Goal: Task Accomplishment & Management: Use online tool/utility

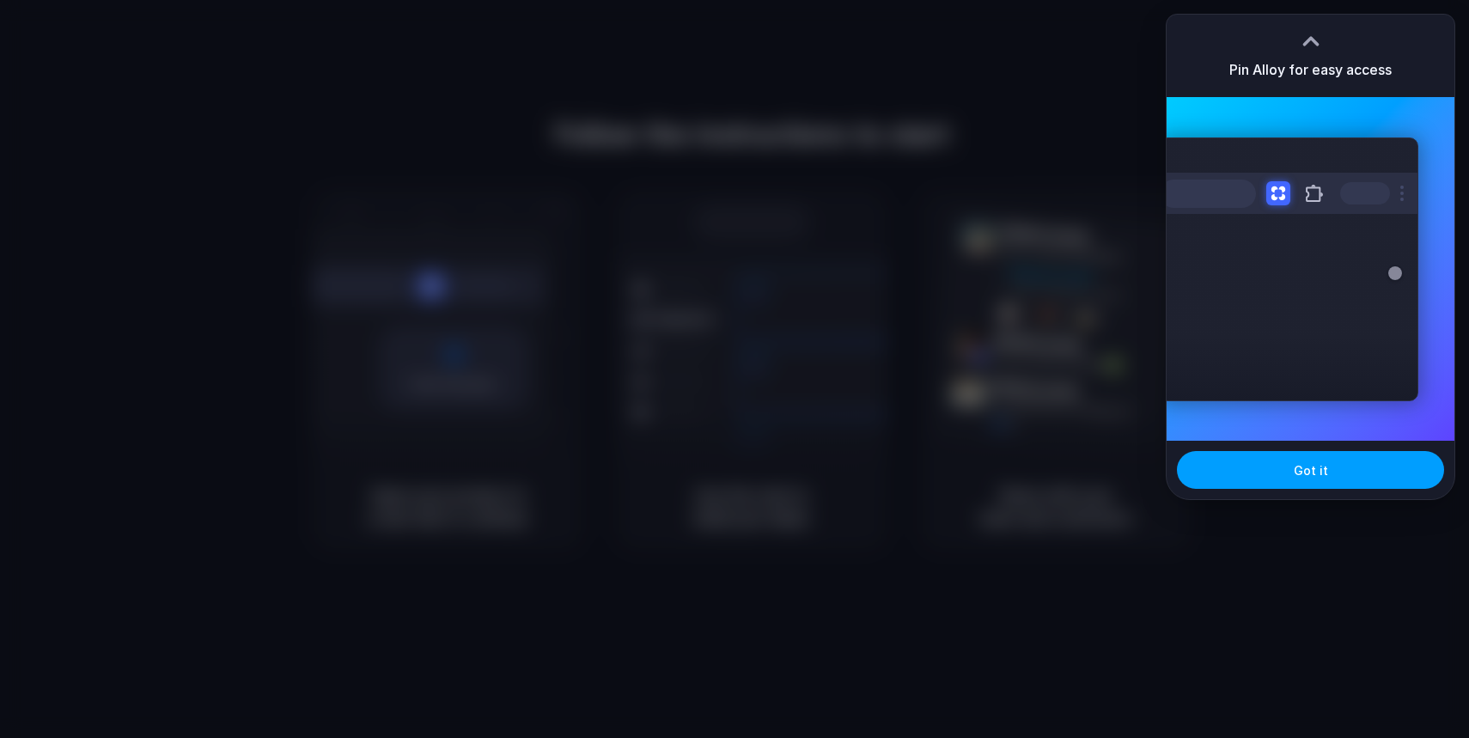
click at [1316, 478] on span "Got it" at bounding box center [1311, 470] width 34 height 18
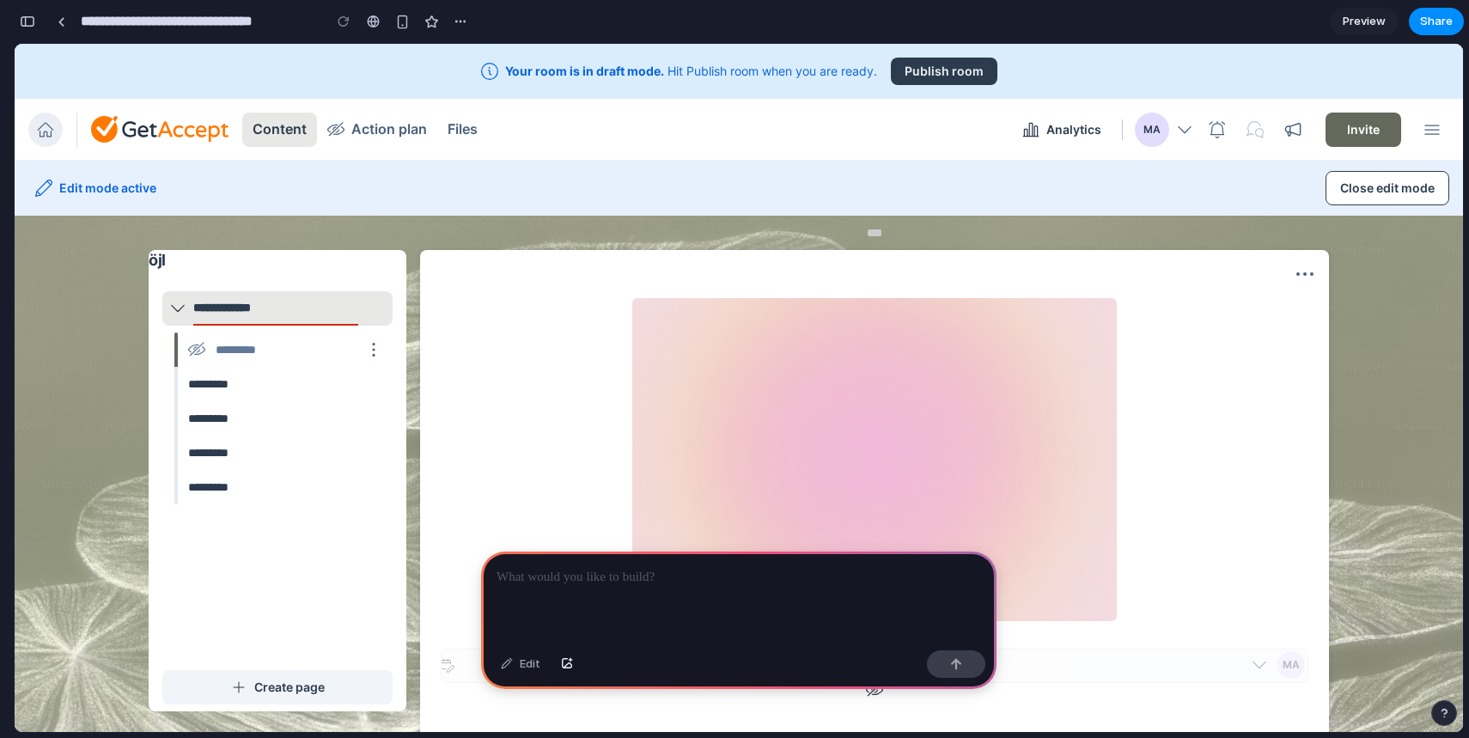
click at [665, 277] on section "MA **** Add image" at bounding box center [874, 690] width 909 height 880
click at [1028, 345] on img at bounding box center [874, 459] width 485 height 323
click at [229, 385] on div "*********" at bounding box center [285, 384] width 215 height 34
click at [296, 382] on div "*********" at bounding box center [285, 384] width 215 height 34
click at [300, 351] on div "*********" at bounding box center [285, 350] width 215 height 34
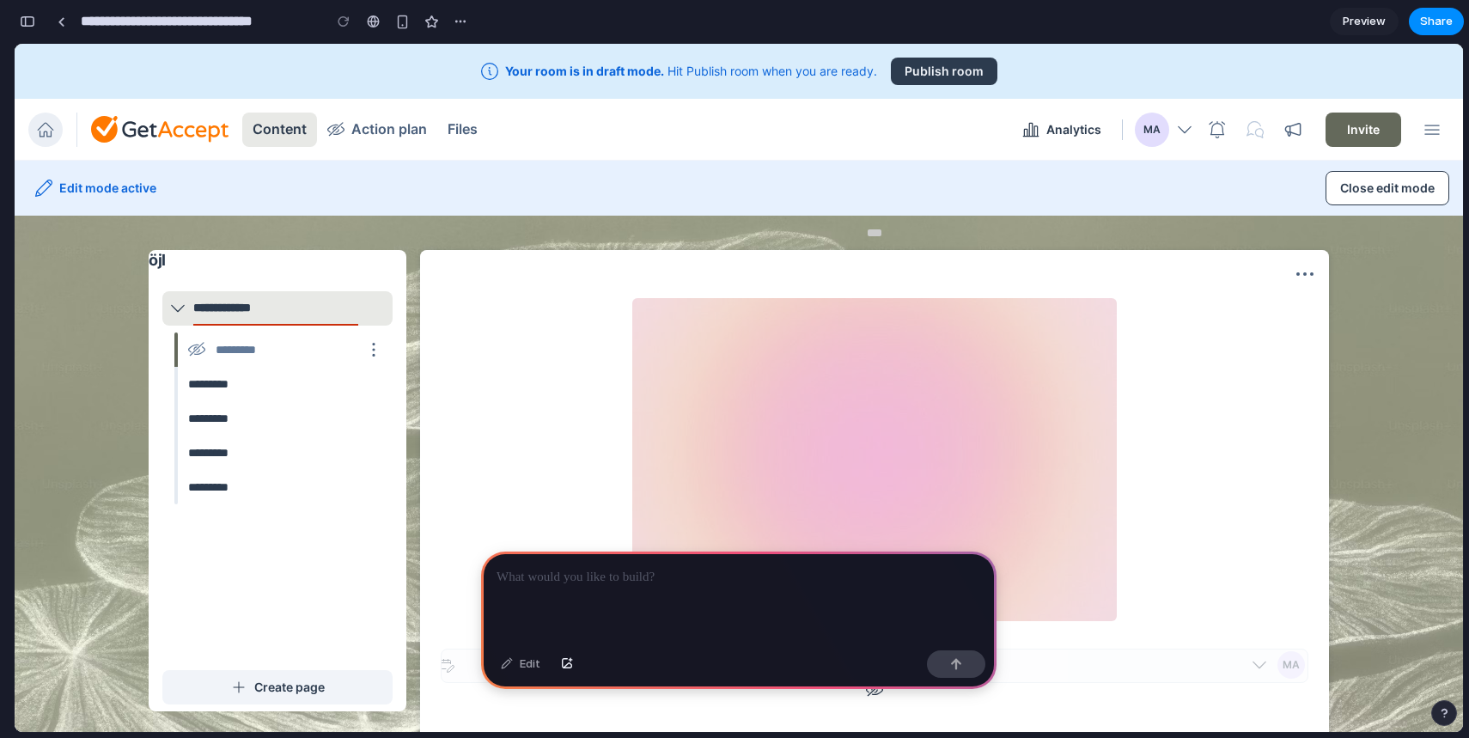
click at [645, 344] on img at bounding box center [874, 459] width 485 height 323
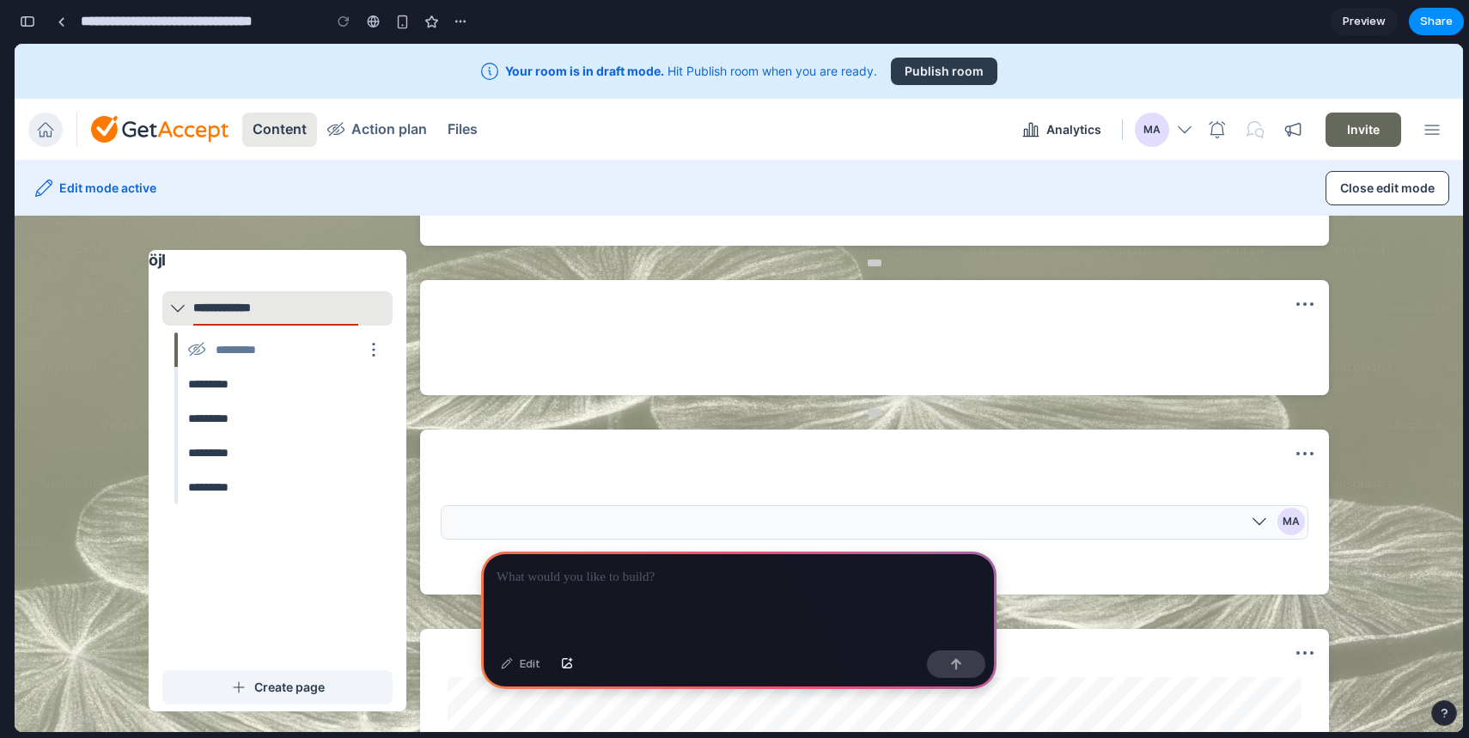
scroll to position [1080, 0]
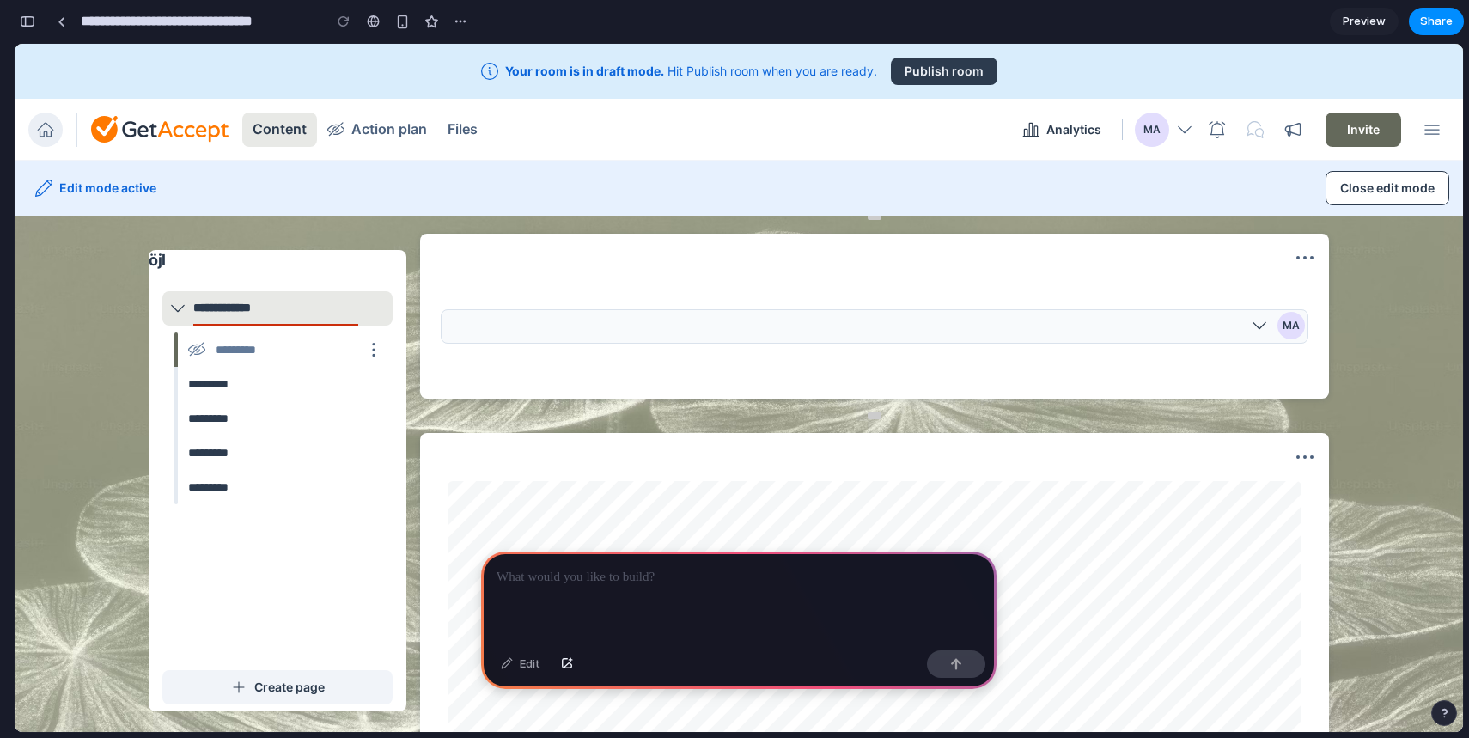
click at [686, 352] on fieldset "MA" at bounding box center [875, 327] width 868 height 62
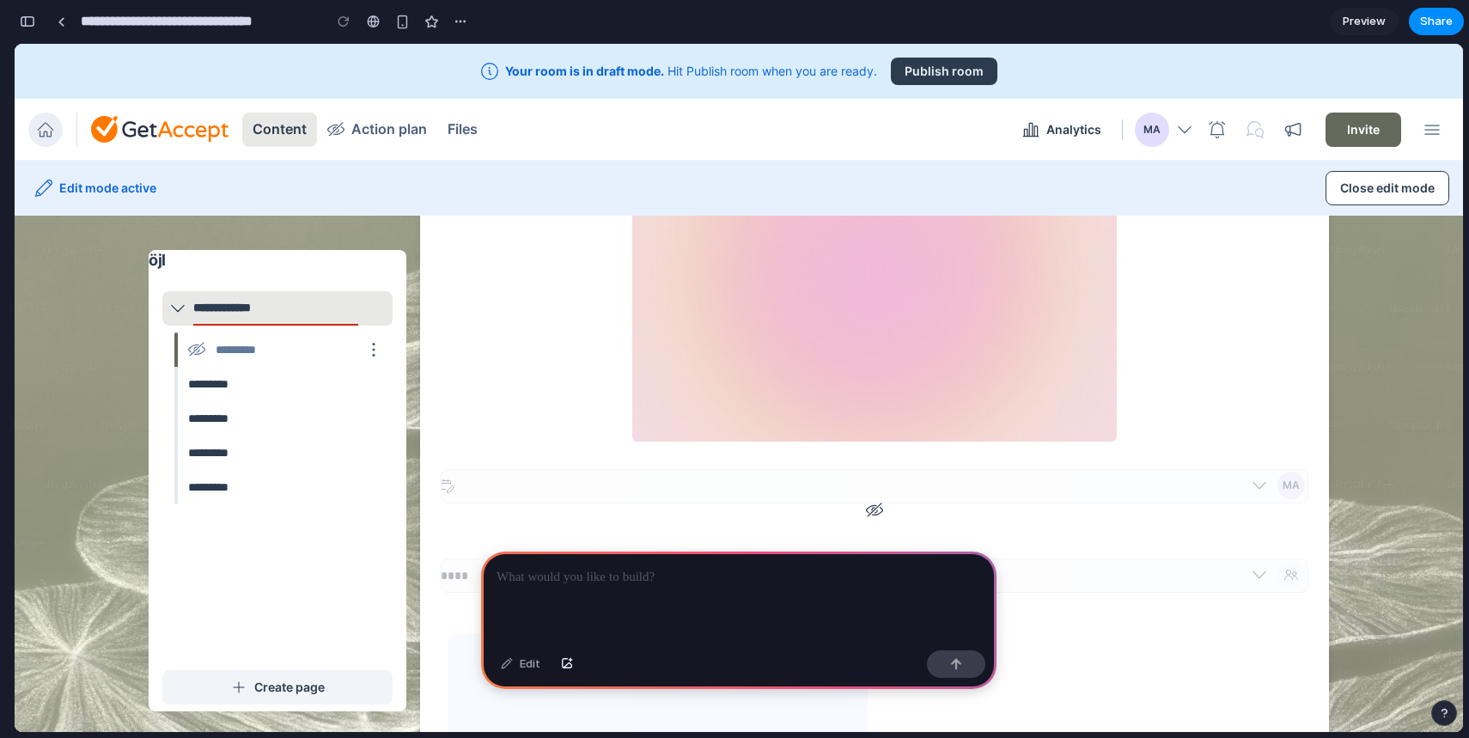
scroll to position [0, 0]
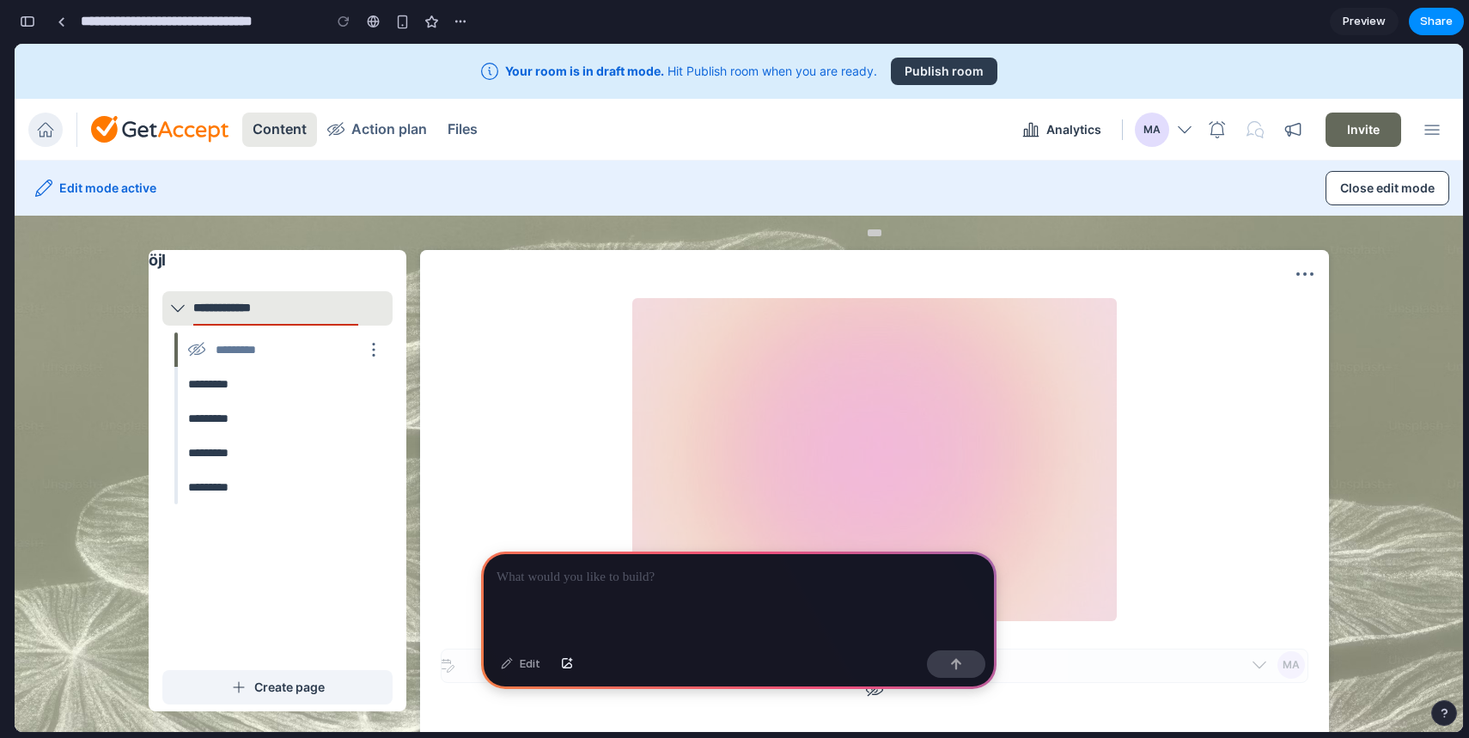
click at [777, 388] on img at bounding box center [874, 459] width 485 height 323
click at [583, 583] on div at bounding box center [739, 598] width 516 height 92
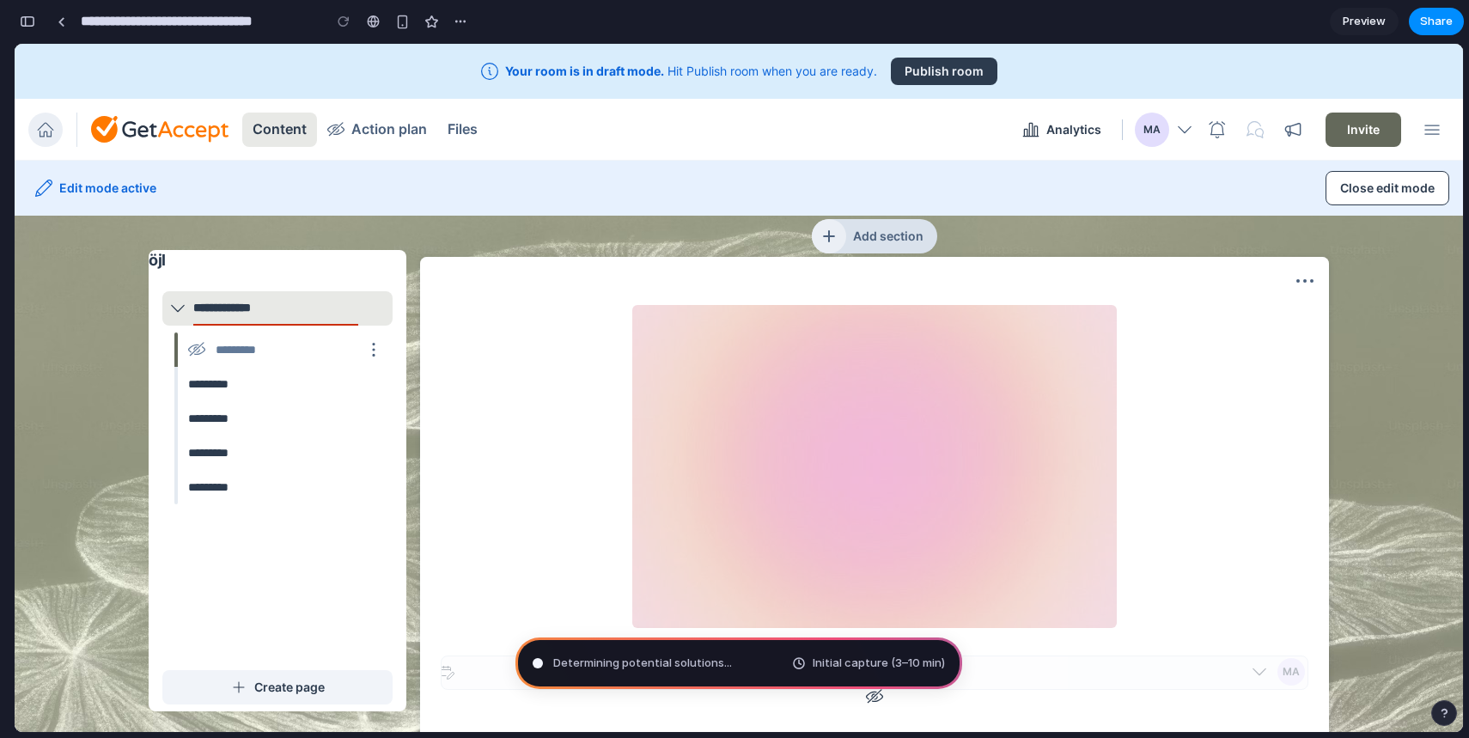
click at [856, 232] on h4 "Add section" at bounding box center [891, 236] width 91 height 17
click at [652, 229] on div "Add section" at bounding box center [874, 236] width 895 height 27
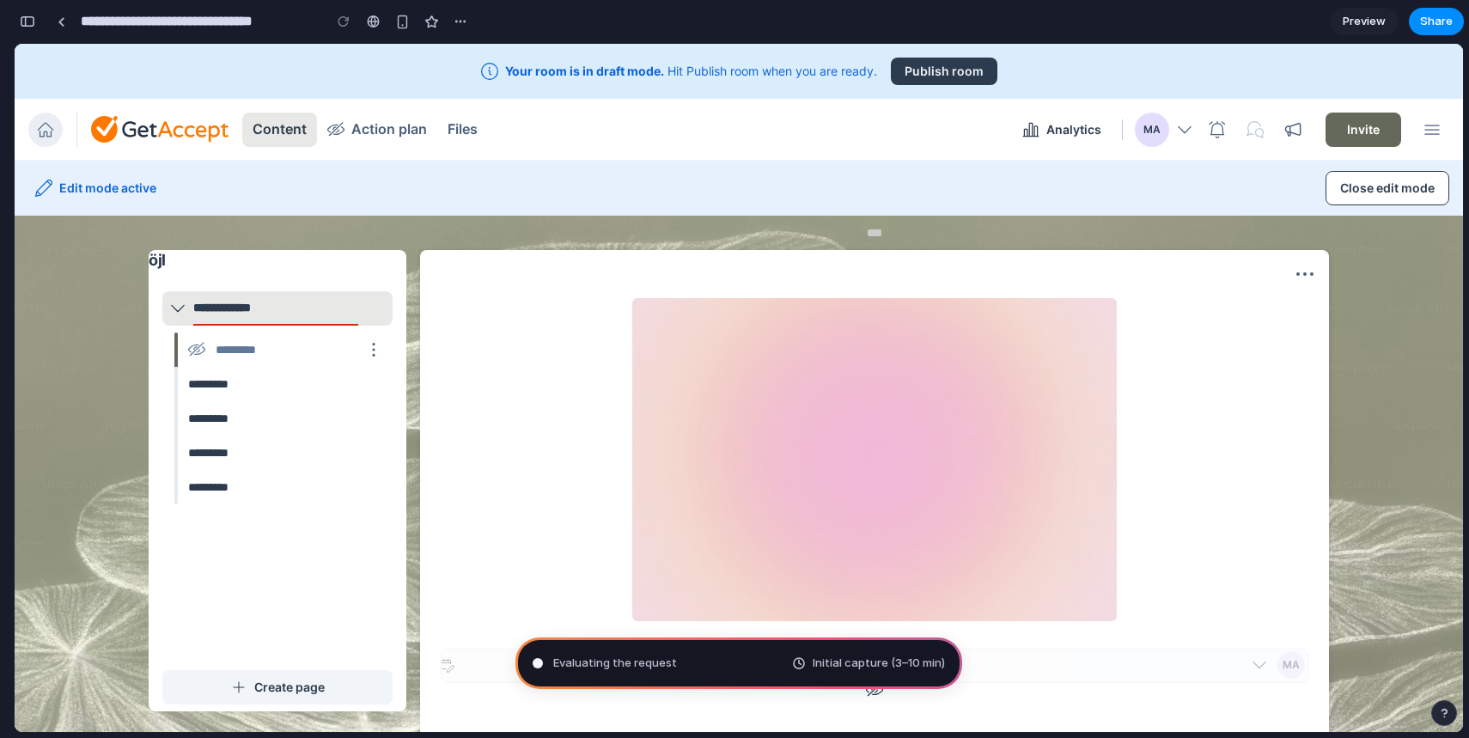
click at [702, 664] on div "Evaluating the request Initial capture (3–10 min)" at bounding box center [739, 664] width 447 height 52
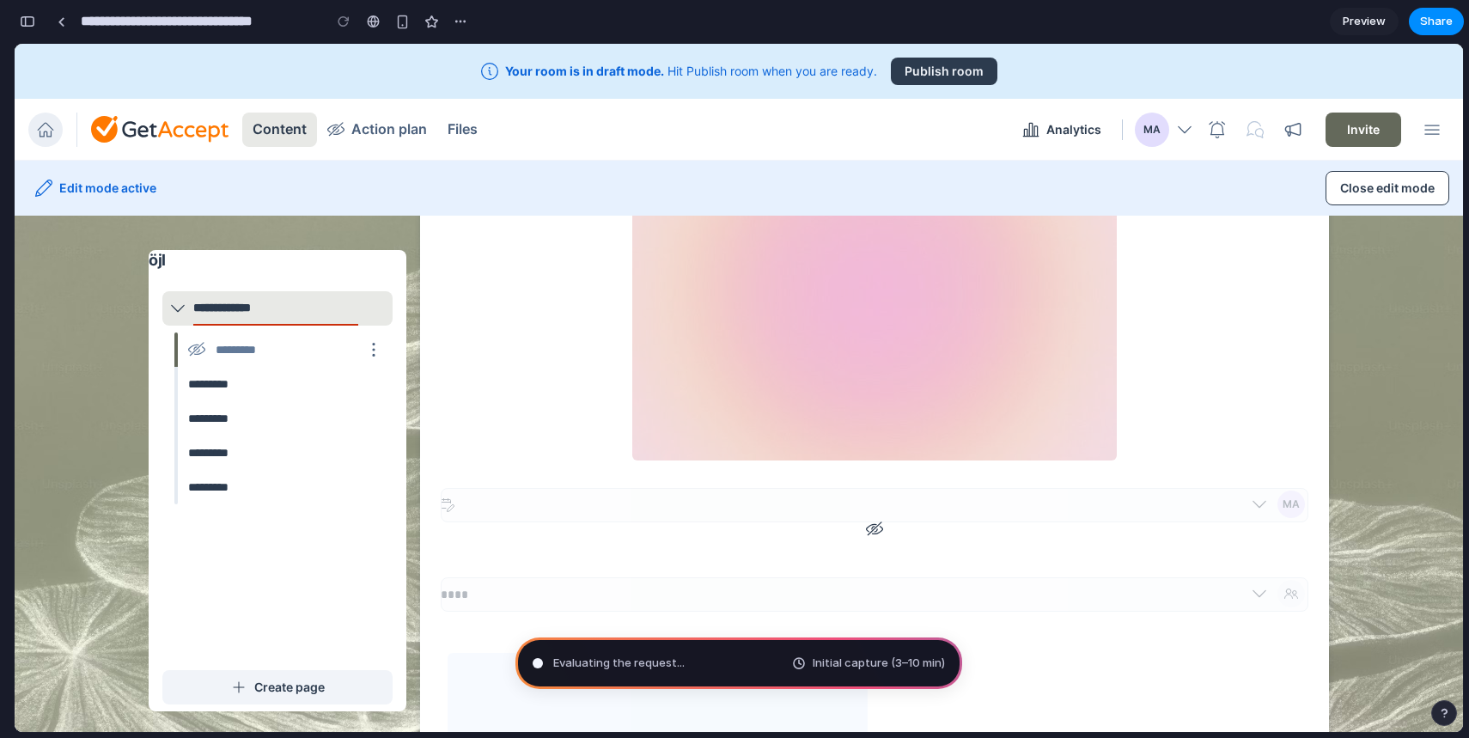
scroll to position [172, 0]
type input "**********"
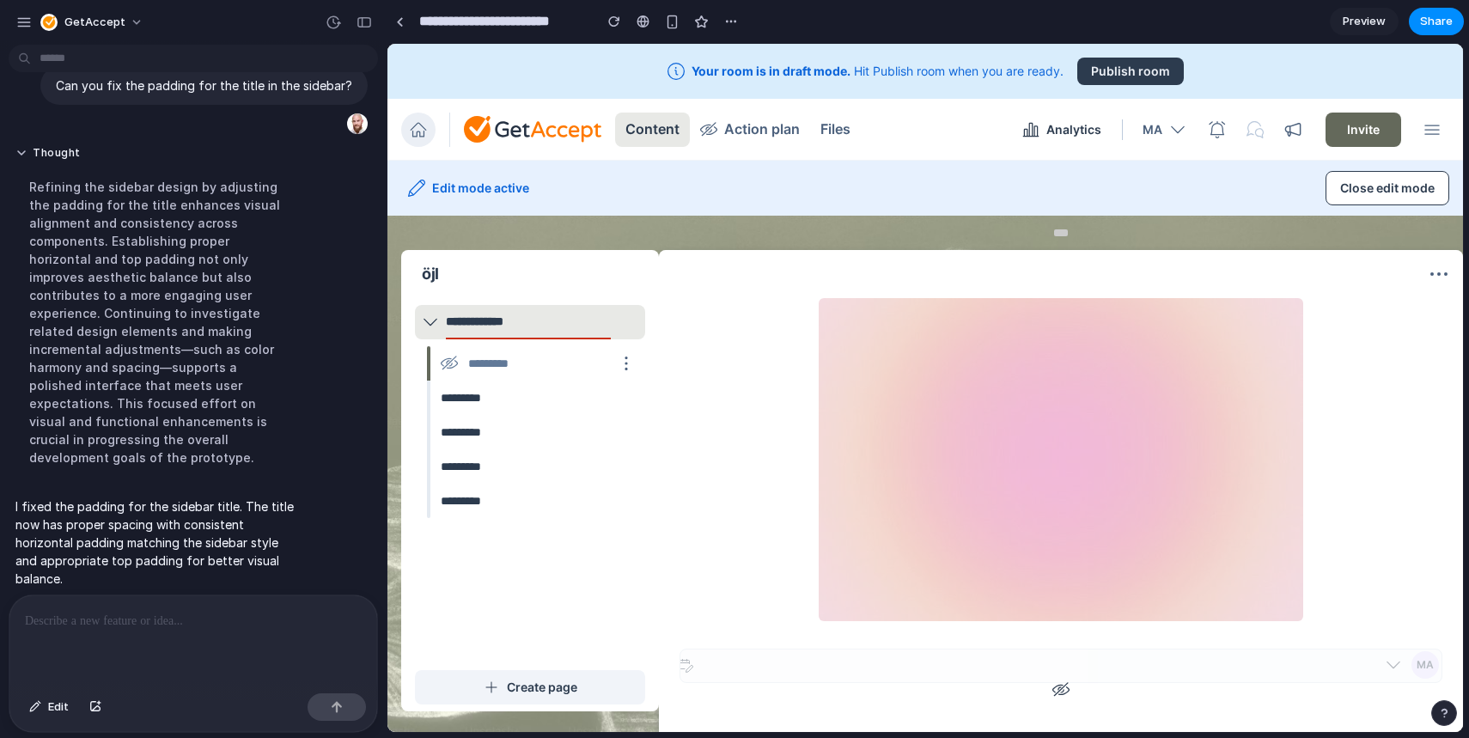
scroll to position [0, 0]
click at [365, 27] on div "button" at bounding box center [364, 22] width 15 height 12
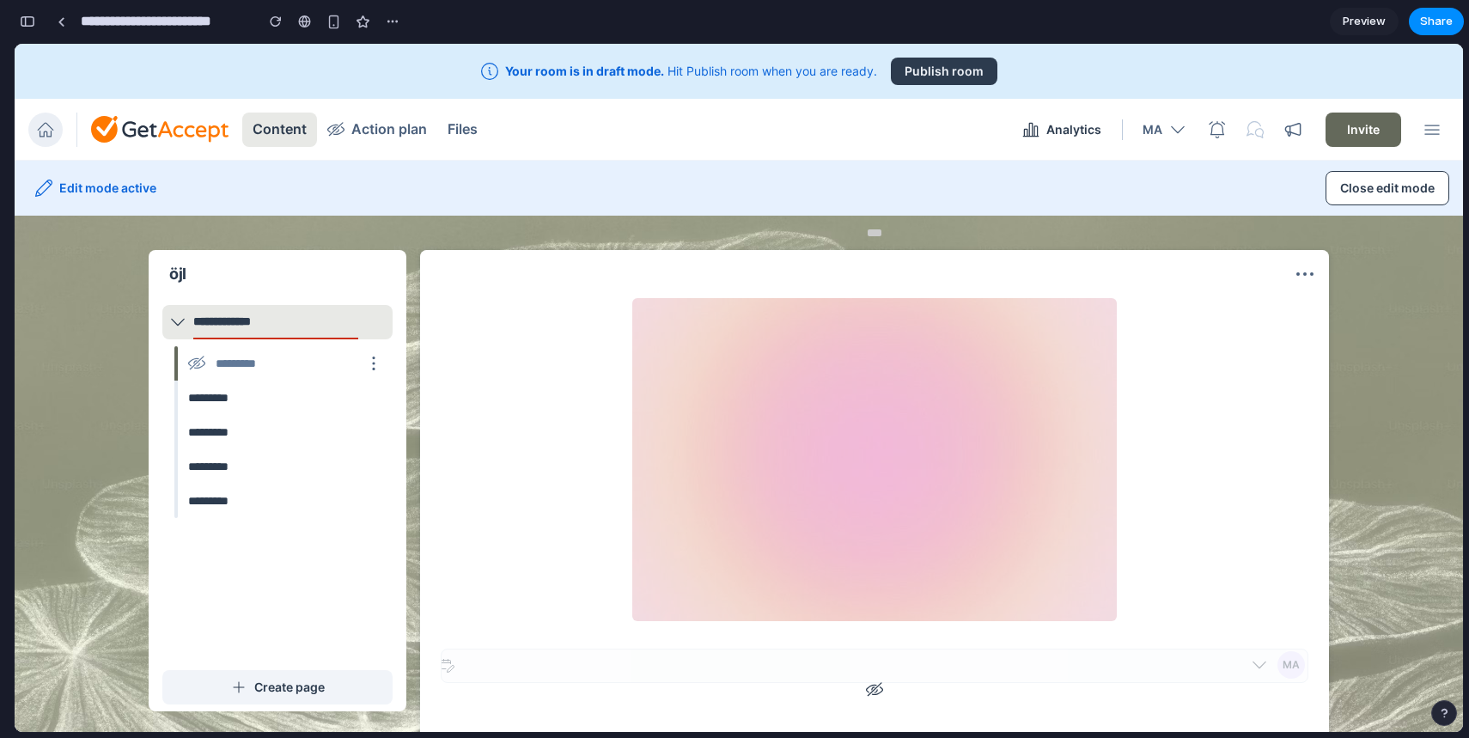
click at [586, 361] on div at bounding box center [875, 459] width 854 height 323
click at [771, 348] on img at bounding box center [874, 459] width 485 height 323
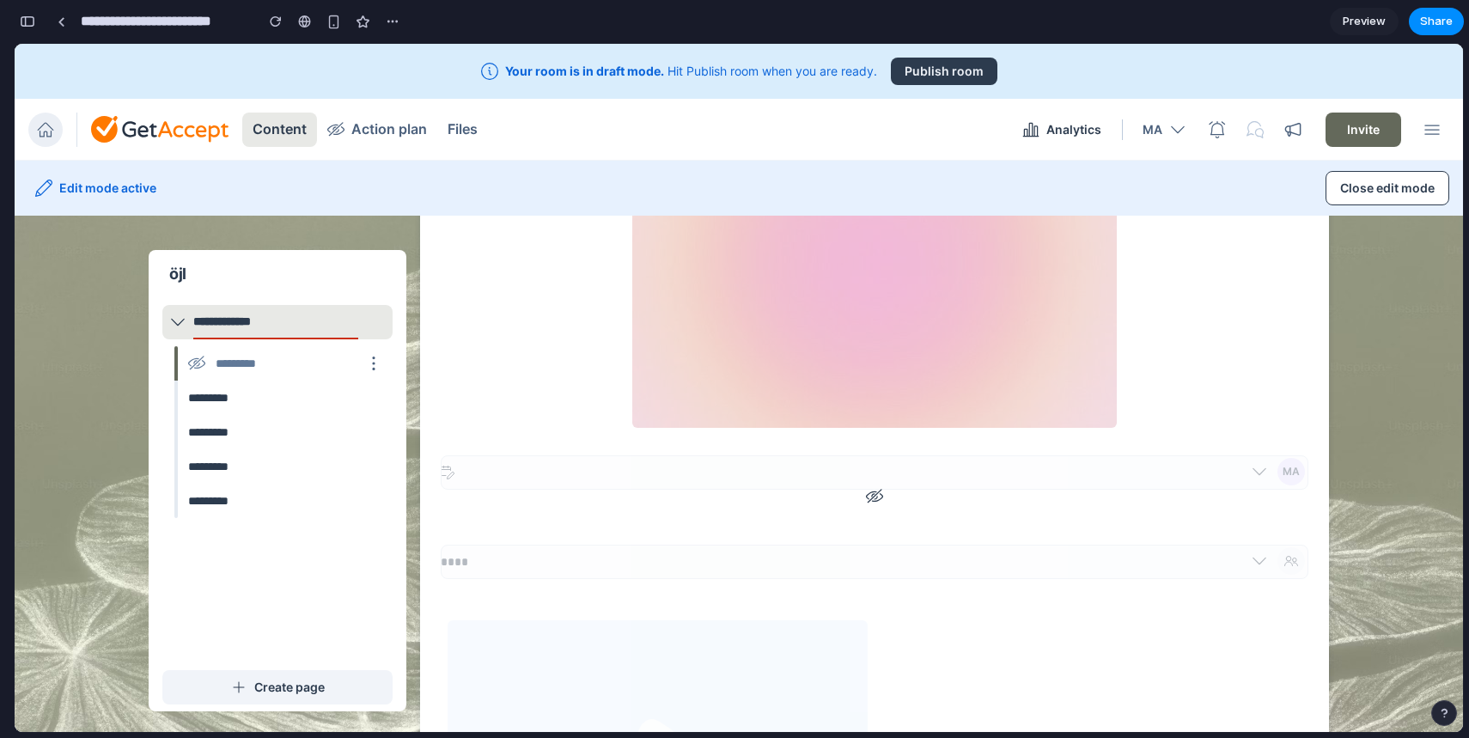
scroll to position [291, 0]
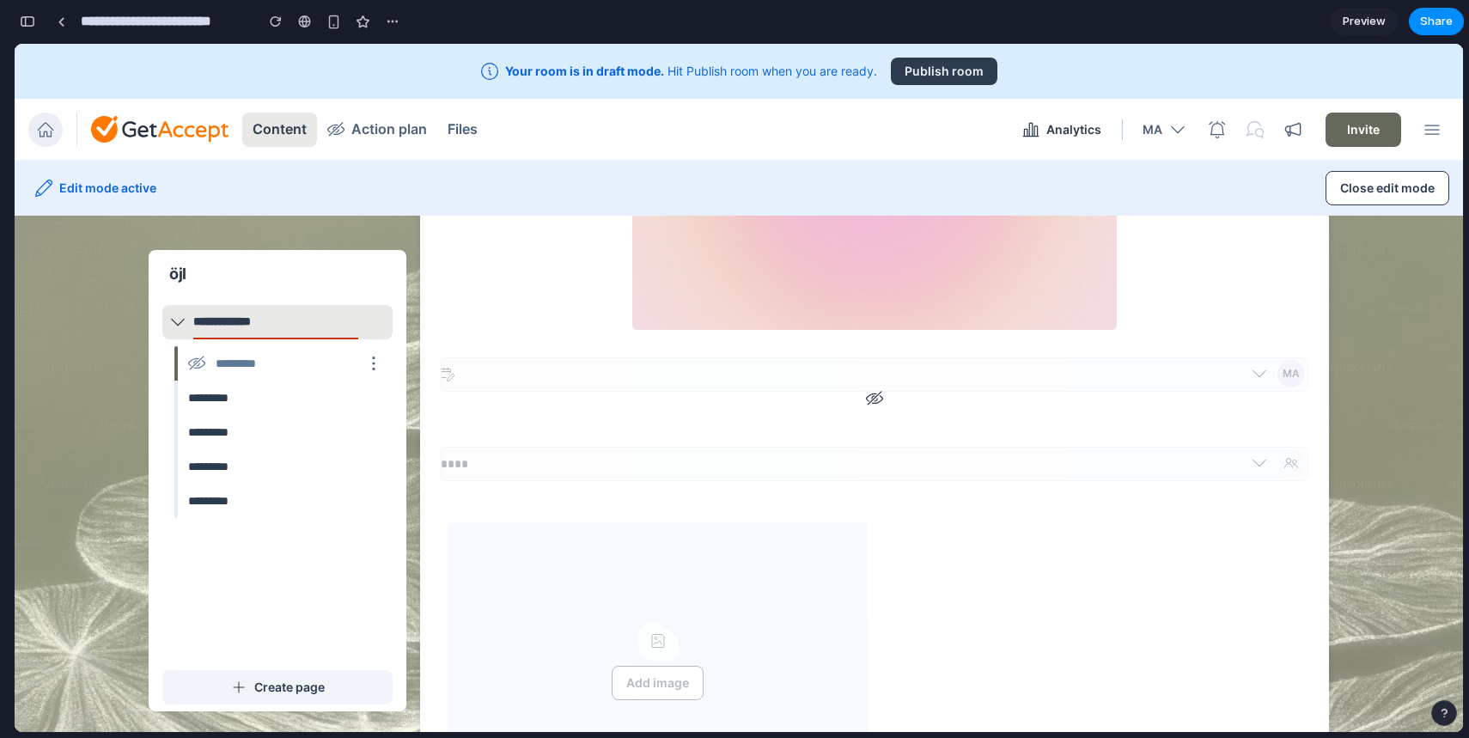
click at [869, 402] on fieldset "MA" at bounding box center [875, 375] width 868 height 62
click at [886, 376] on div at bounding box center [845, 375] width 808 height 14
click at [886, 379] on div at bounding box center [845, 375] width 808 height 14
click at [948, 455] on div "****" at bounding box center [875, 464] width 868 height 34
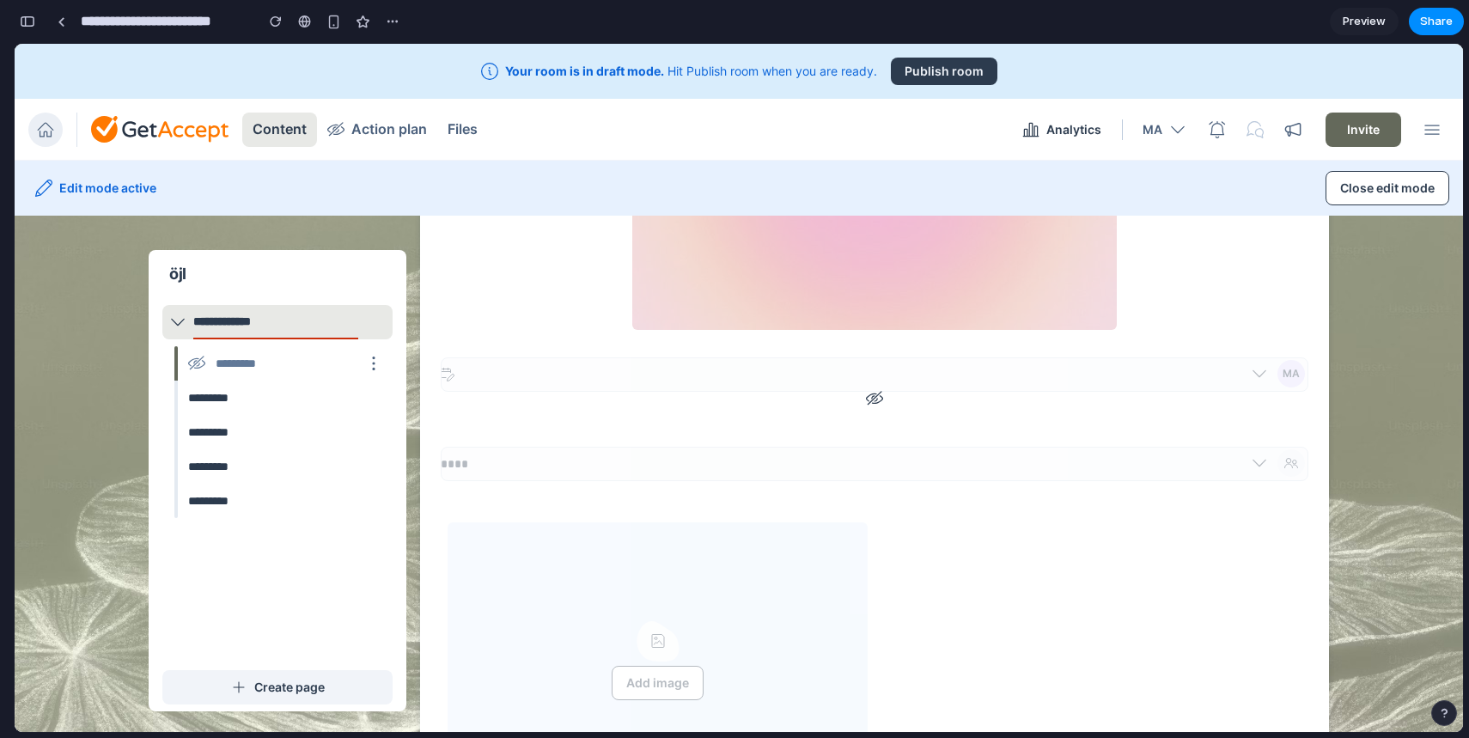
scroll to position [0, 0]
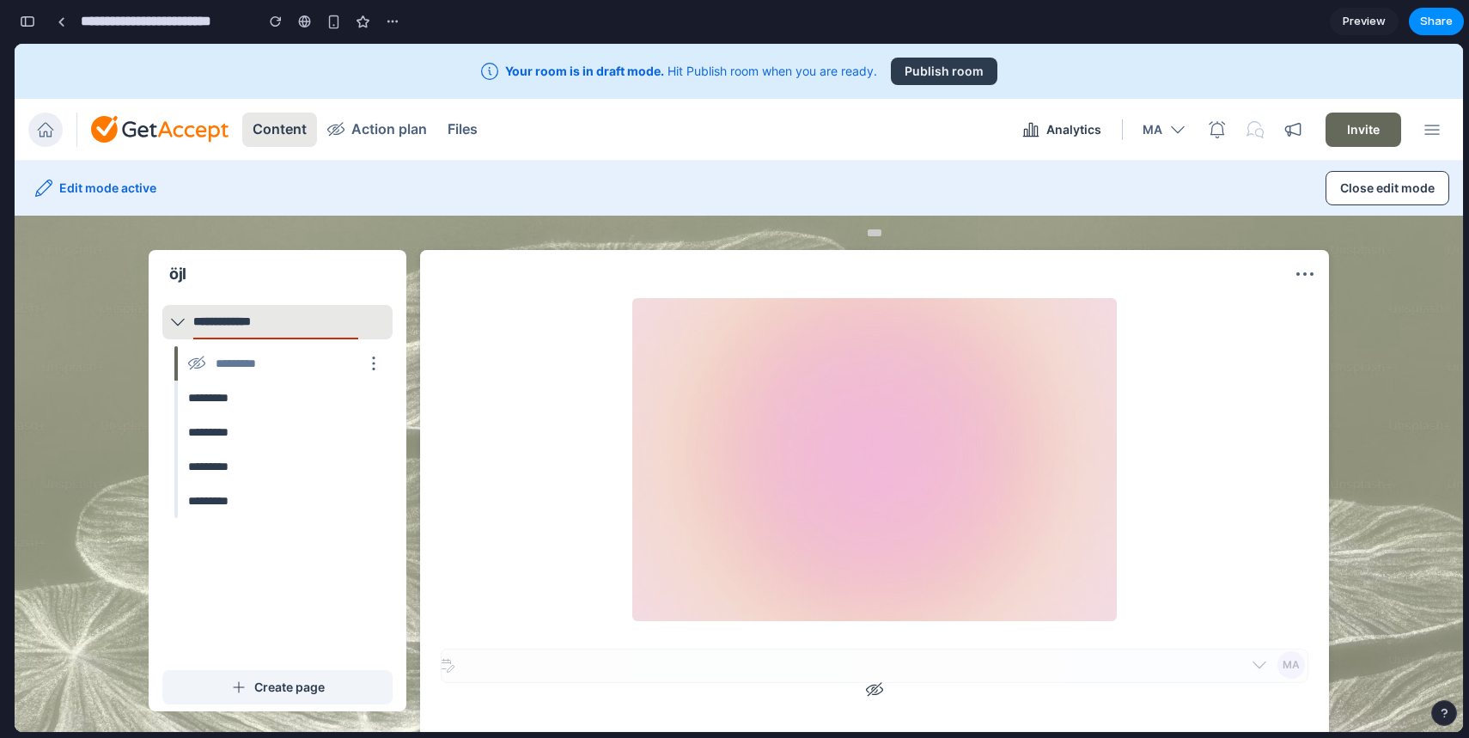
click at [568, 375] on div at bounding box center [875, 459] width 854 height 323
click at [27, 27] on button "button" at bounding box center [27, 21] width 27 height 27
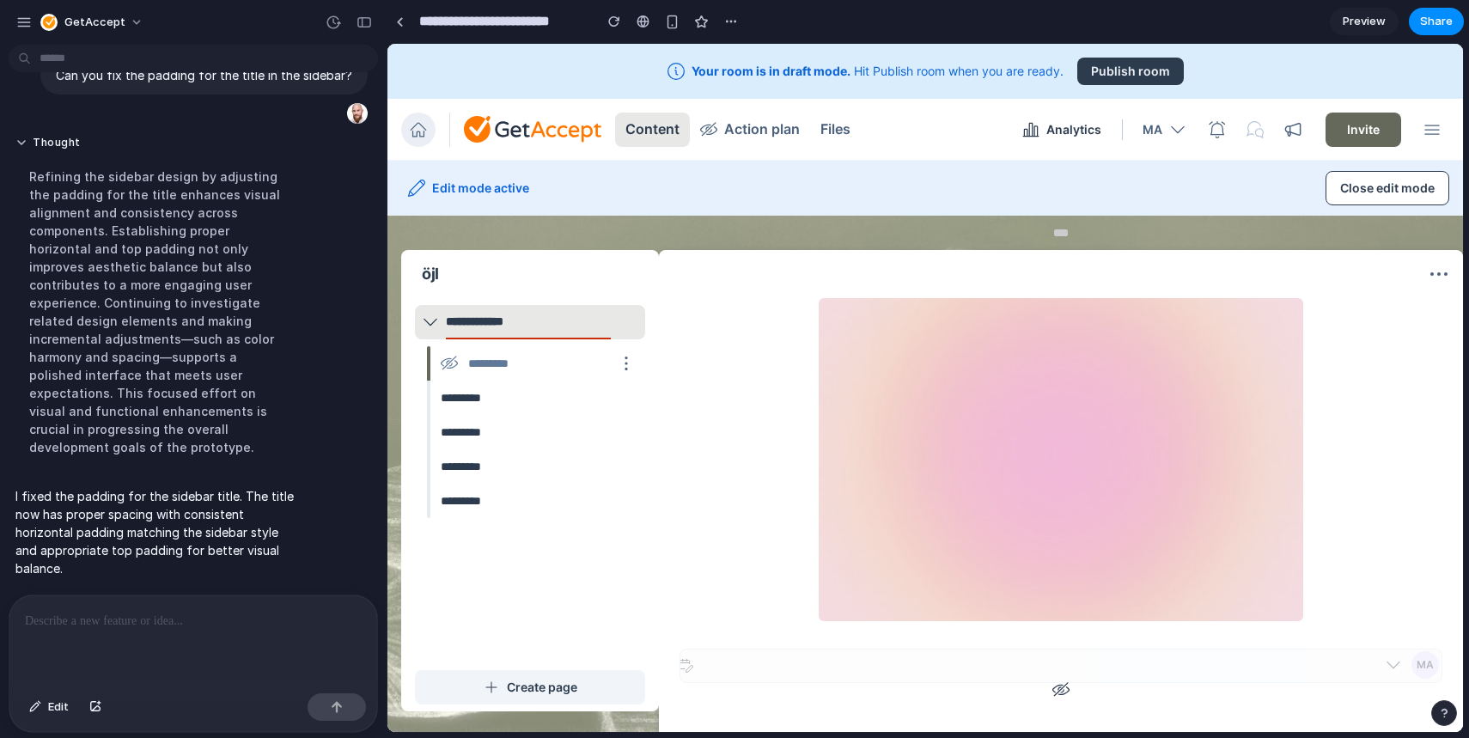
scroll to position [37, 0]
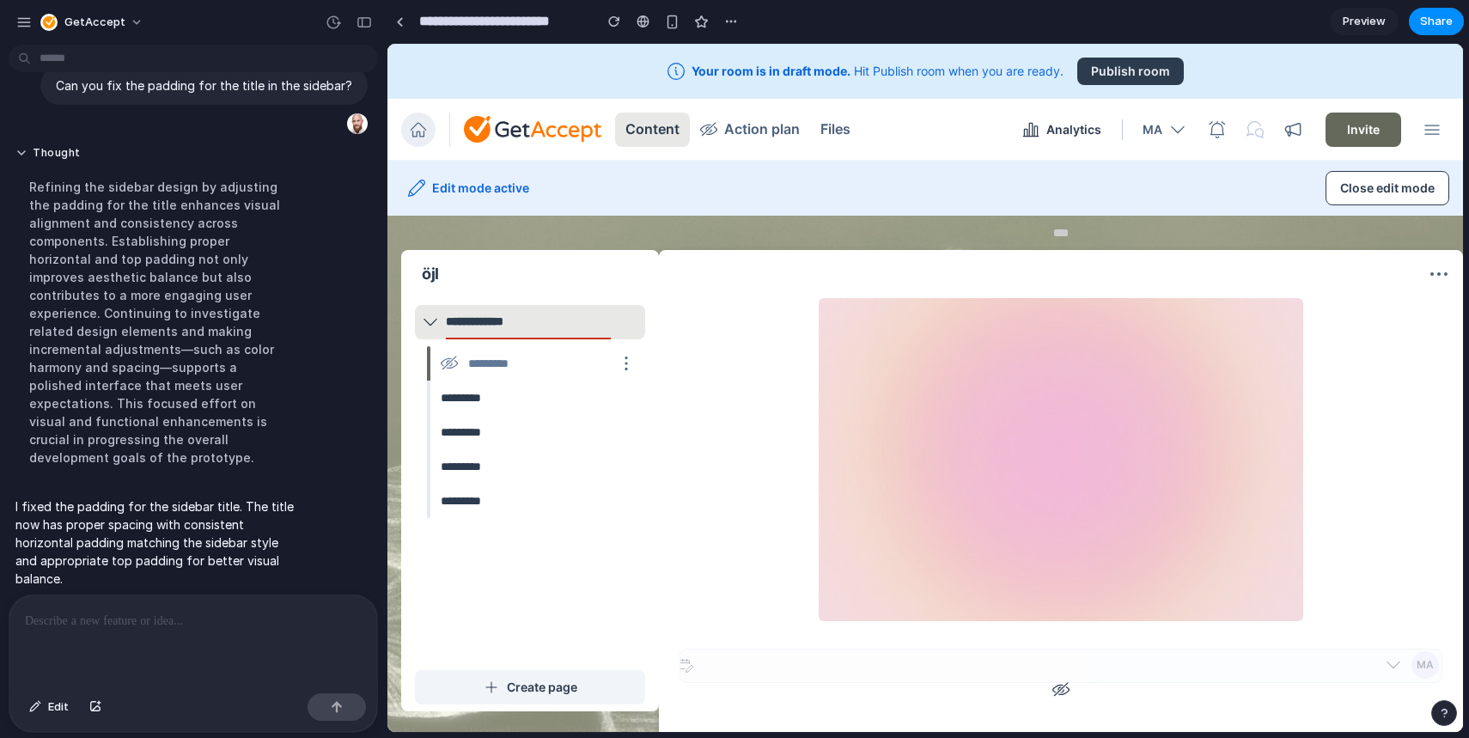
click at [161, 621] on p at bounding box center [193, 621] width 337 height 21
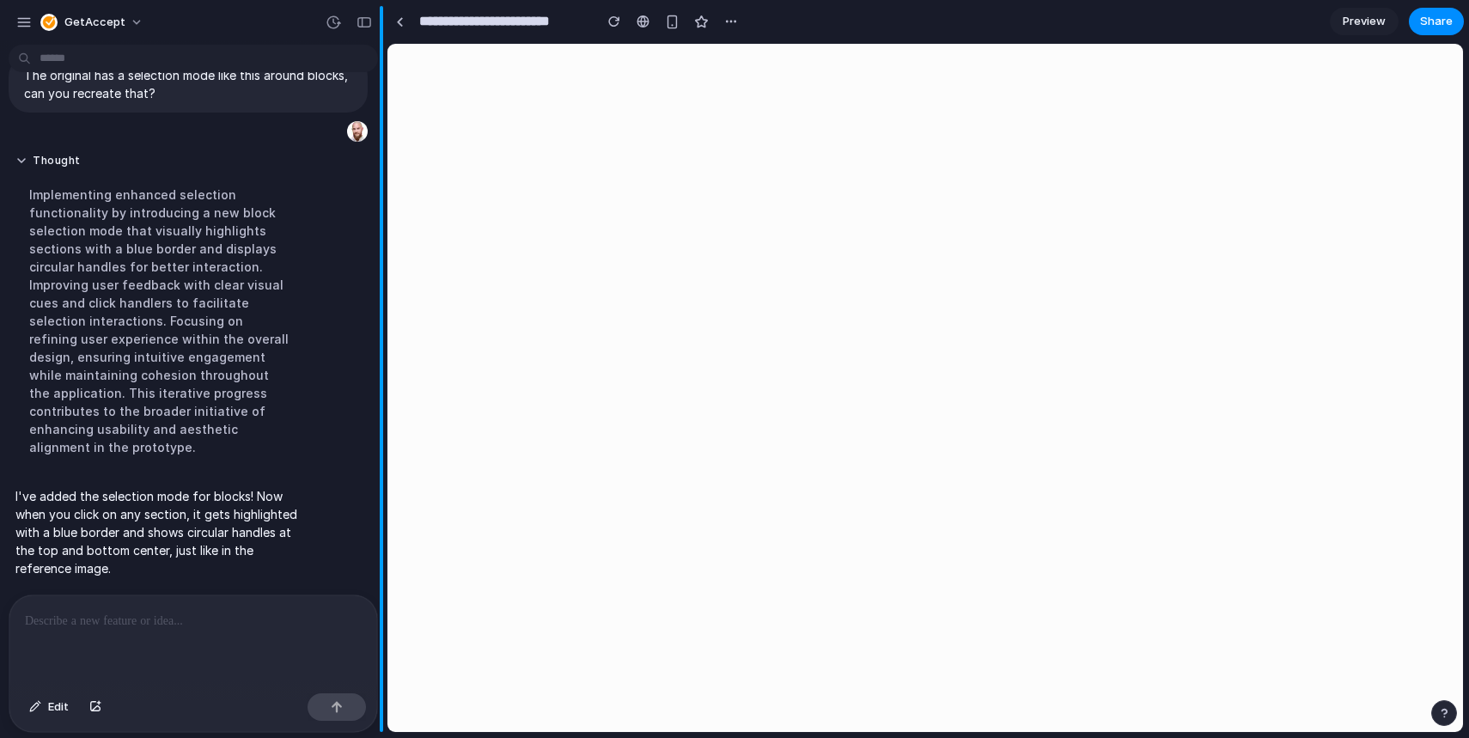
scroll to position [0, 0]
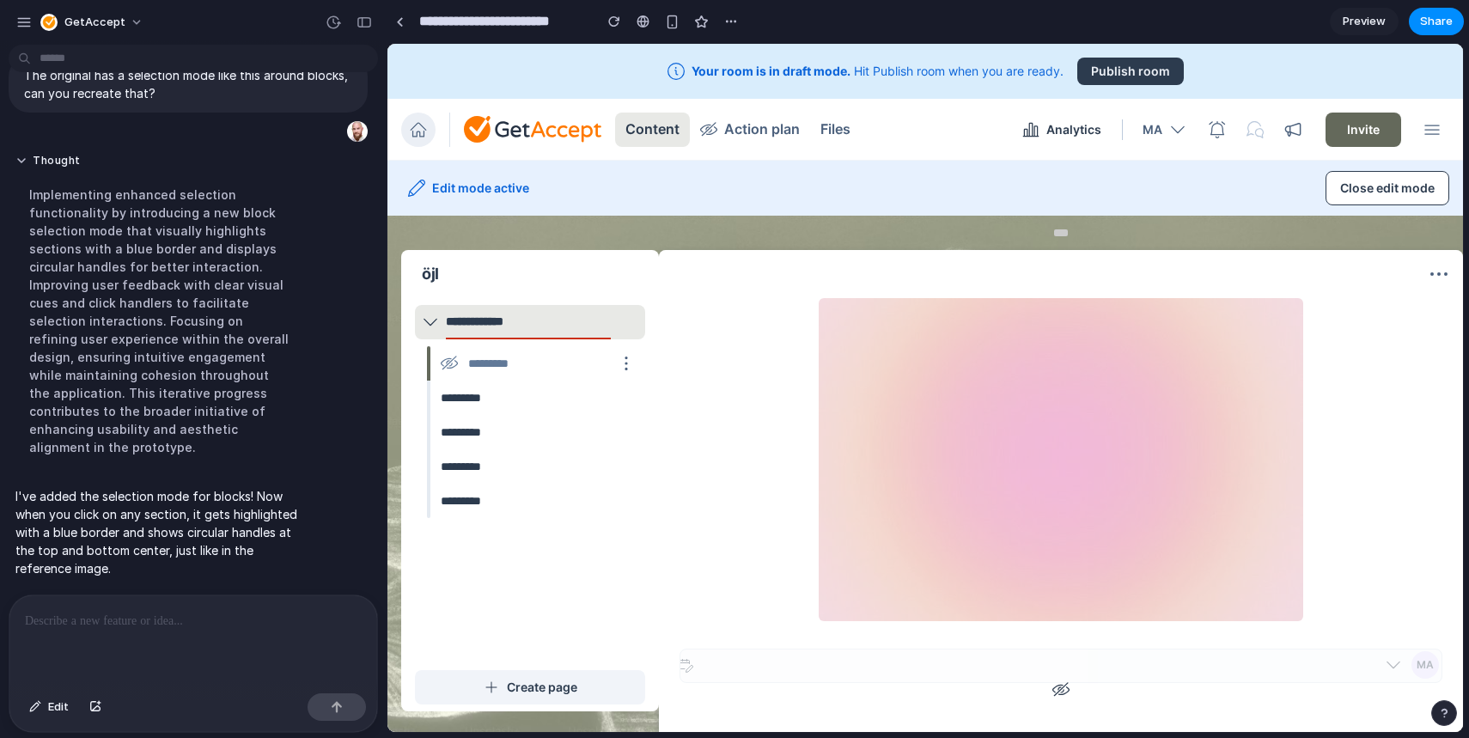
click at [796, 485] on div at bounding box center [1060, 459] width 749 height 323
click at [912, 461] on img at bounding box center [1061, 459] width 485 height 323
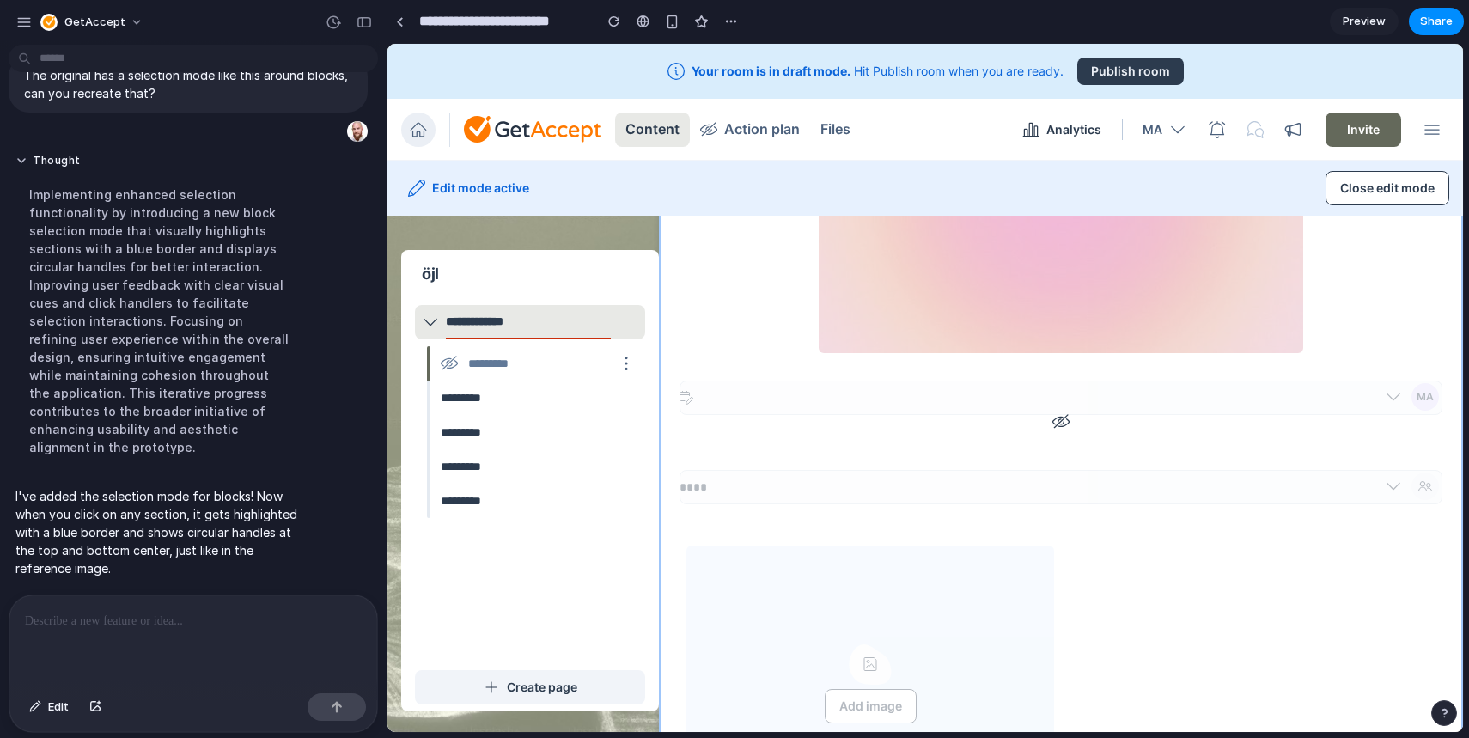
scroll to position [365, 0]
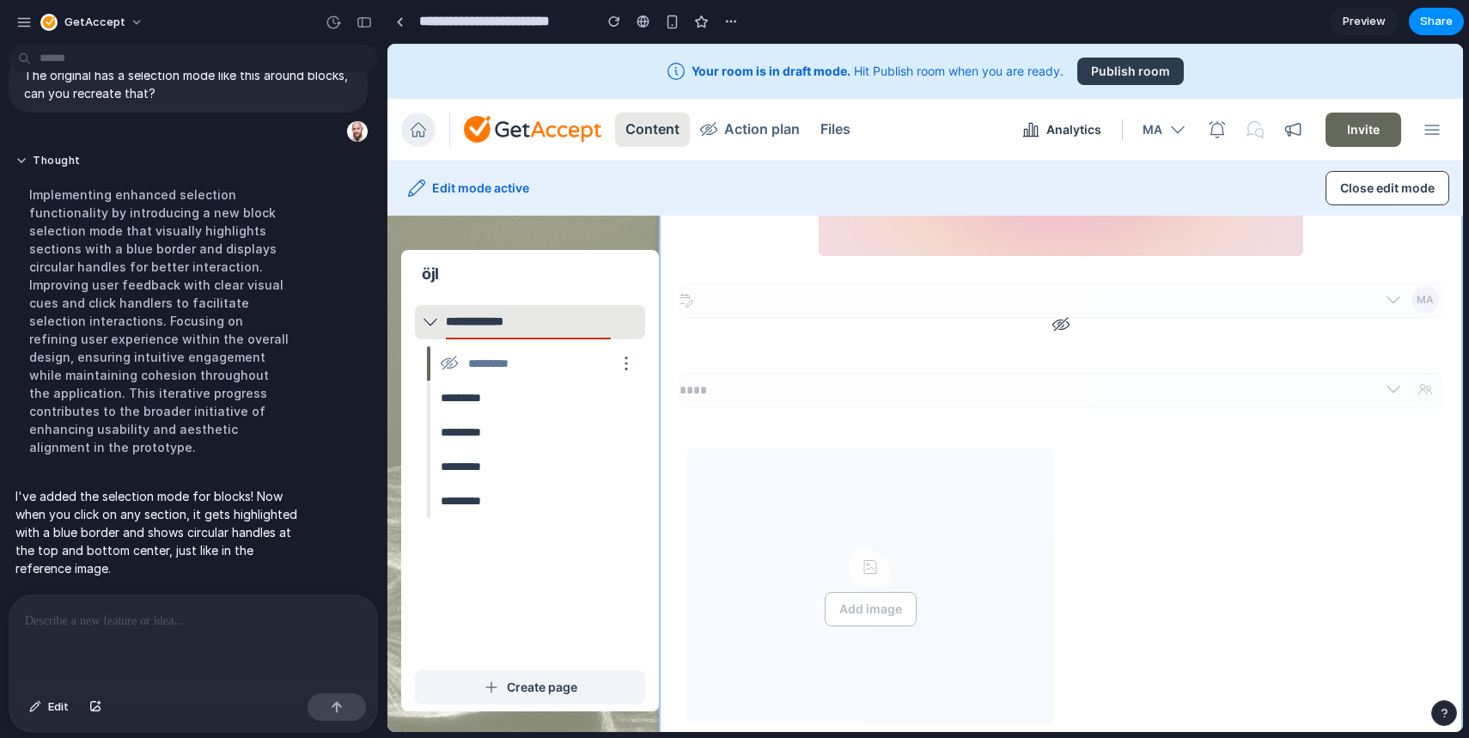
click at [833, 460] on div "Add image" at bounding box center [870, 586] width 368 height 275
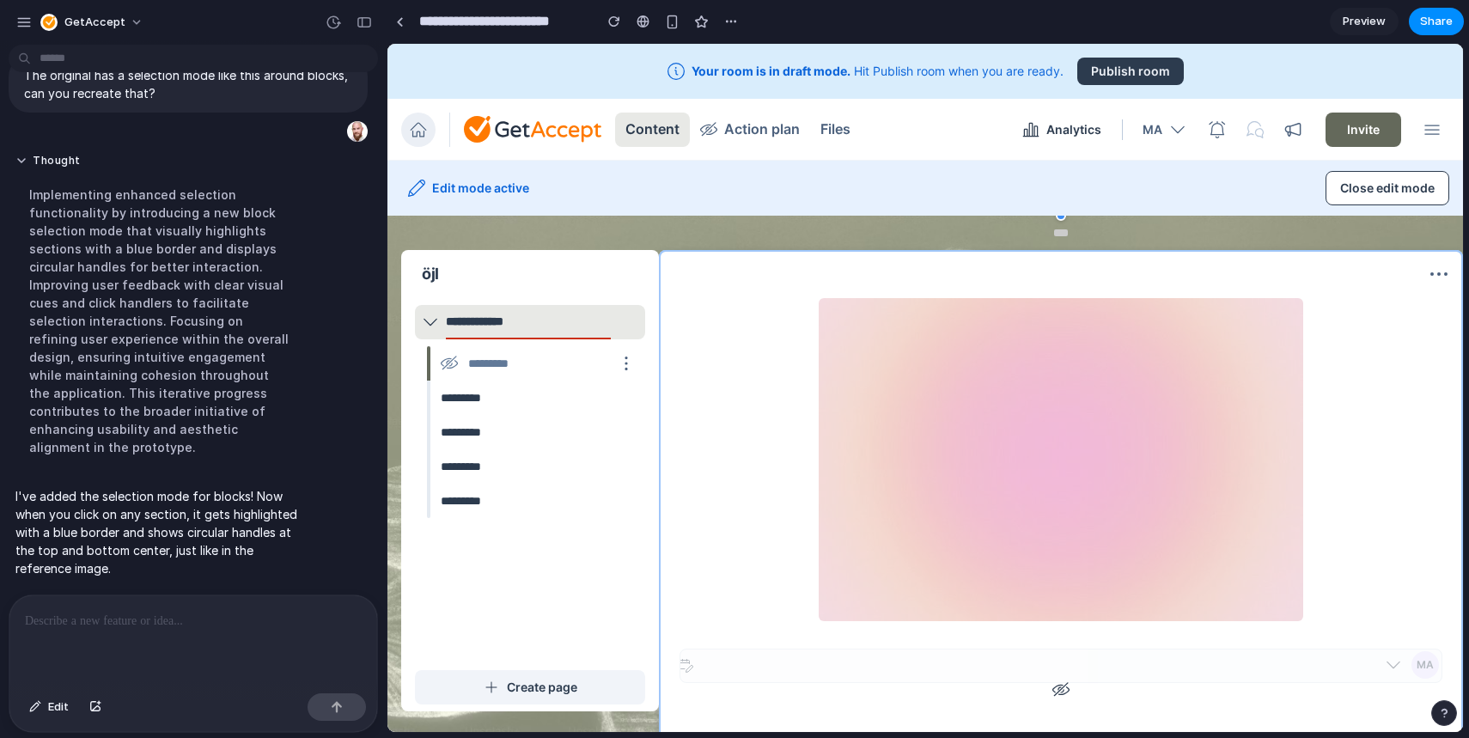
click at [892, 515] on img at bounding box center [1061, 459] width 485 height 323
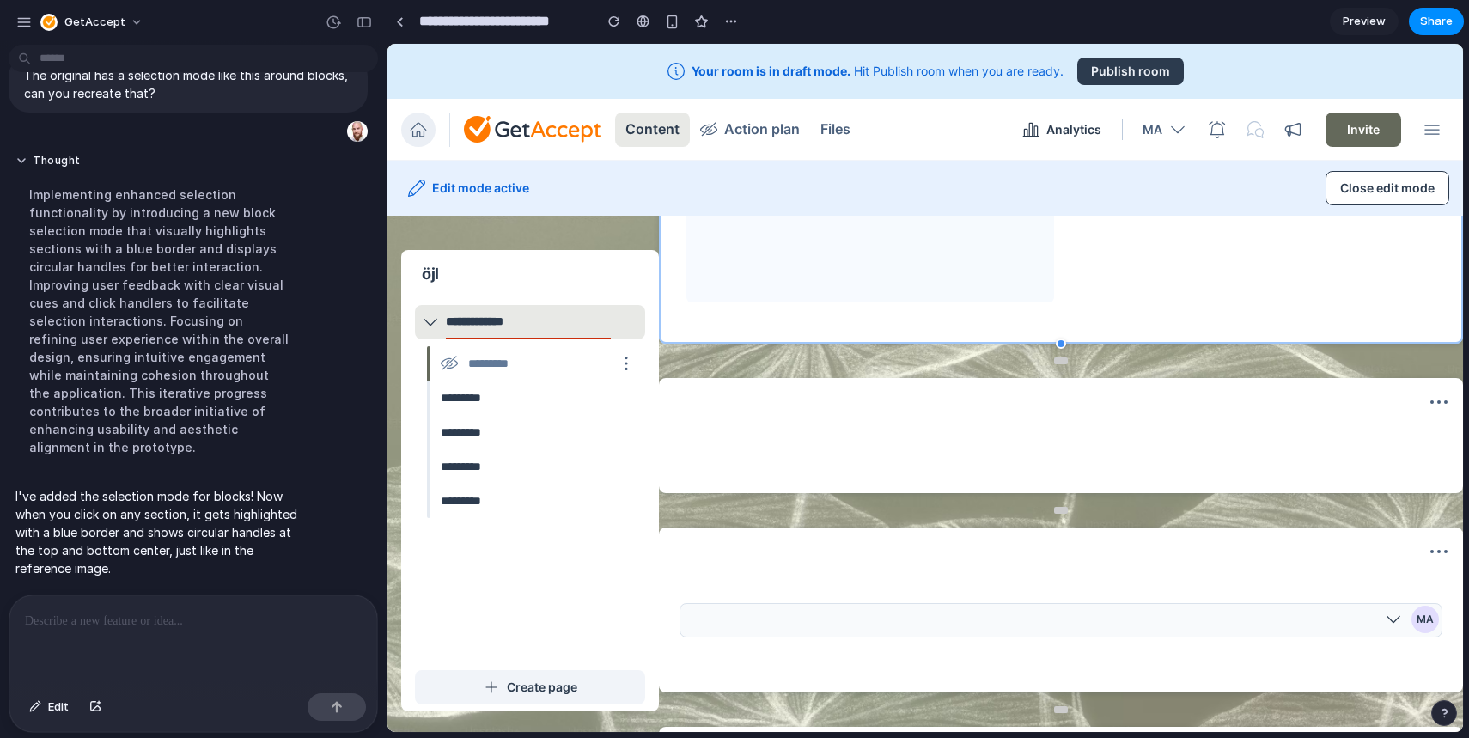
scroll to position [797, 0]
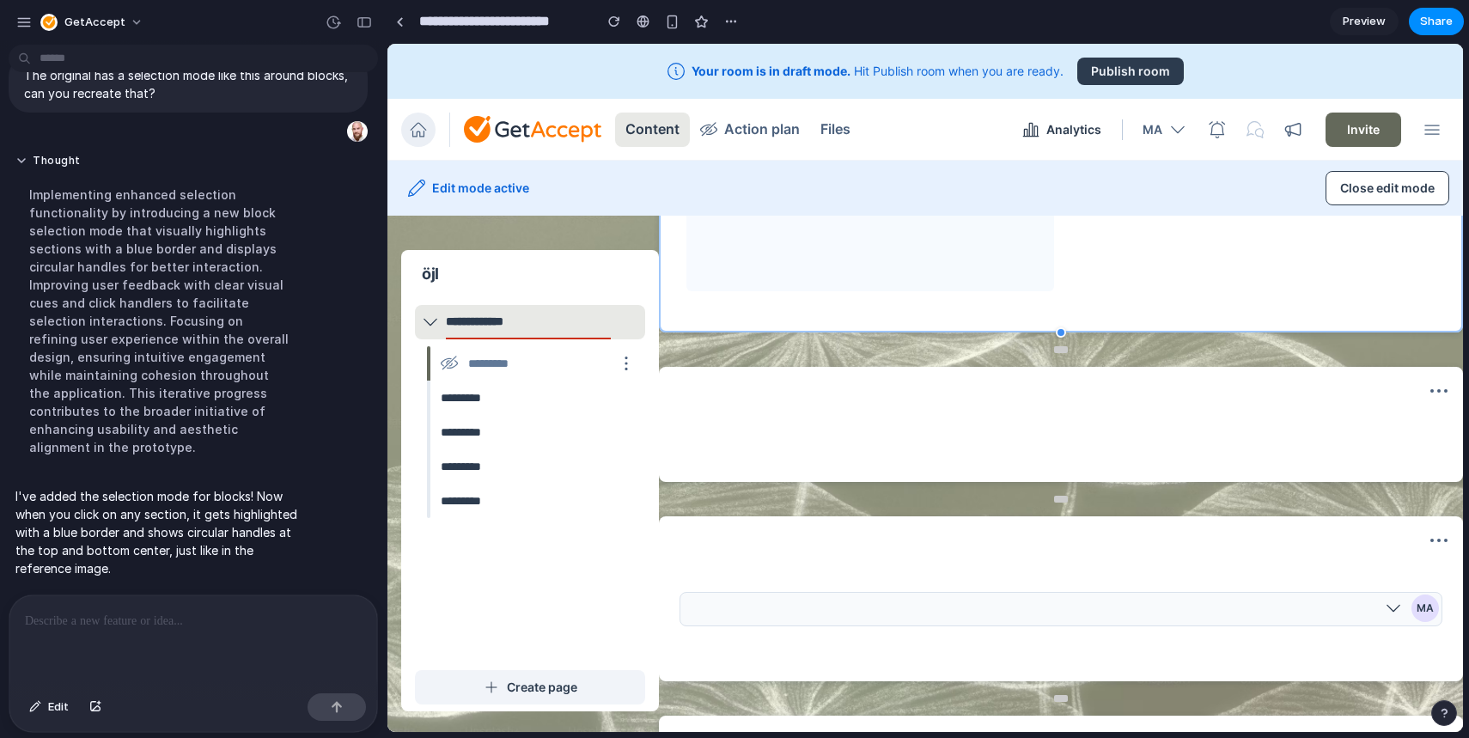
click at [818, 440] on div at bounding box center [1060, 435] width 749 height 12
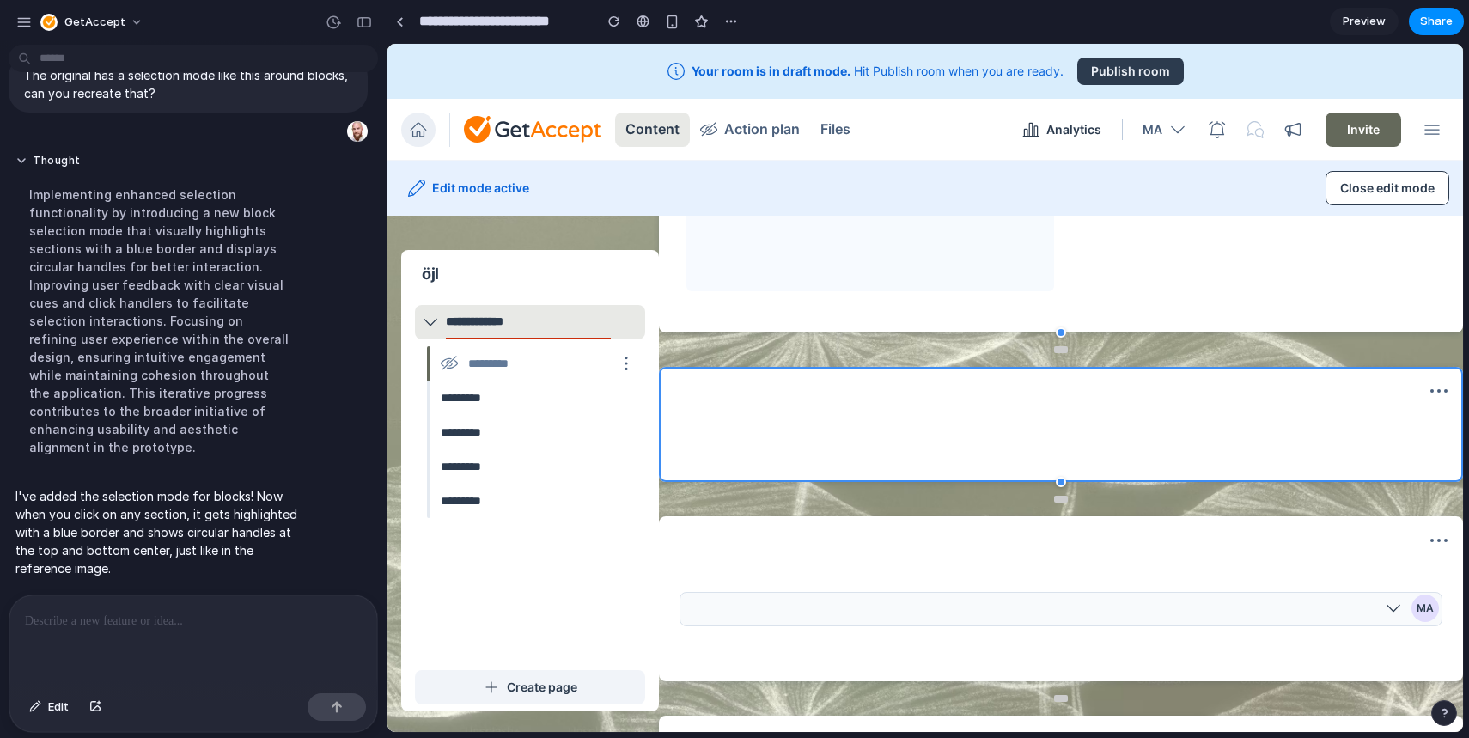
click at [796, 601] on div "MA" at bounding box center [1061, 609] width 763 height 34
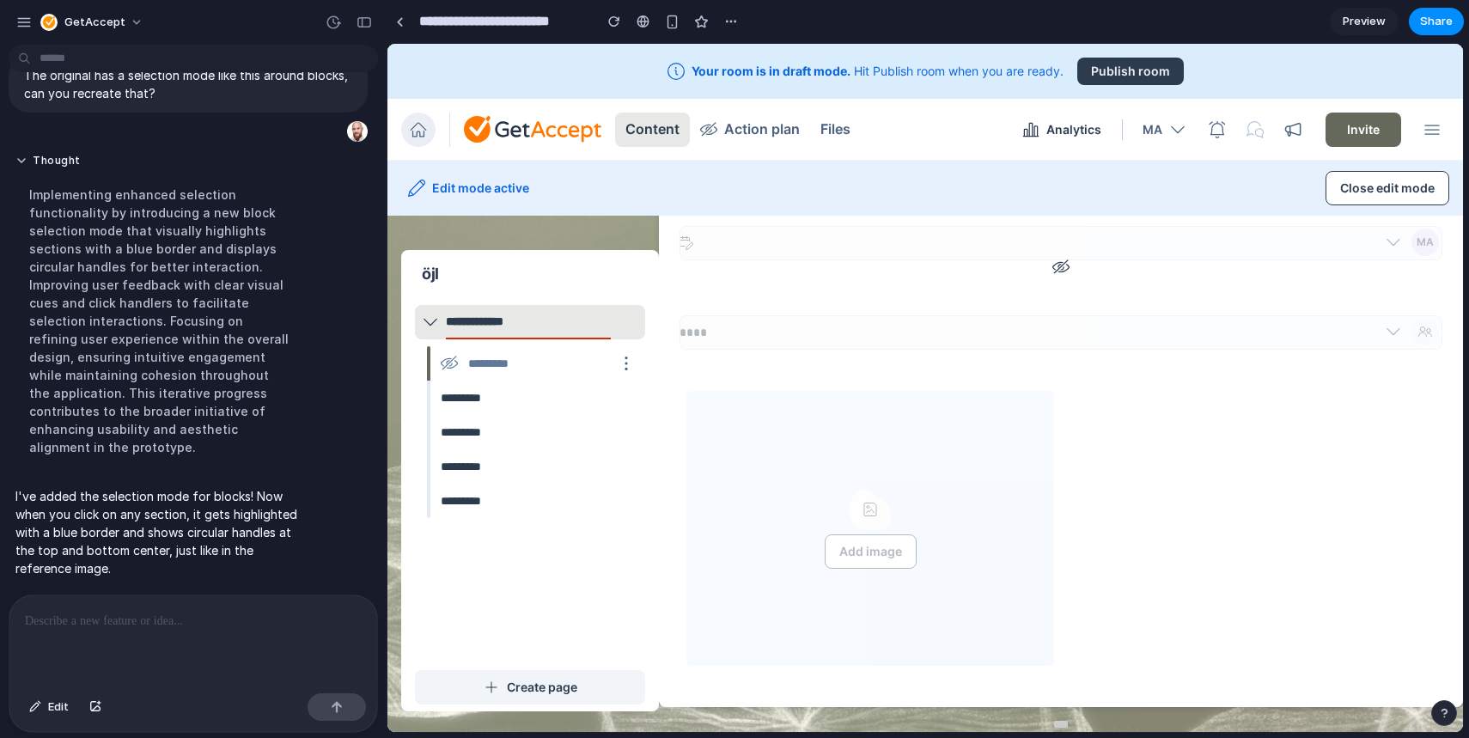
scroll to position [325, 0]
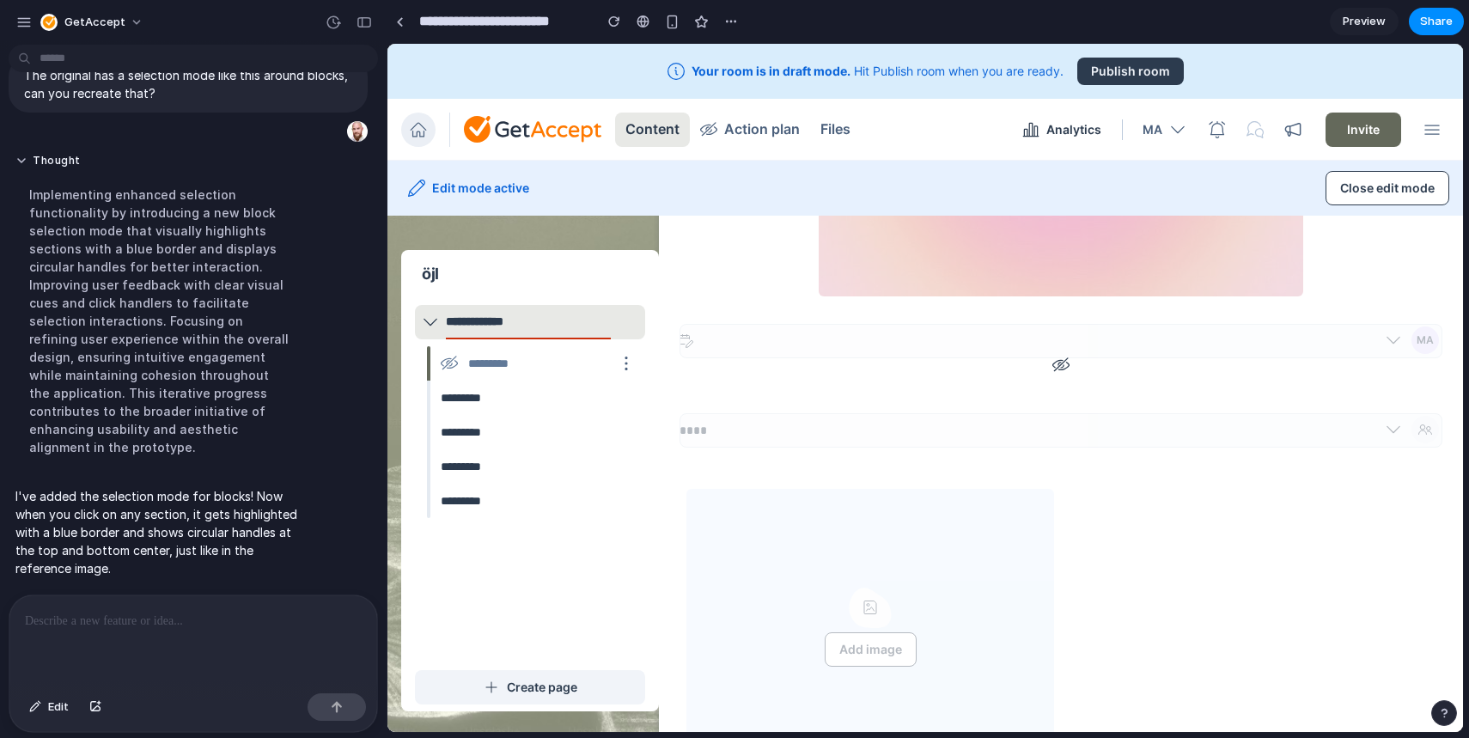
click at [822, 486] on div "Add image" at bounding box center [1061, 626] width 777 height 302
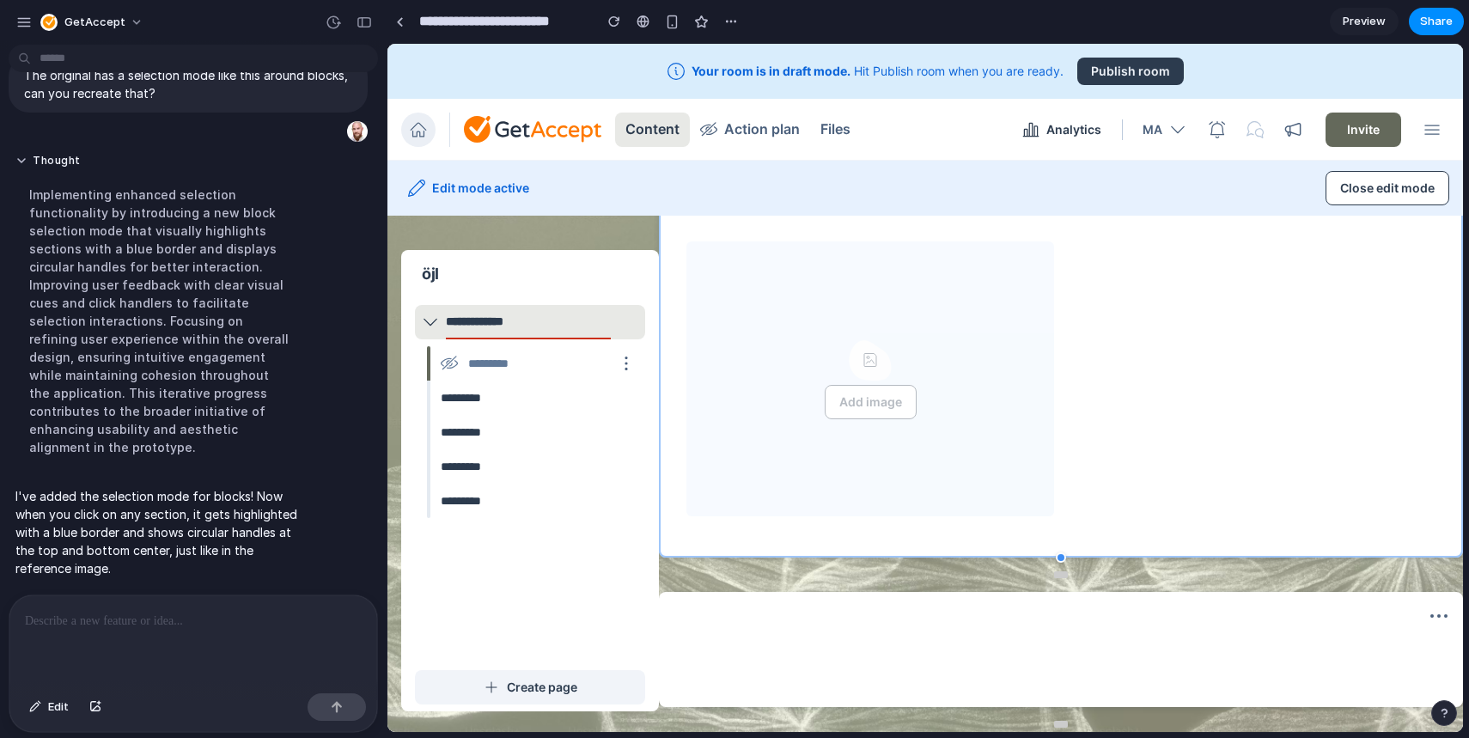
scroll to position [583, 0]
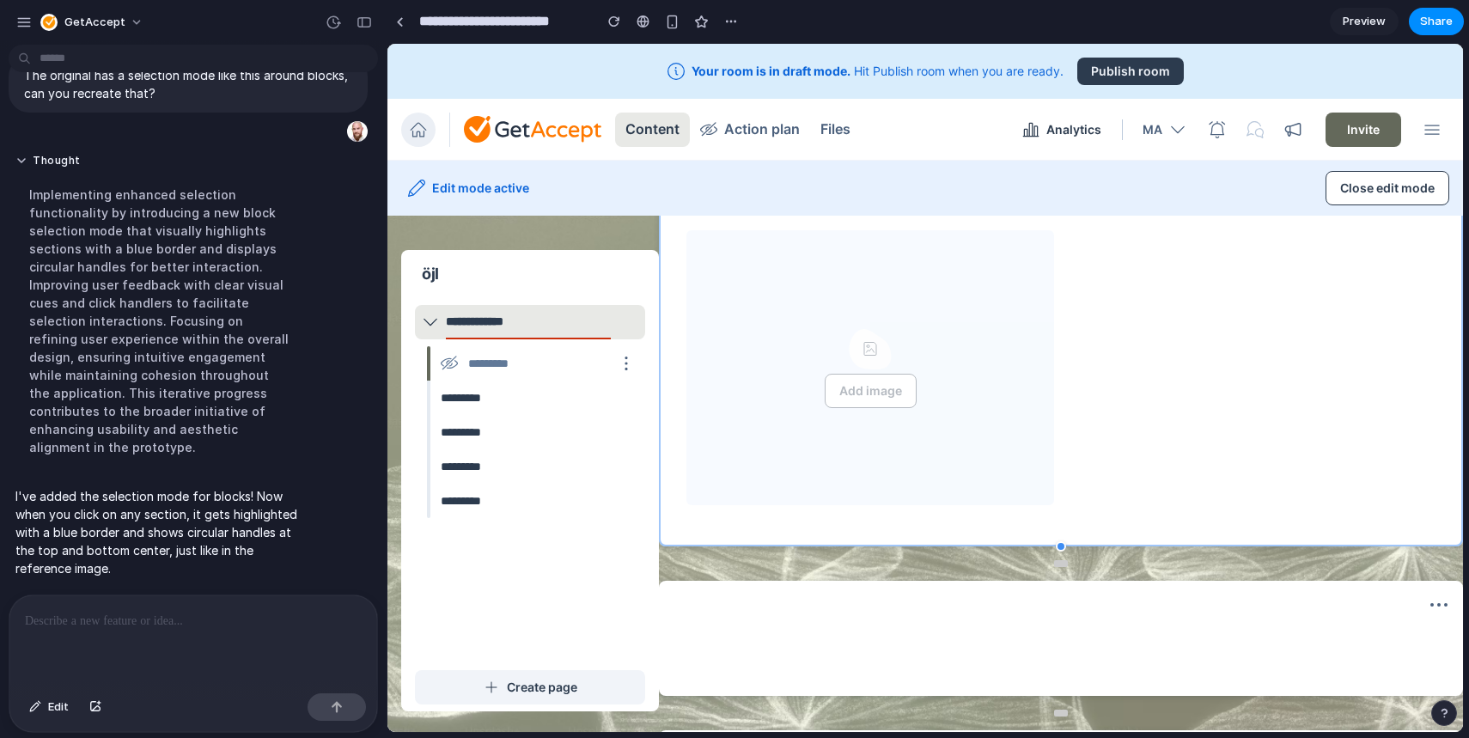
click at [858, 622] on section at bounding box center [1061, 638] width 804 height 115
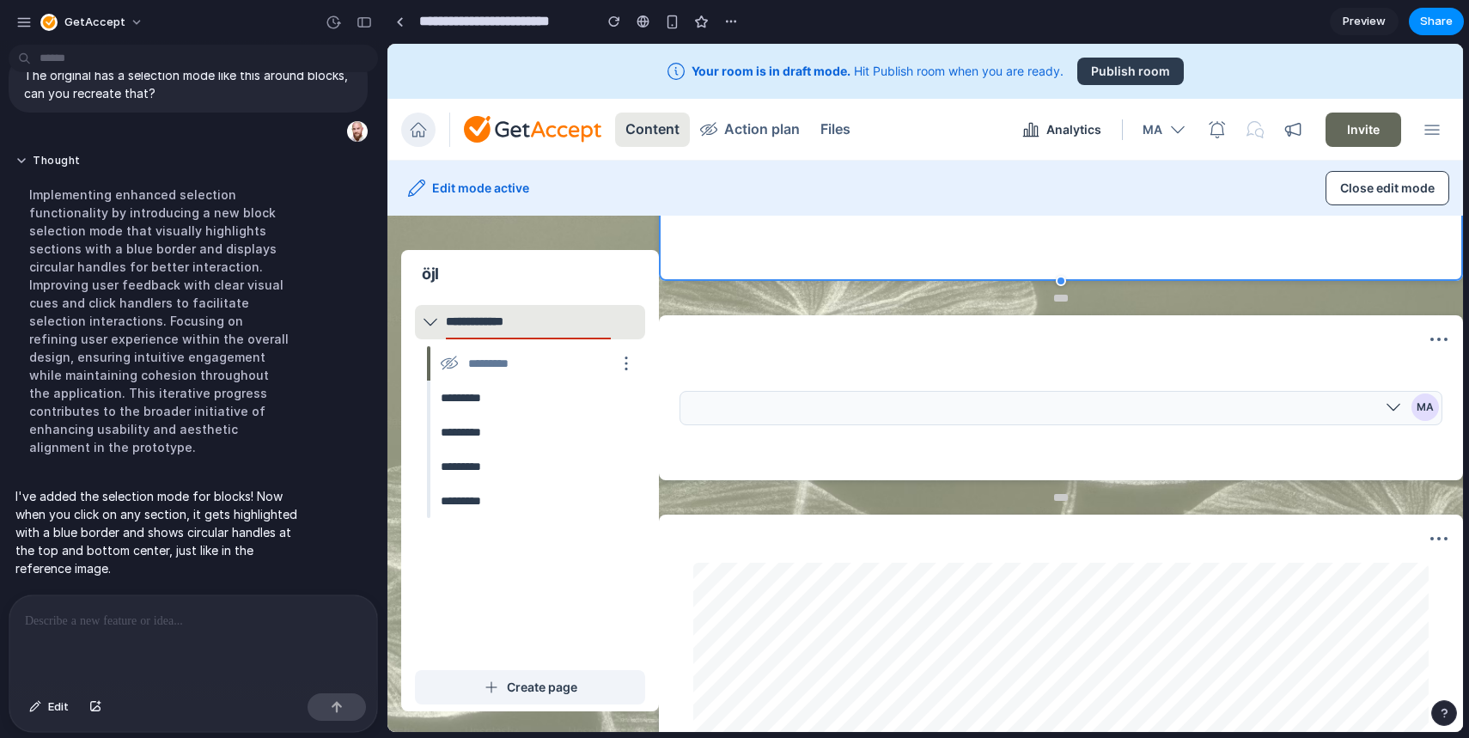
scroll to position [1096, 0]
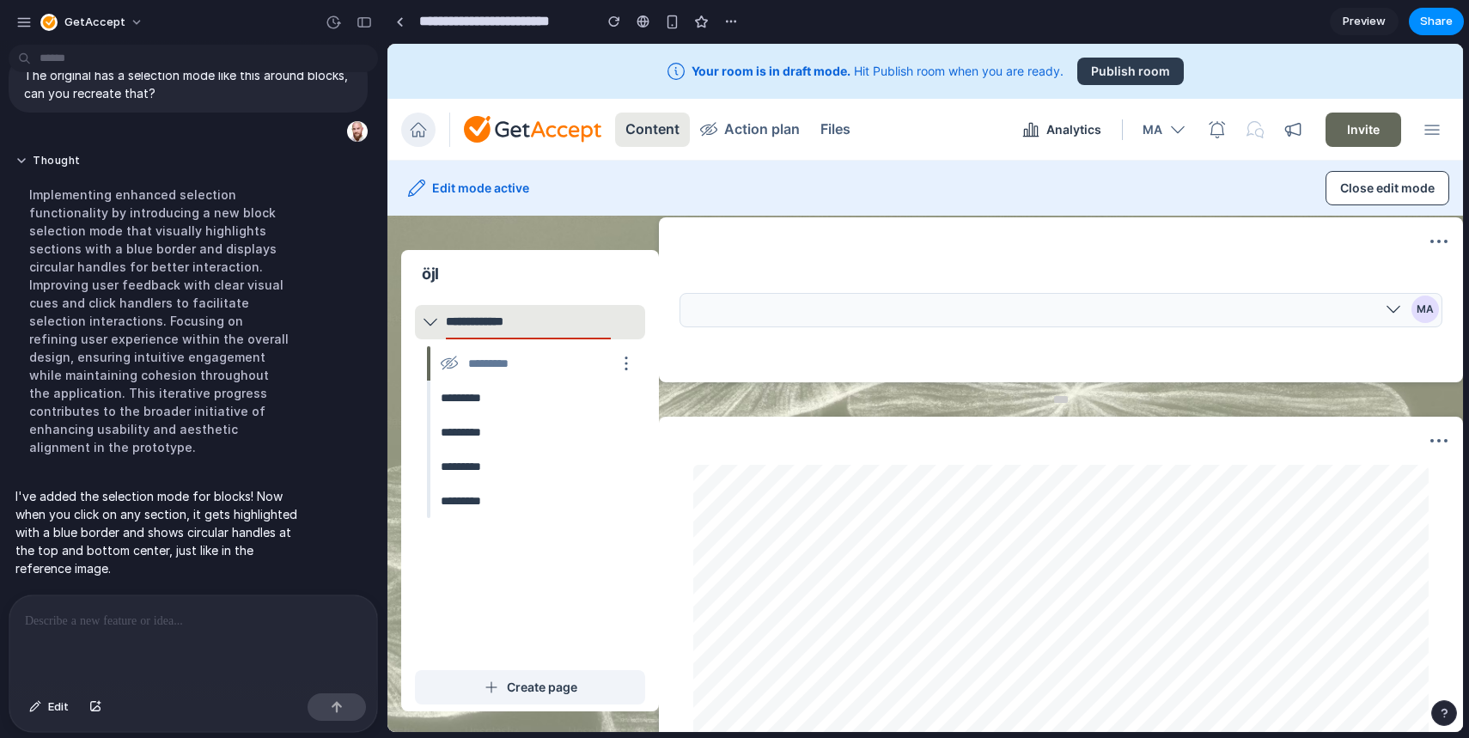
click at [886, 322] on div "MA" at bounding box center [1061, 310] width 763 height 34
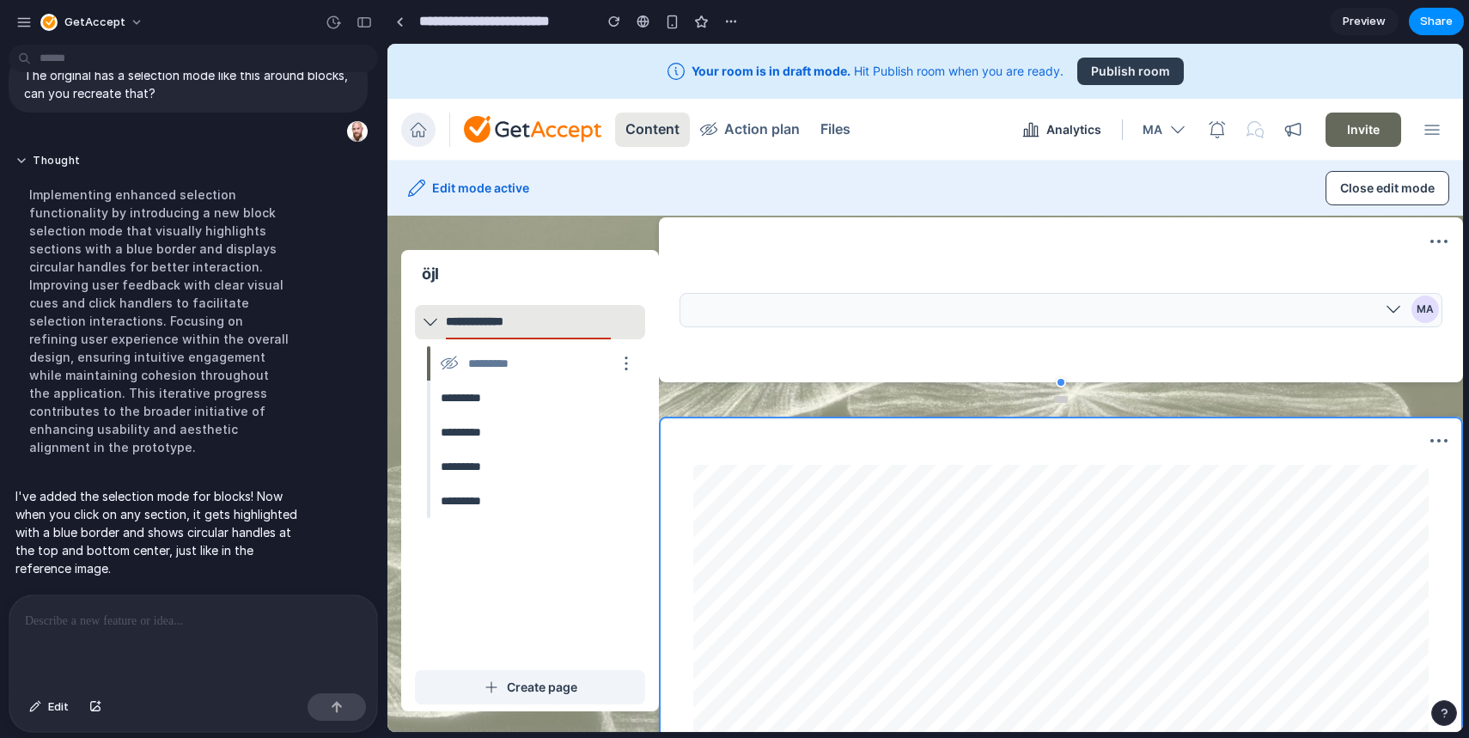
click at [1412, 307] on div "MA" at bounding box center [1425, 309] width 27 height 27
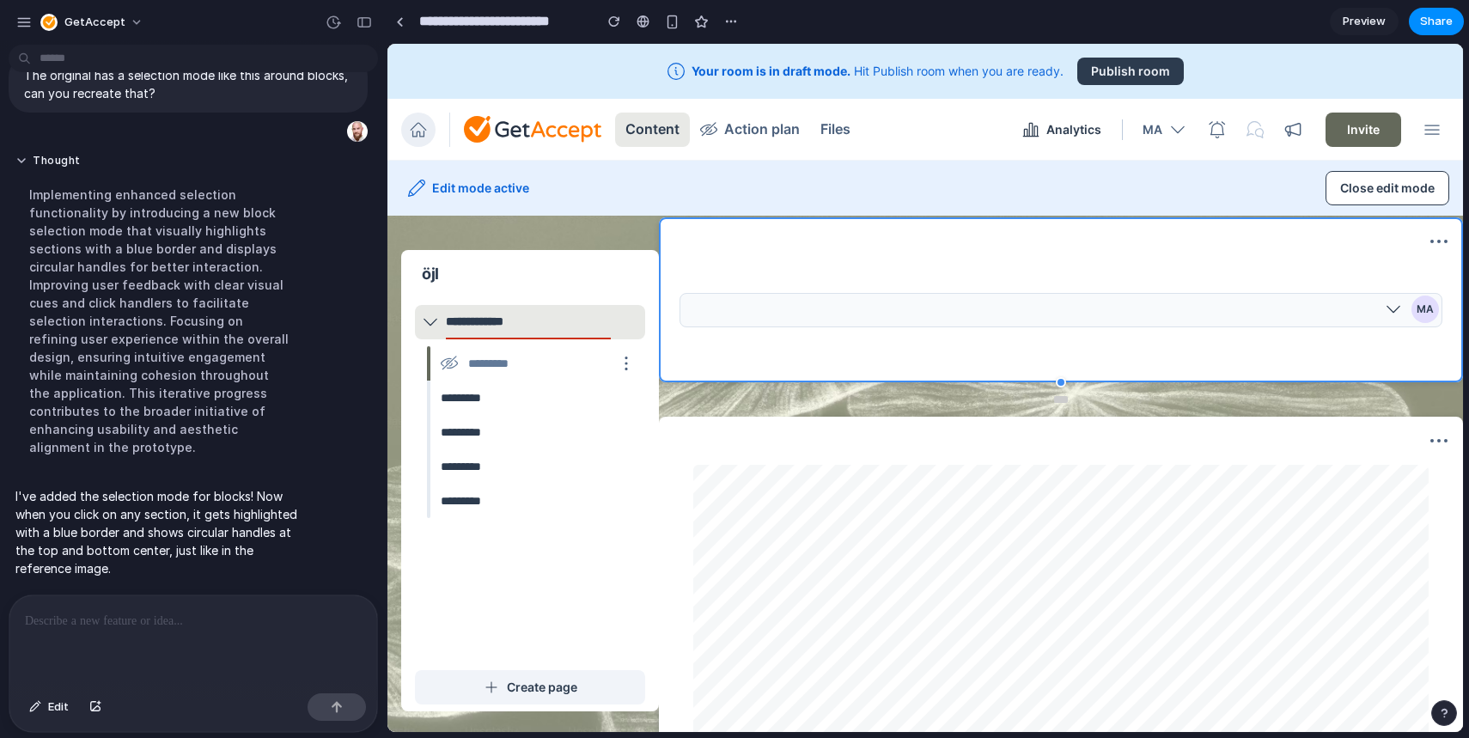
click at [1387, 307] on icon at bounding box center [1393, 309] width 17 height 17
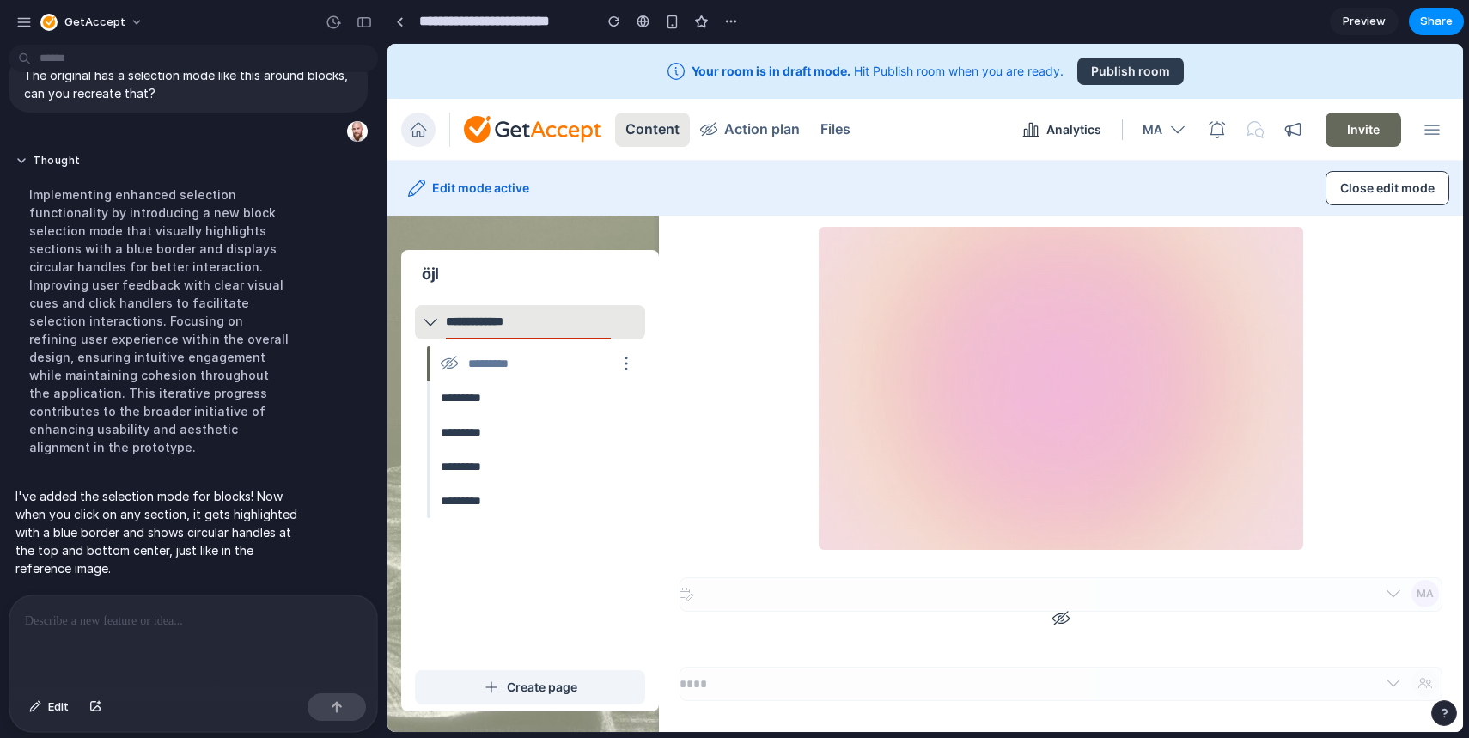
scroll to position [0, 0]
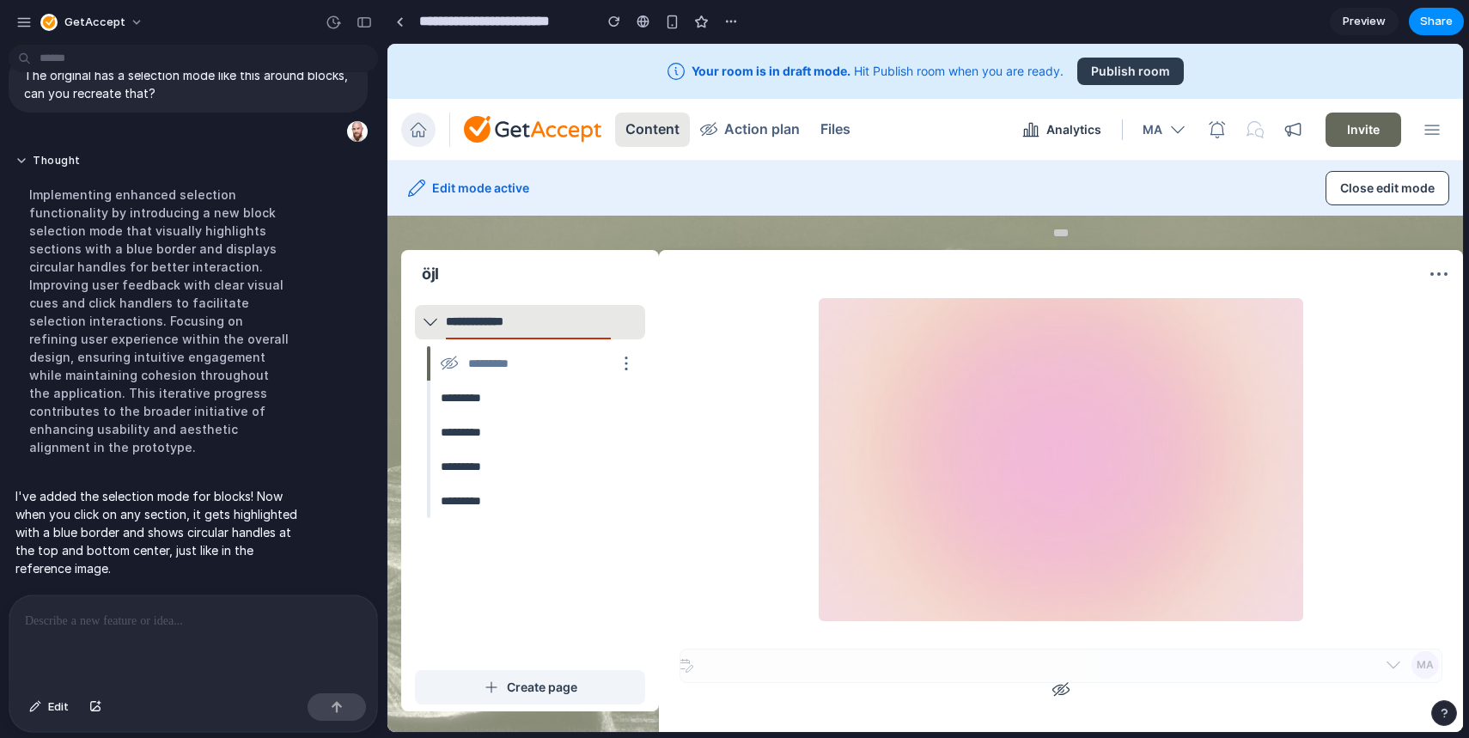
click at [737, 326] on div at bounding box center [1060, 459] width 749 height 323
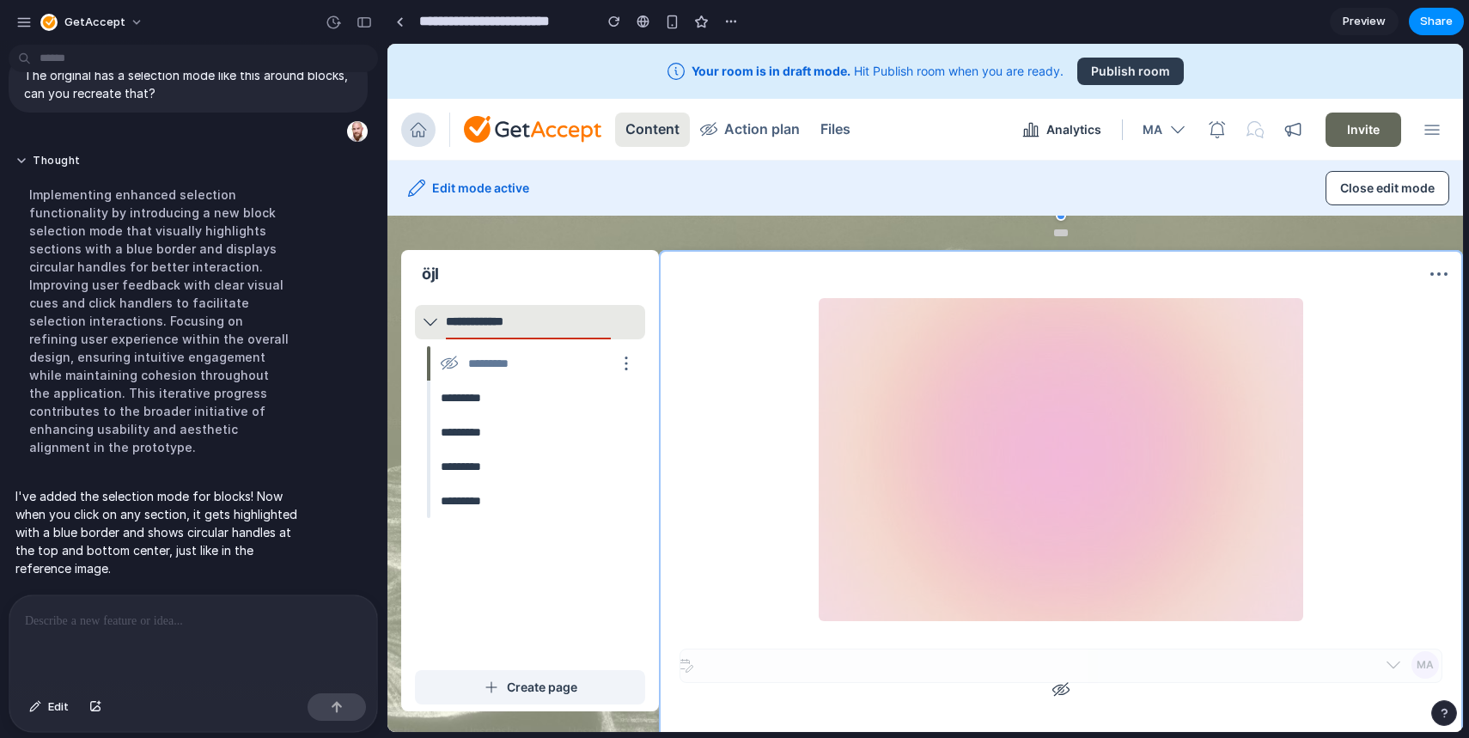
click at [418, 127] on icon at bounding box center [418, 129] width 17 height 17
click at [227, 624] on div at bounding box center [193, 640] width 368 height 91
click at [63, 23] on div "GetAccept" at bounding box center [82, 22] width 85 height 17
click at [88, 21] on div "Settings Invite members Change theme Sign out" at bounding box center [734, 369] width 1469 height 738
click at [214, 625] on div at bounding box center [193, 640] width 368 height 91
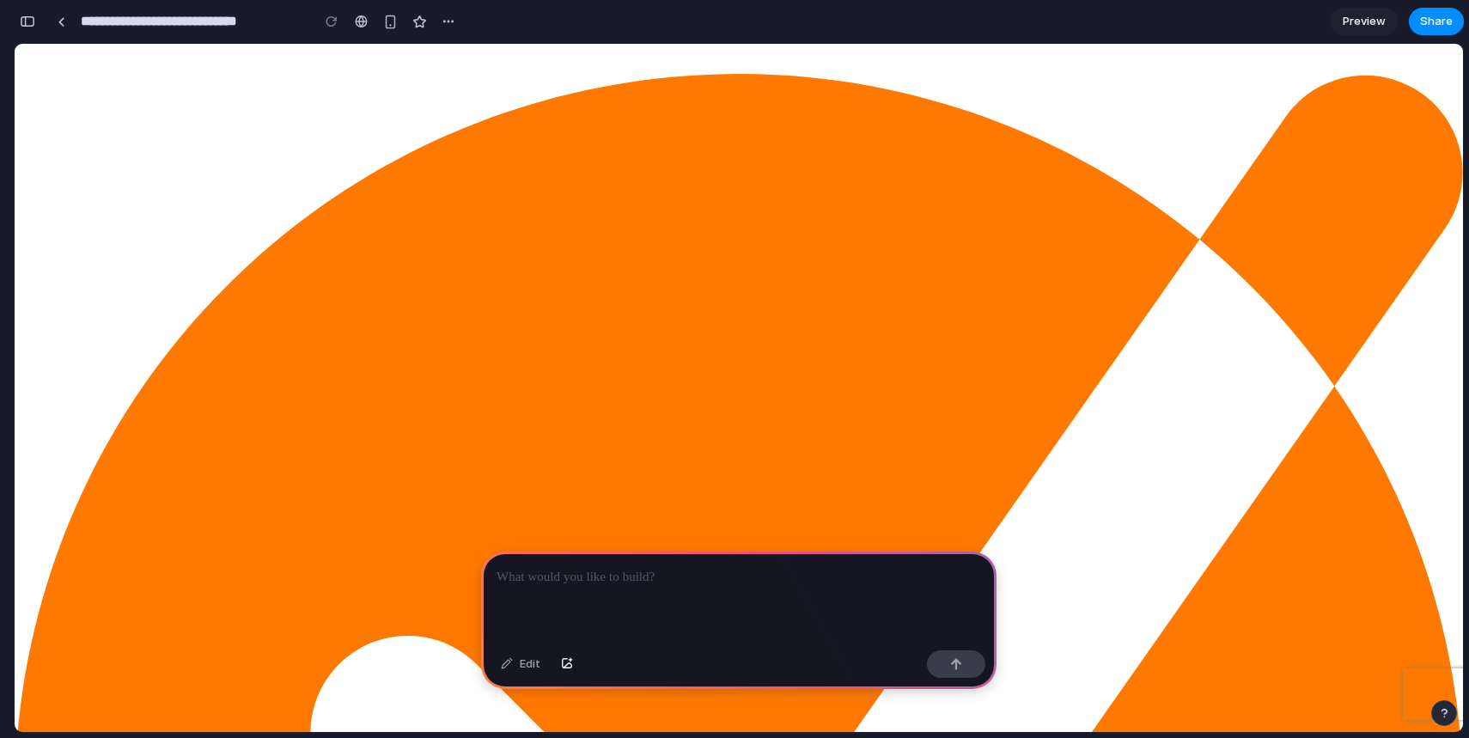
click at [582, 583] on div at bounding box center [739, 598] width 516 height 92
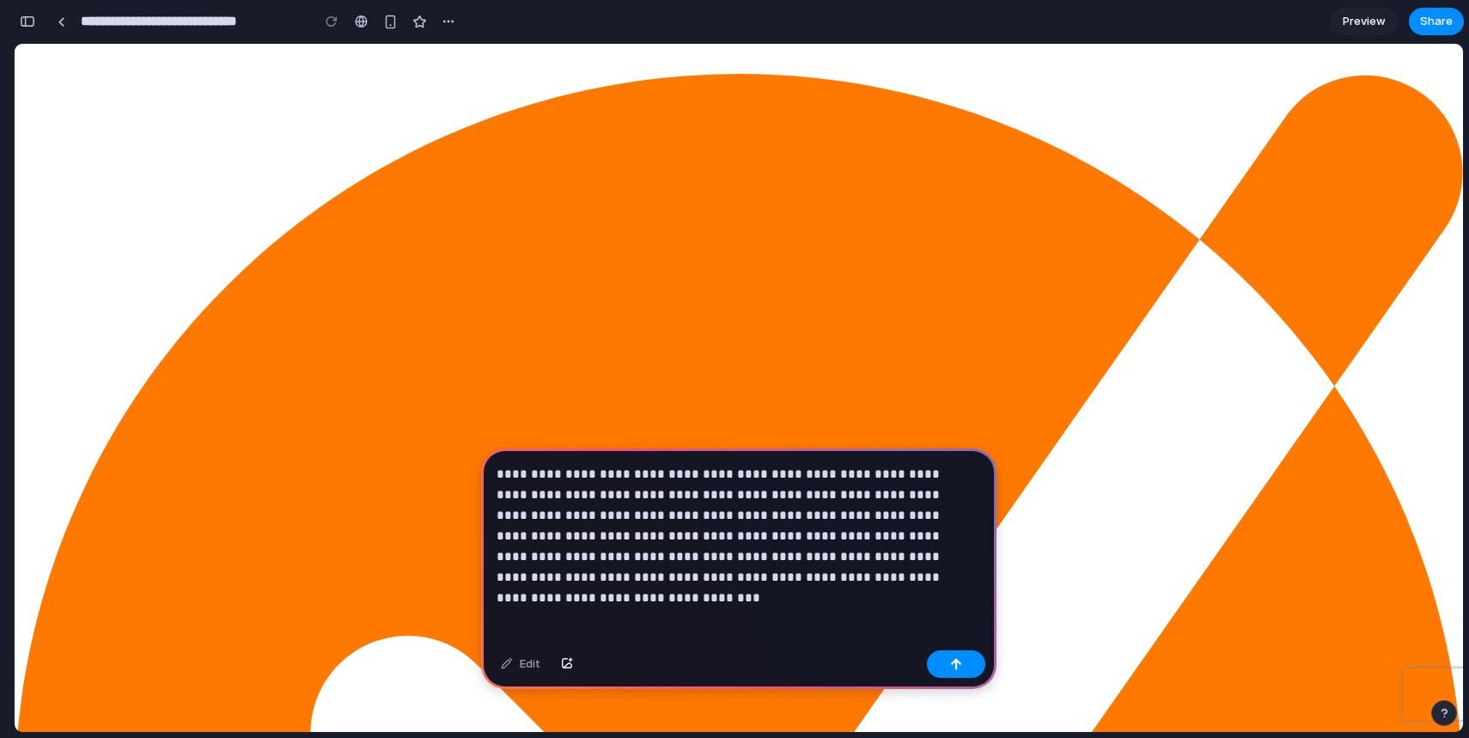
scroll to position [28, 0]
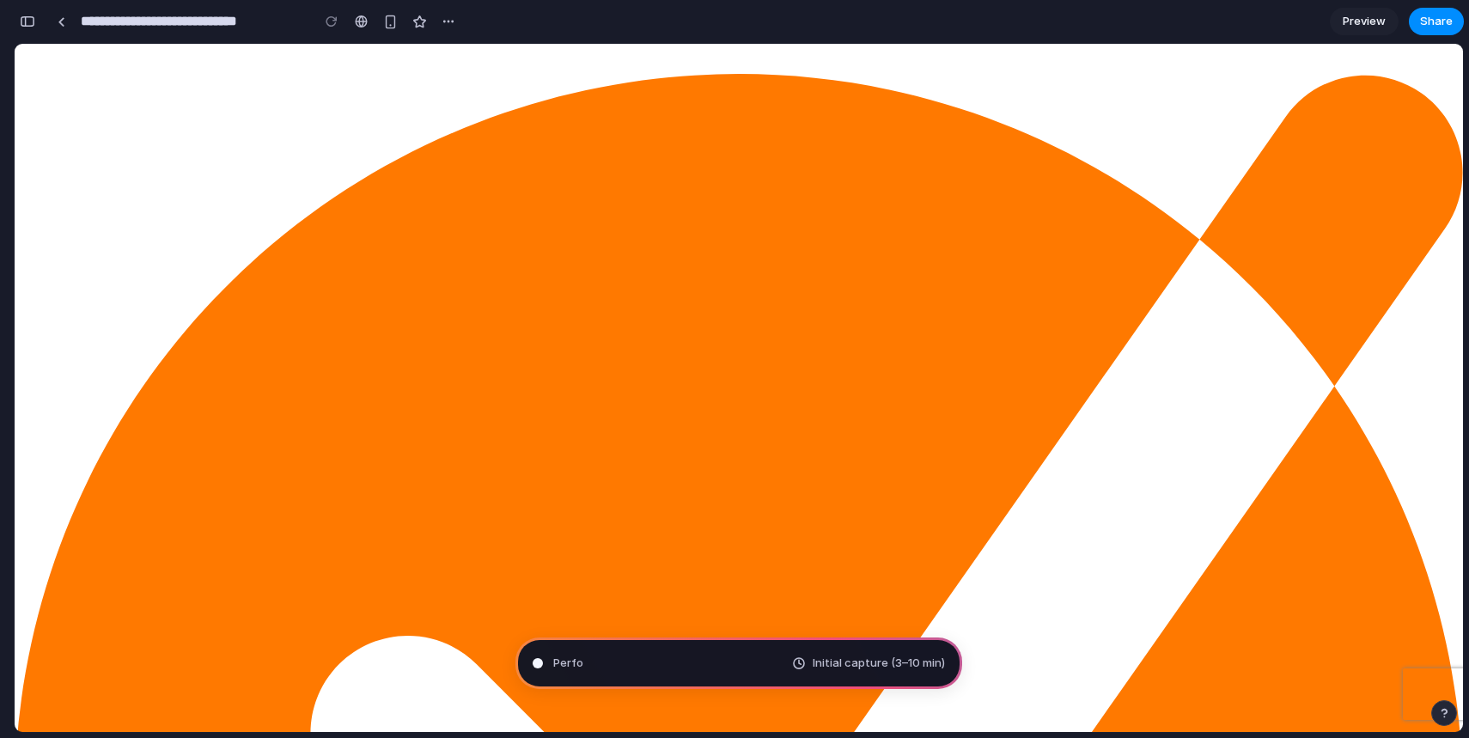
type input "**********"
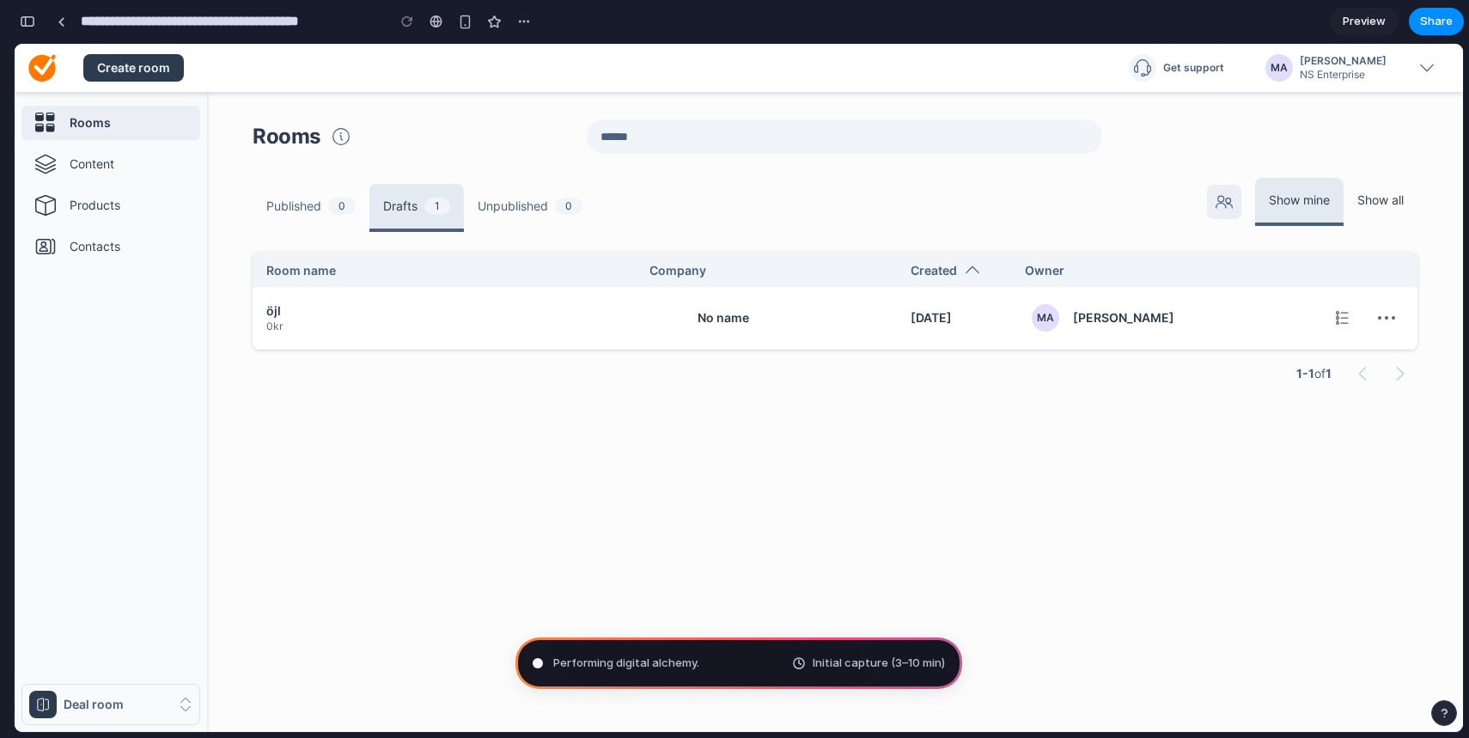
scroll to position [975, 0]
click at [791, 457] on div "Rooms Published 0 Drafts 1 Unpublished 0 Filter by Filter by Show mine Show all…" at bounding box center [835, 412] width 1256 height 640
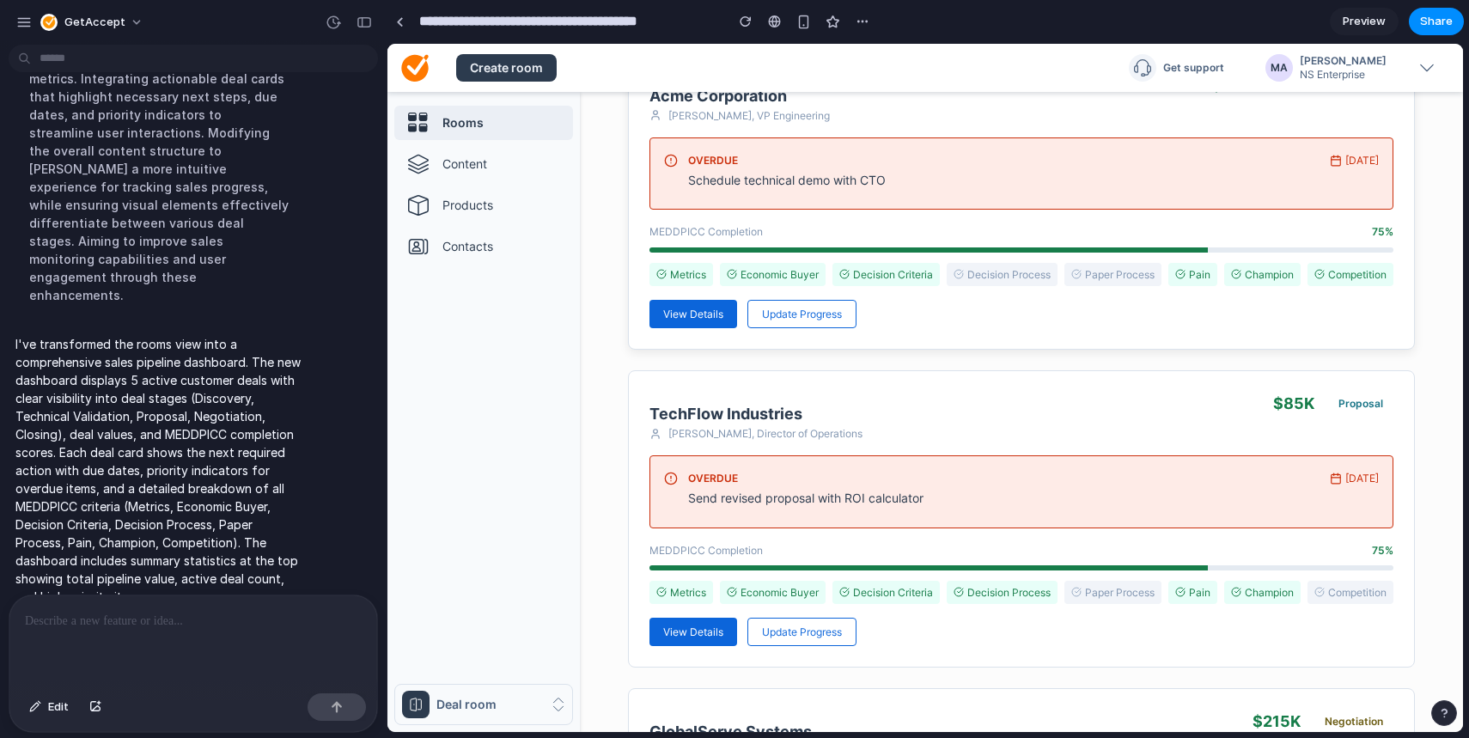
scroll to position [298, 0]
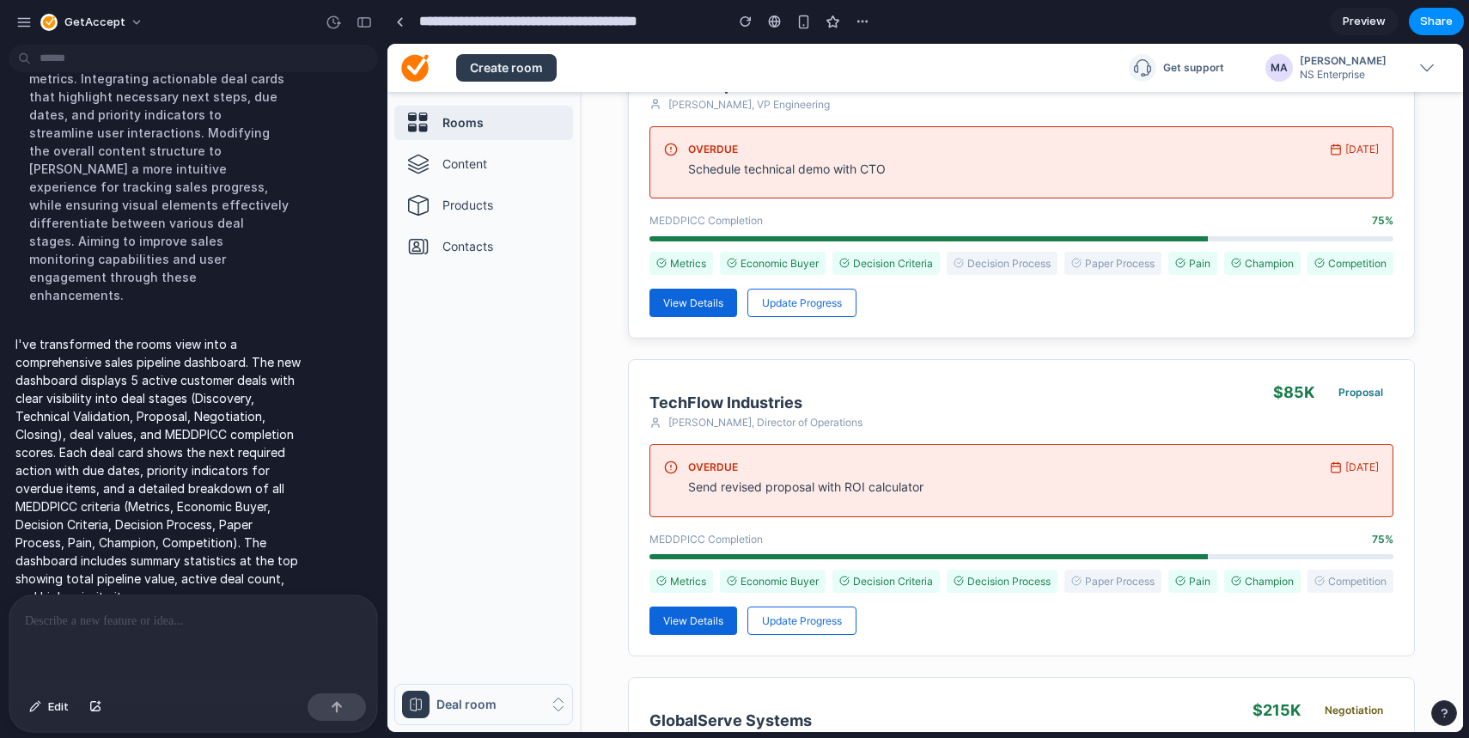
click at [703, 309] on span "View Details" at bounding box center [693, 302] width 60 height 13
click at [780, 309] on span "Update Progress" at bounding box center [802, 302] width 80 height 13
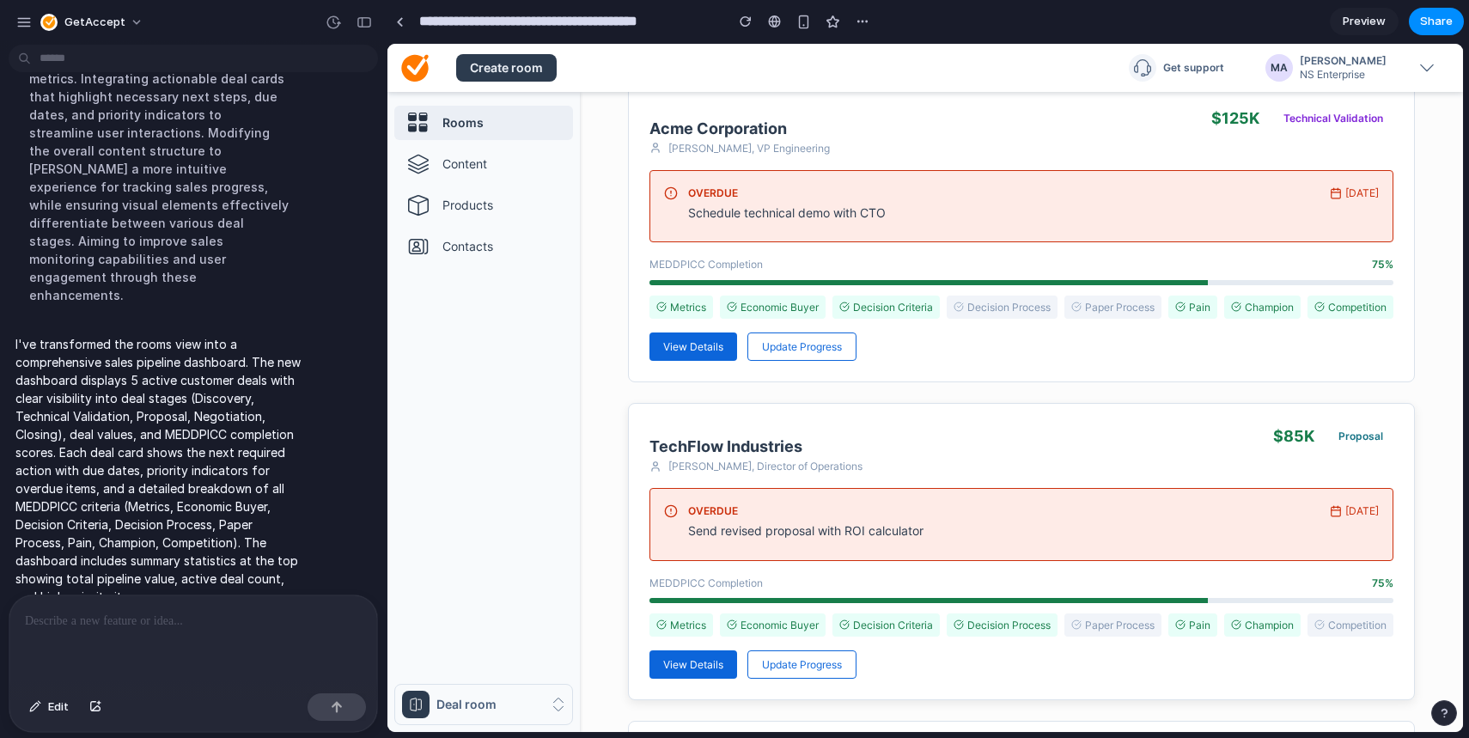
scroll to position [232, 0]
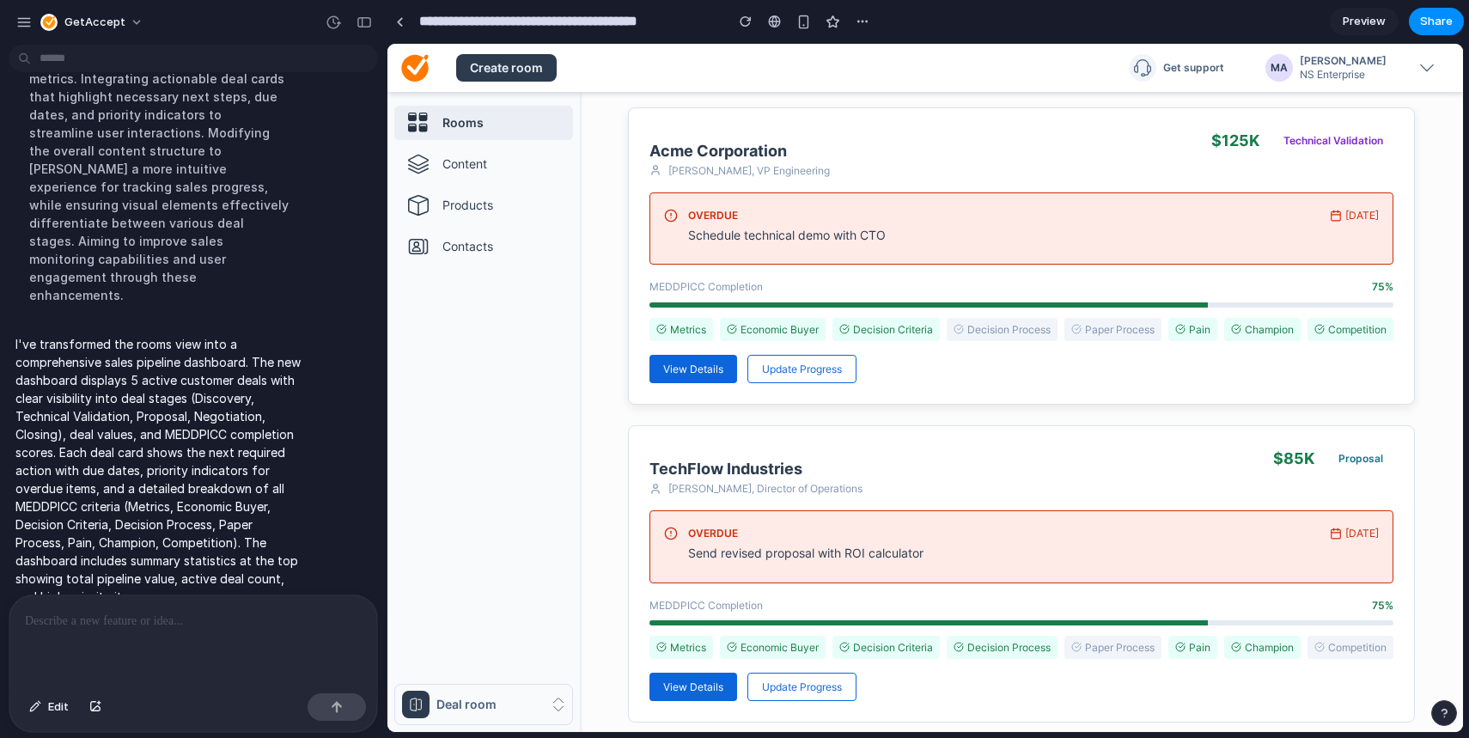
click at [927, 405] on div "Acme Corporation Sarah Johnson, VP Engineering $ 125 K Technical Validation OVE…" at bounding box center [1021, 255] width 787 height 297
click at [926, 485] on div "TechFlow Industries Michael Chen, Director of Operations" at bounding box center [955, 472] width 610 height 50
click at [923, 383] on div "View Details Update Progress" at bounding box center [1022, 369] width 744 height 28
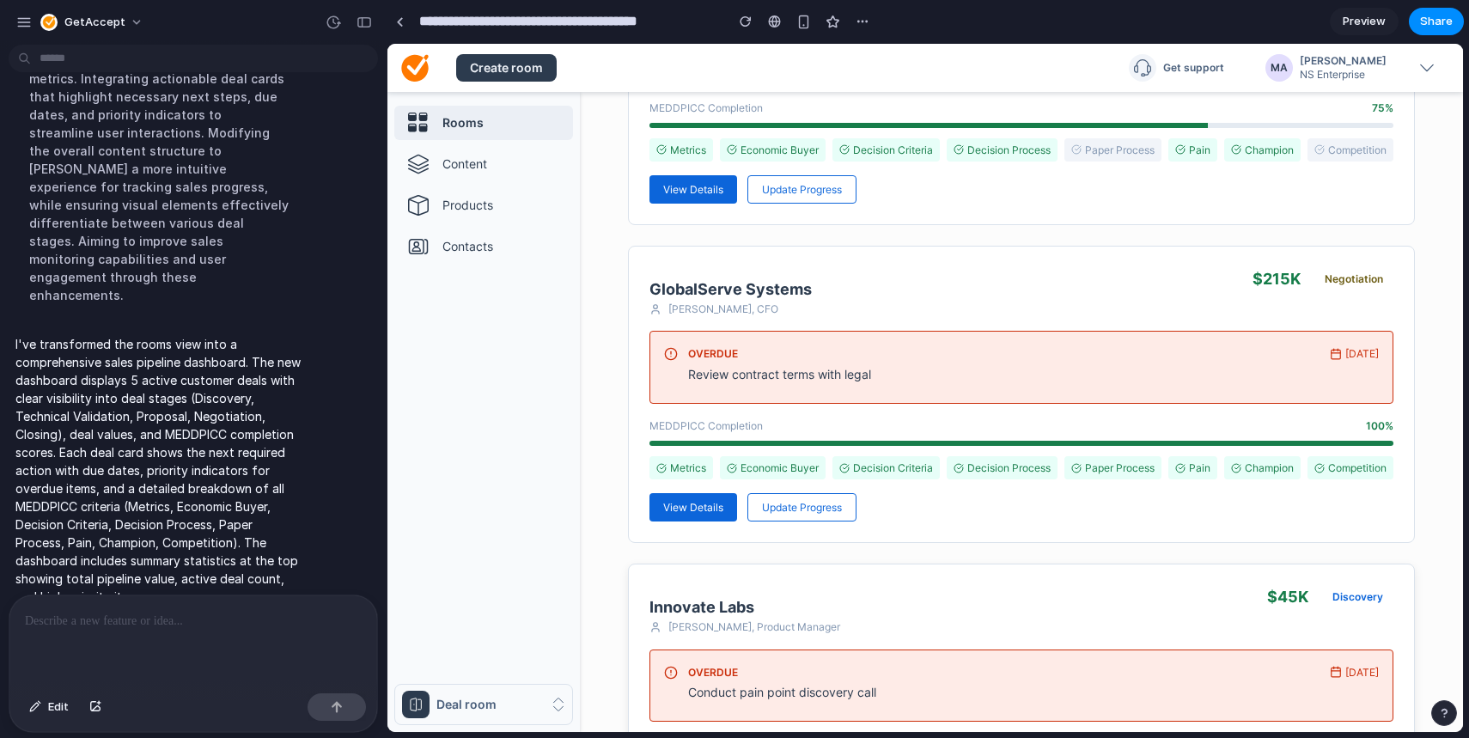
scroll to position [0, 0]
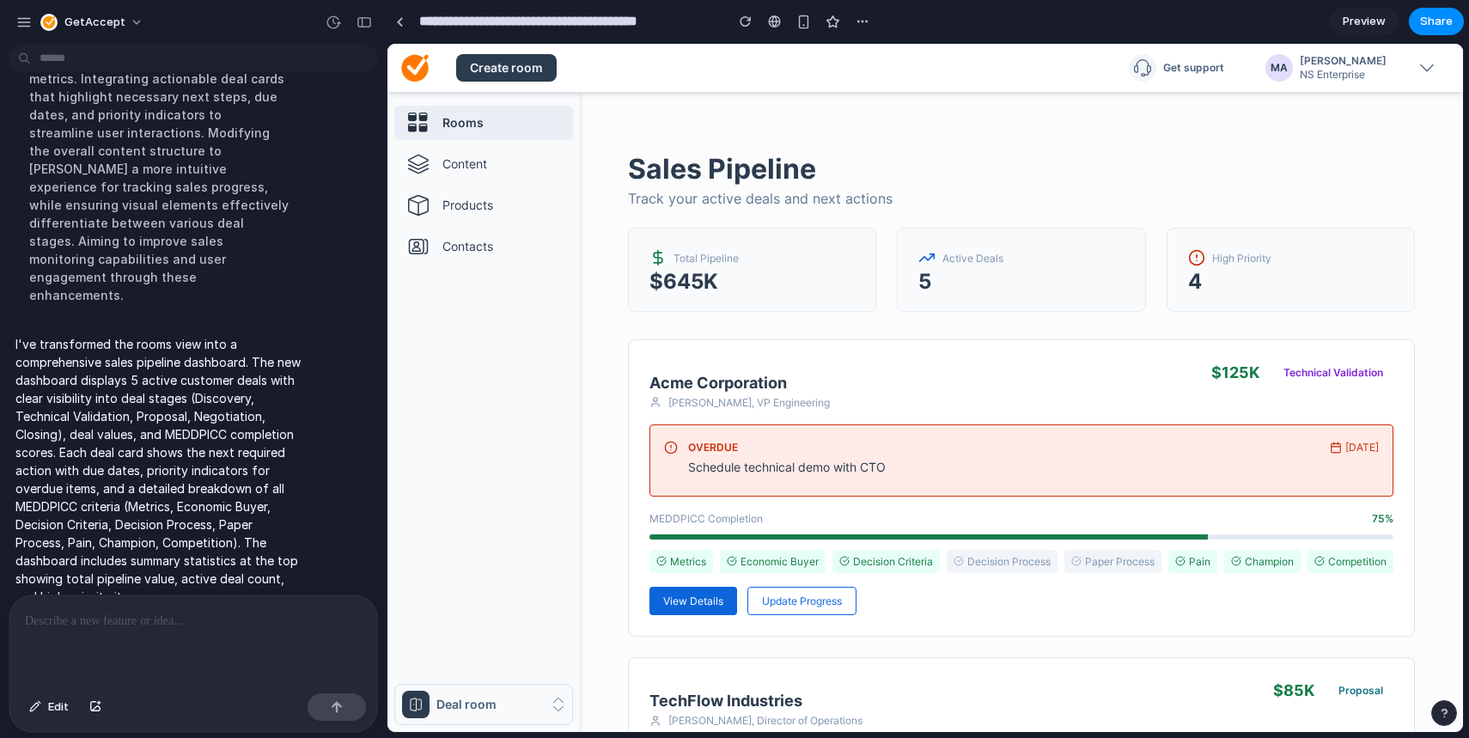
click at [119, 633] on div at bounding box center [193, 640] width 368 height 91
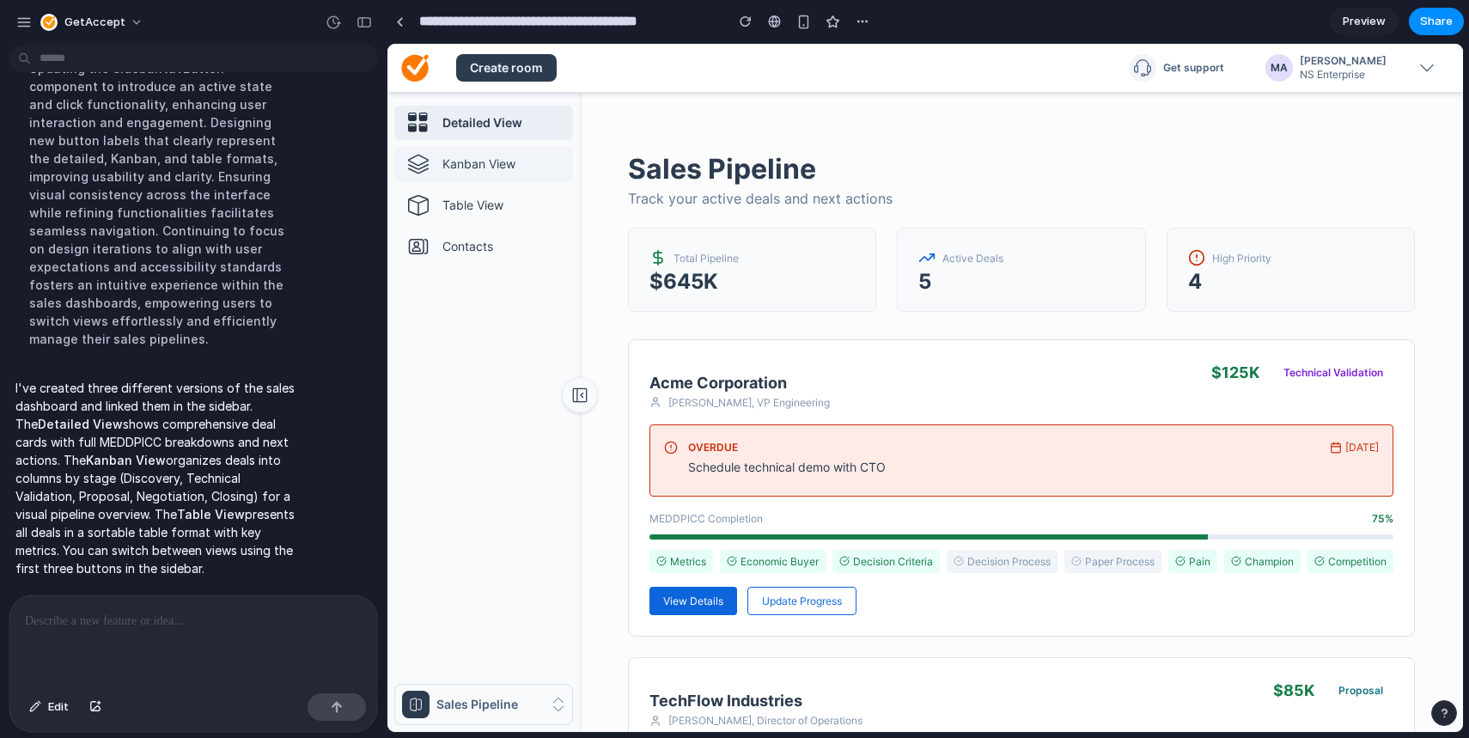
click at [492, 165] on p "Kanban View" at bounding box center [504, 164] width 124 height 17
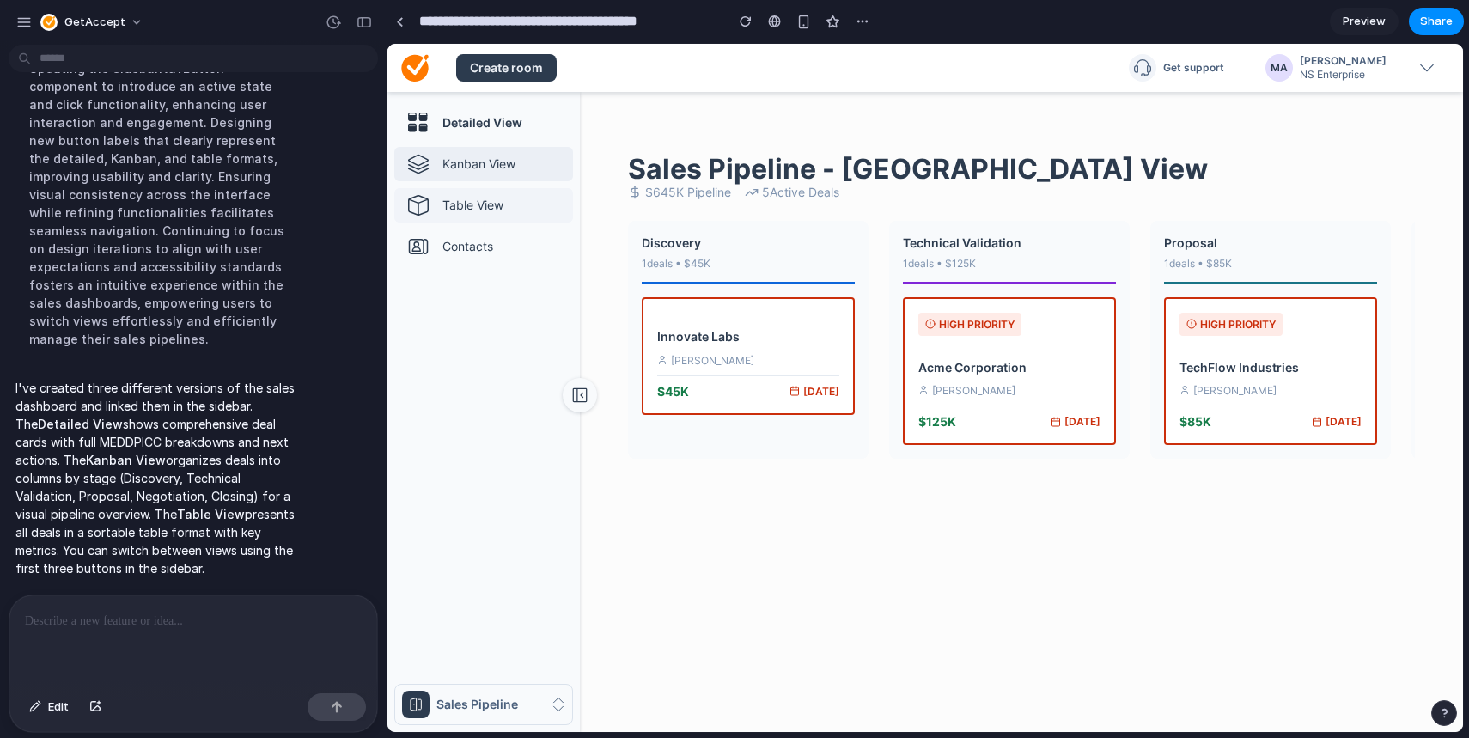
click at [493, 200] on p "Table View" at bounding box center [504, 205] width 124 height 17
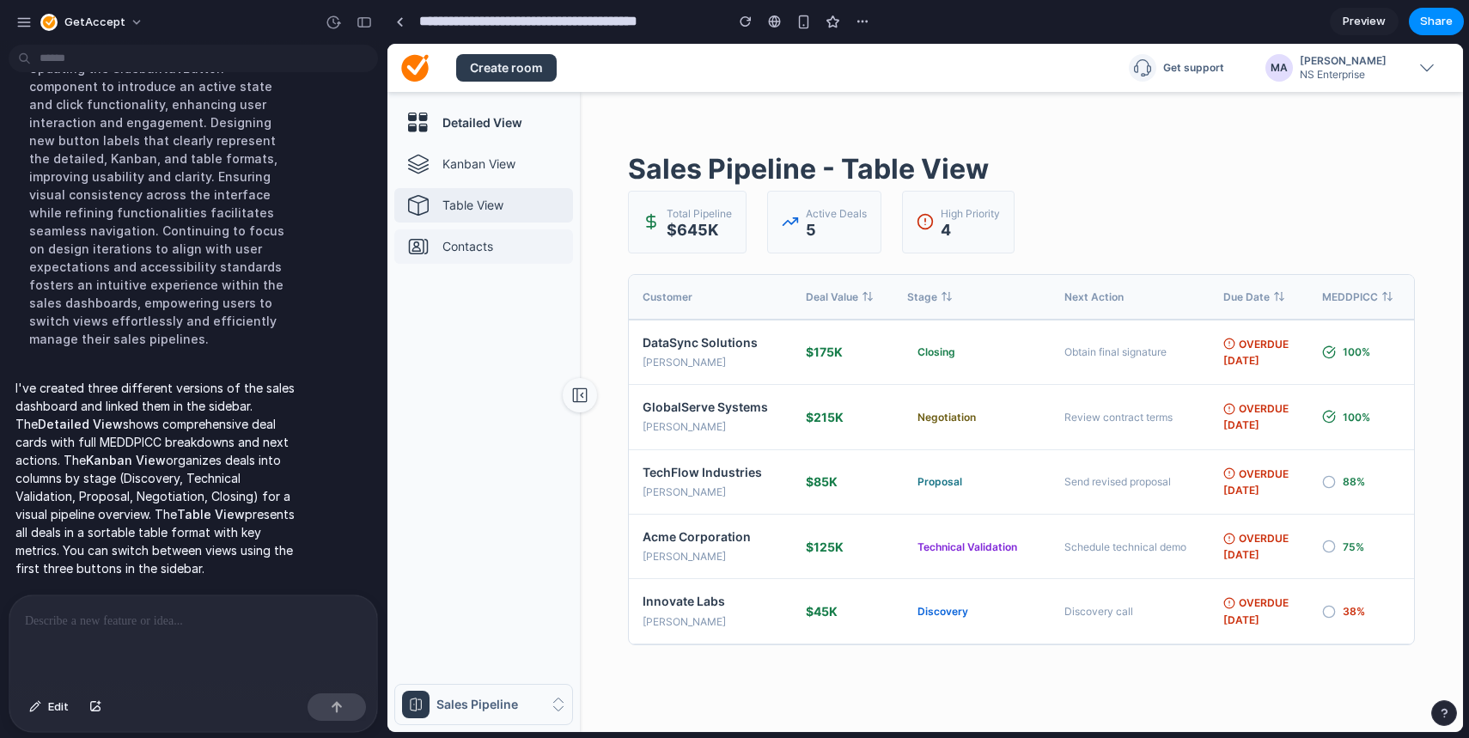
click at [506, 257] on link "Contacts" at bounding box center [483, 246] width 179 height 34
click at [488, 205] on p "Table View" at bounding box center [504, 205] width 124 height 17
click at [488, 160] on p "Kanban View" at bounding box center [504, 164] width 124 height 17
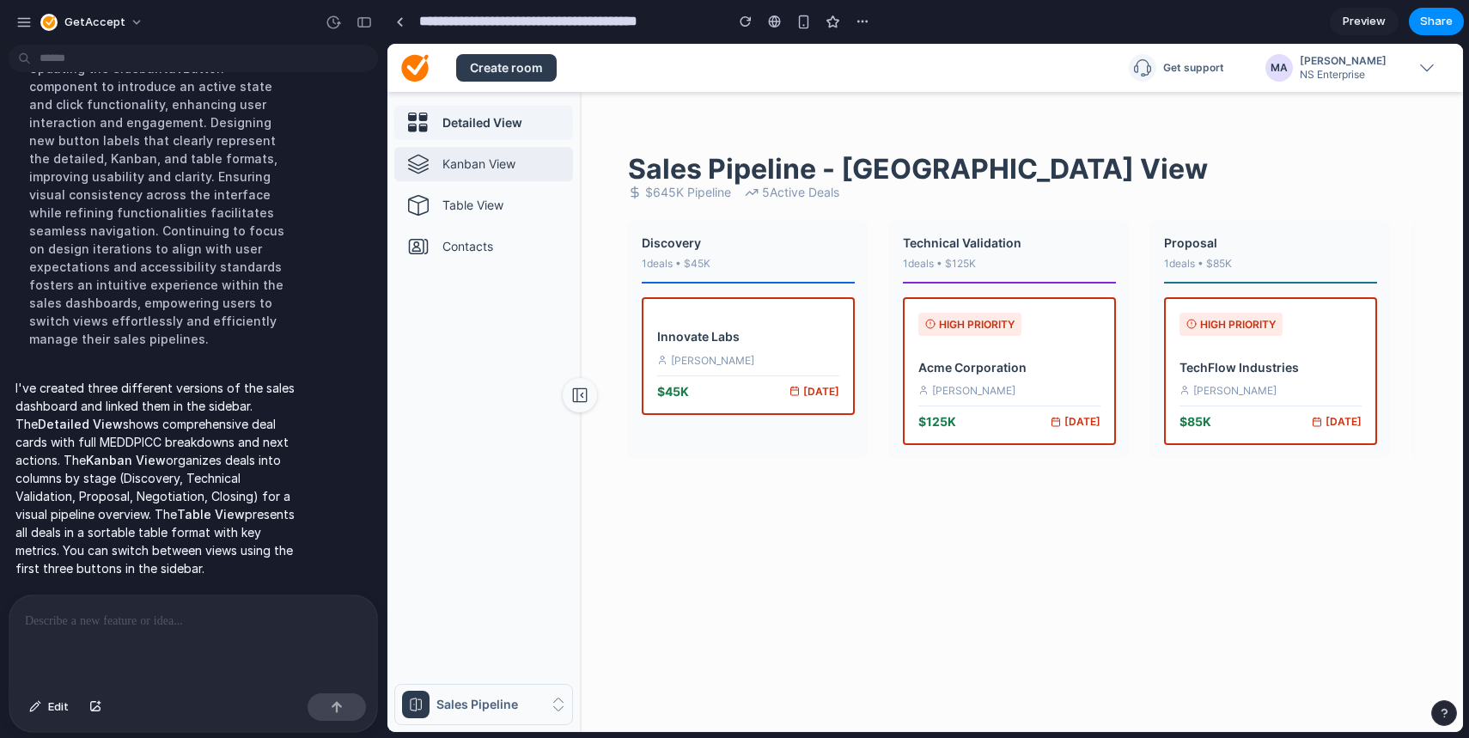
click at [485, 121] on h4 "Detailed View" at bounding box center [504, 122] width 124 height 17
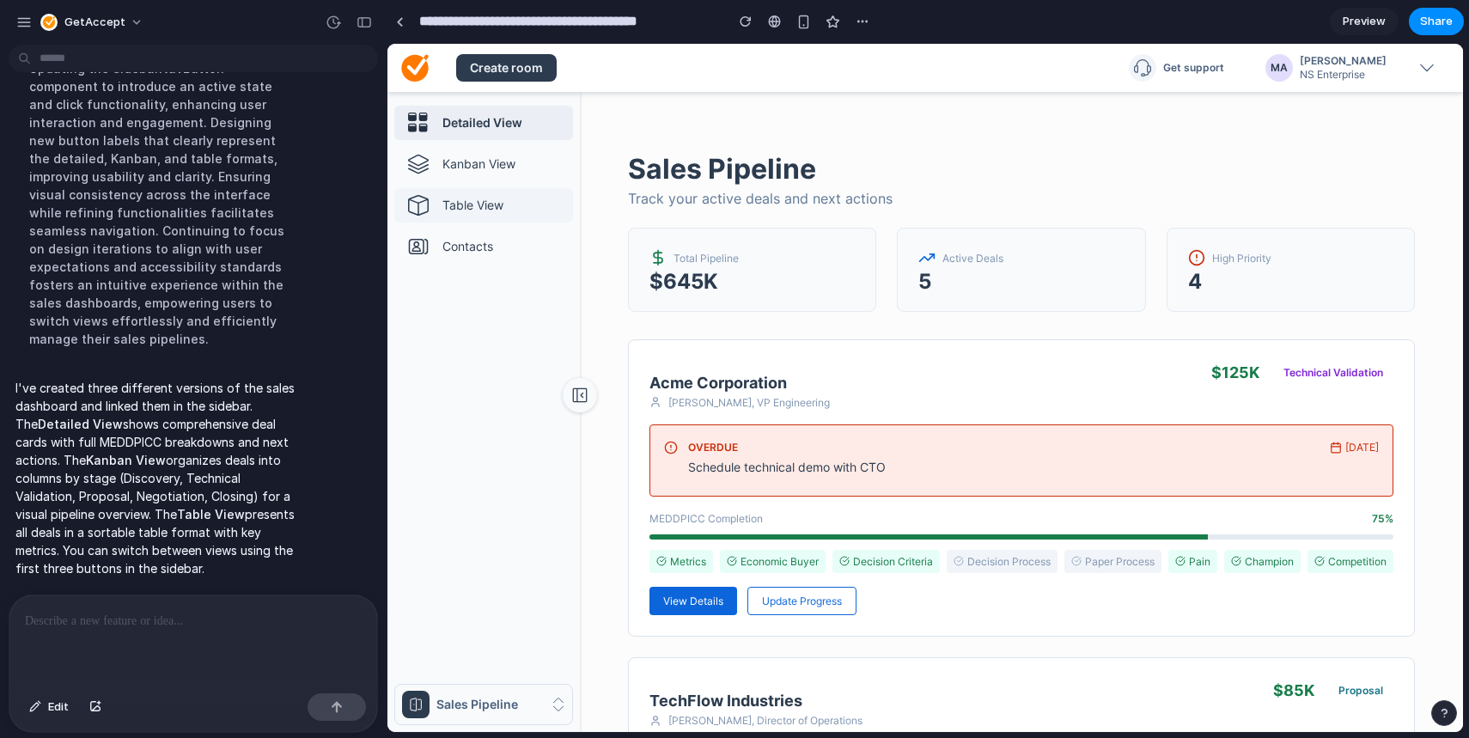
click at [498, 194] on link "Table View" at bounding box center [483, 205] width 179 height 34
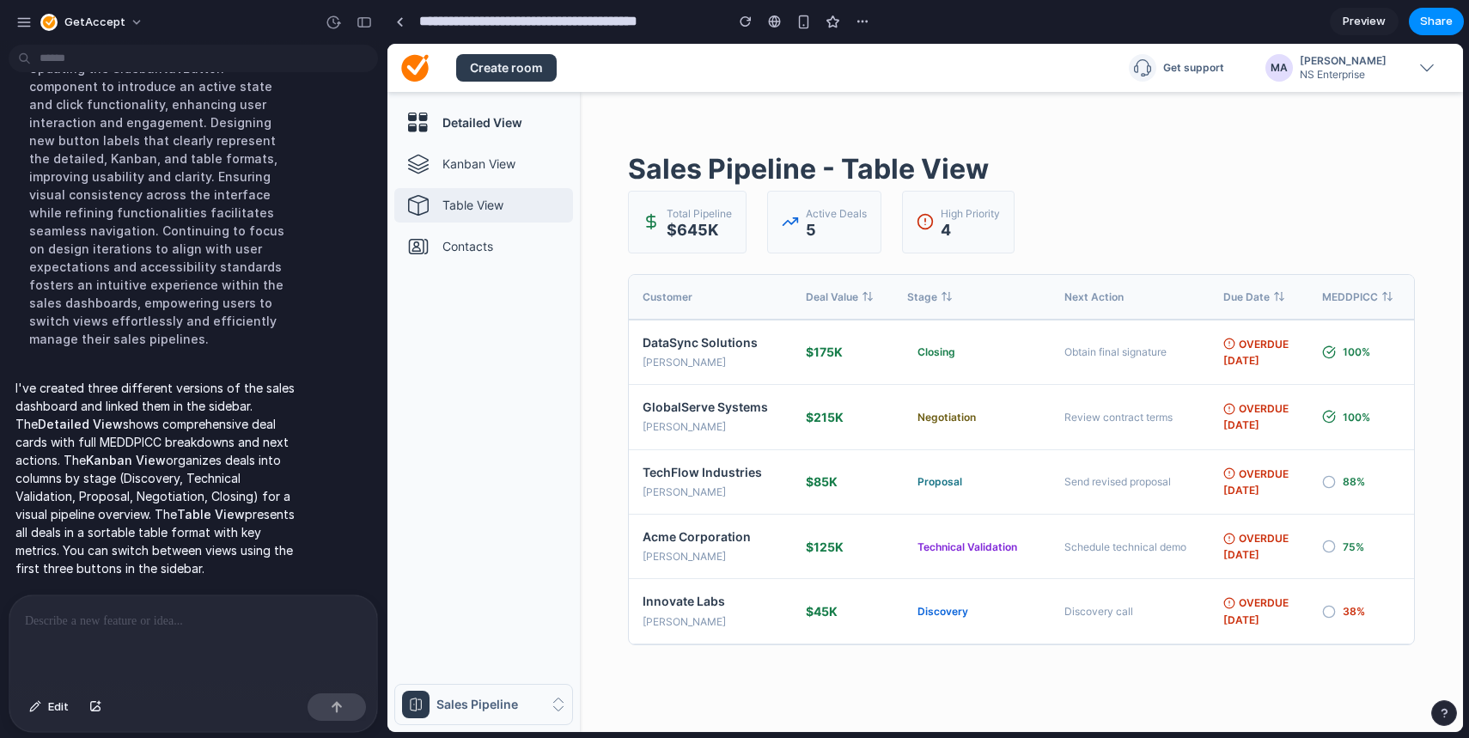
click at [180, 636] on div at bounding box center [193, 640] width 368 height 91
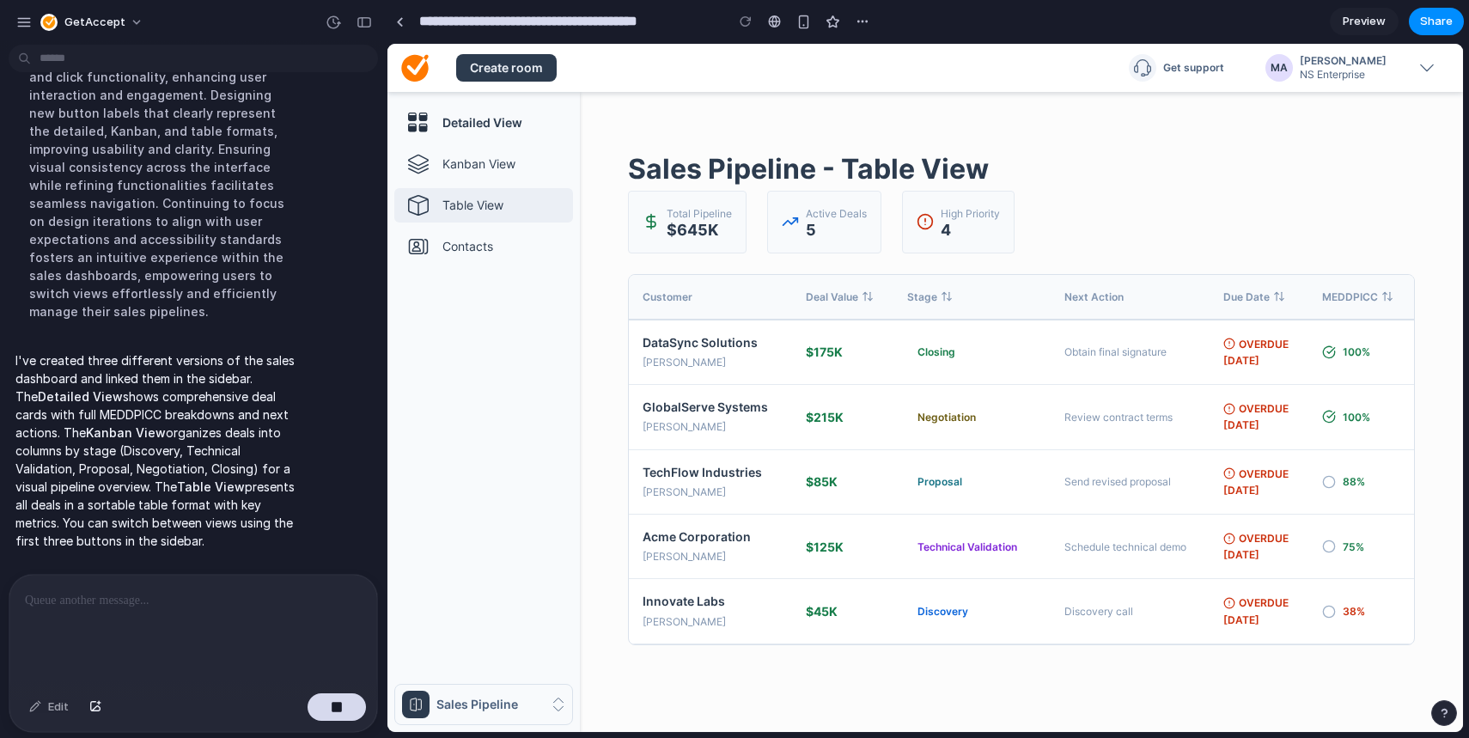
scroll to position [857, 0]
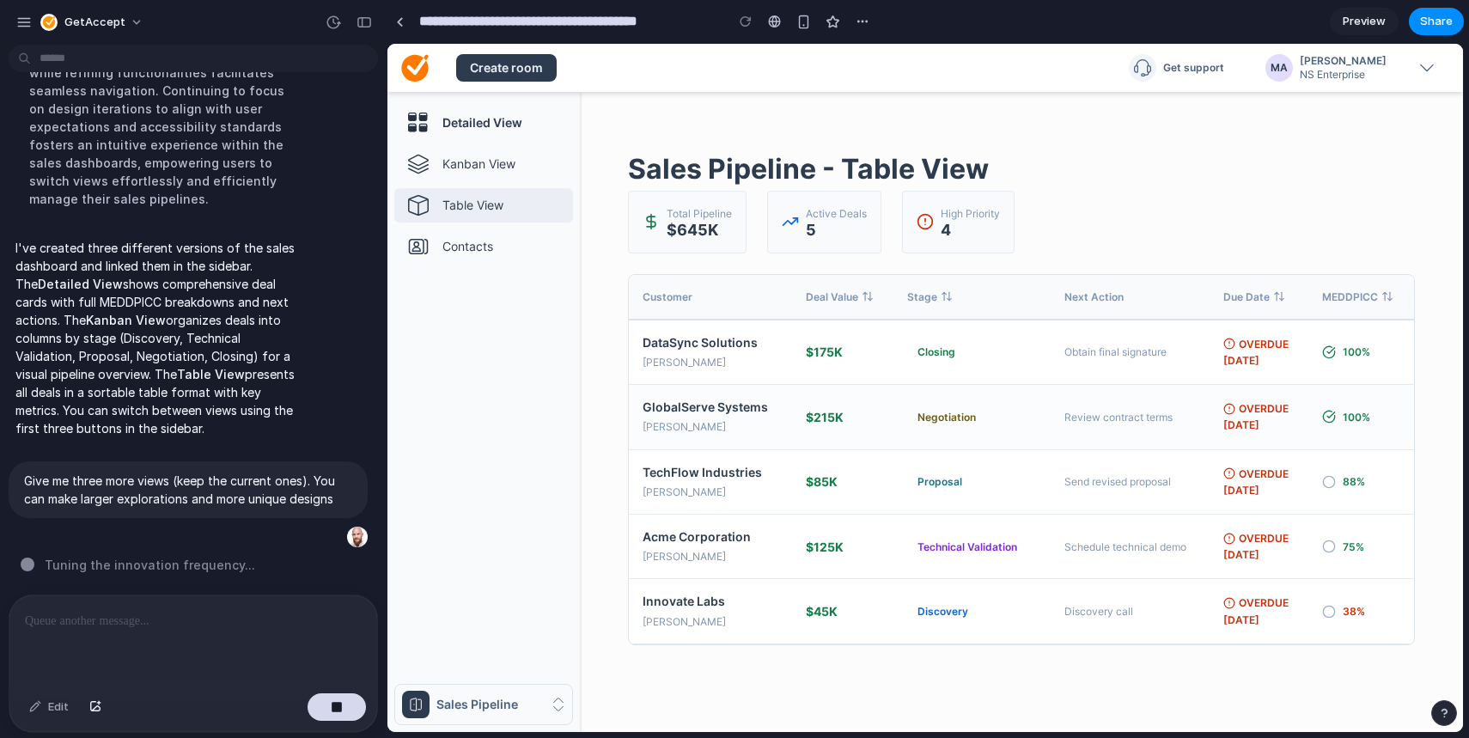
click at [694, 409] on div "GlobalServe Systems" at bounding box center [711, 407] width 136 height 16
click at [467, 163] on p "Kanban View" at bounding box center [504, 164] width 124 height 17
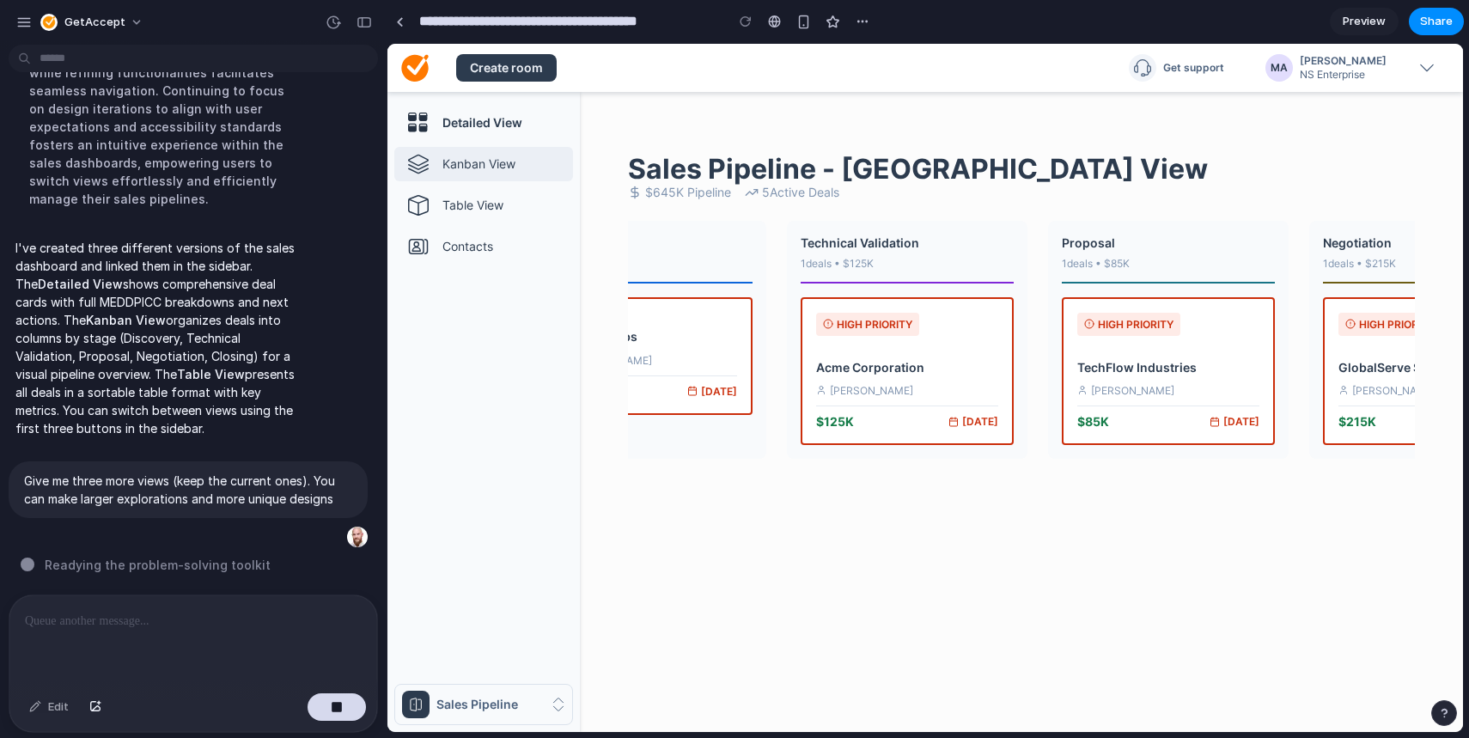
scroll to position [0, 0]
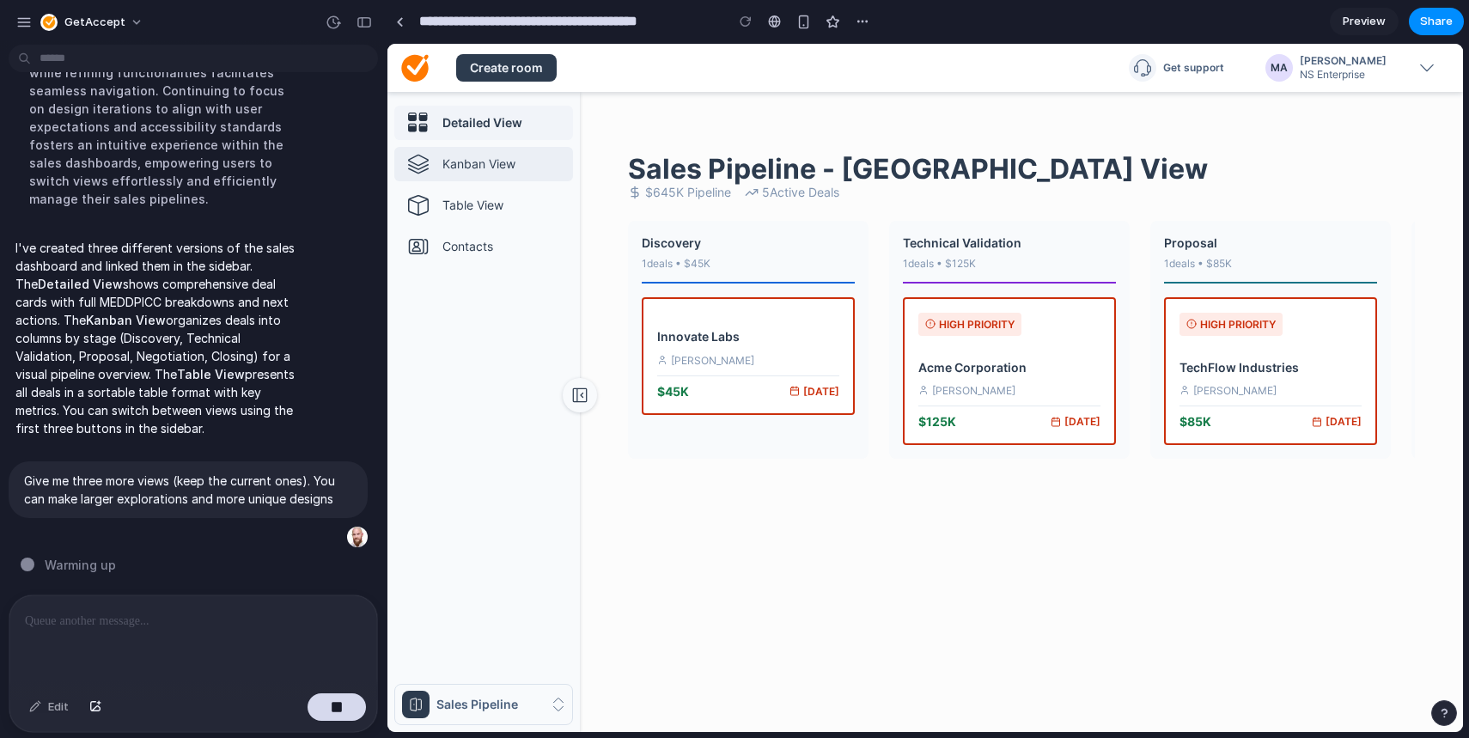
click at [484, 131] on h4 "Detailed View" at bounding box center [504, 122] width 124 height 17
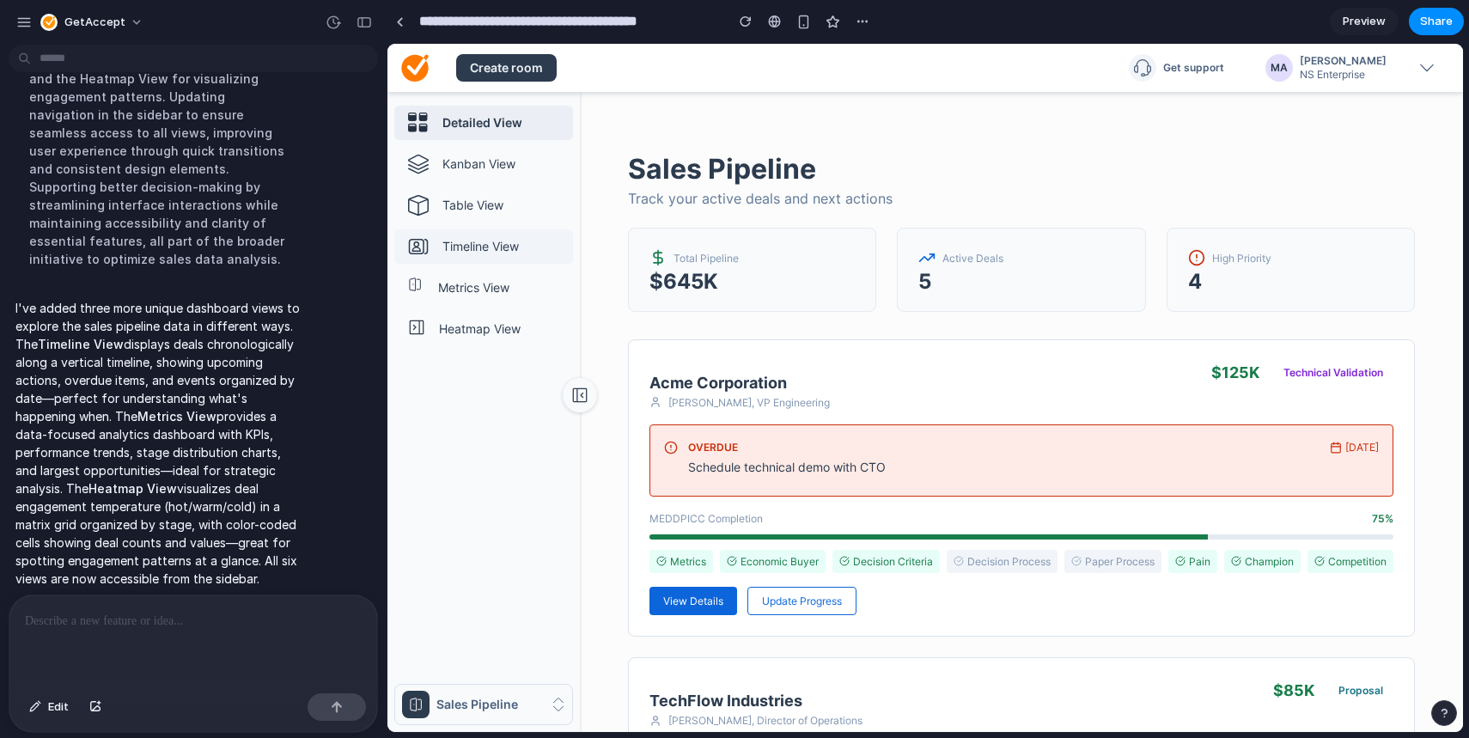
click at [498, 247] on p "Timeline View" at bounding box center [504, 246] width 124 height 17
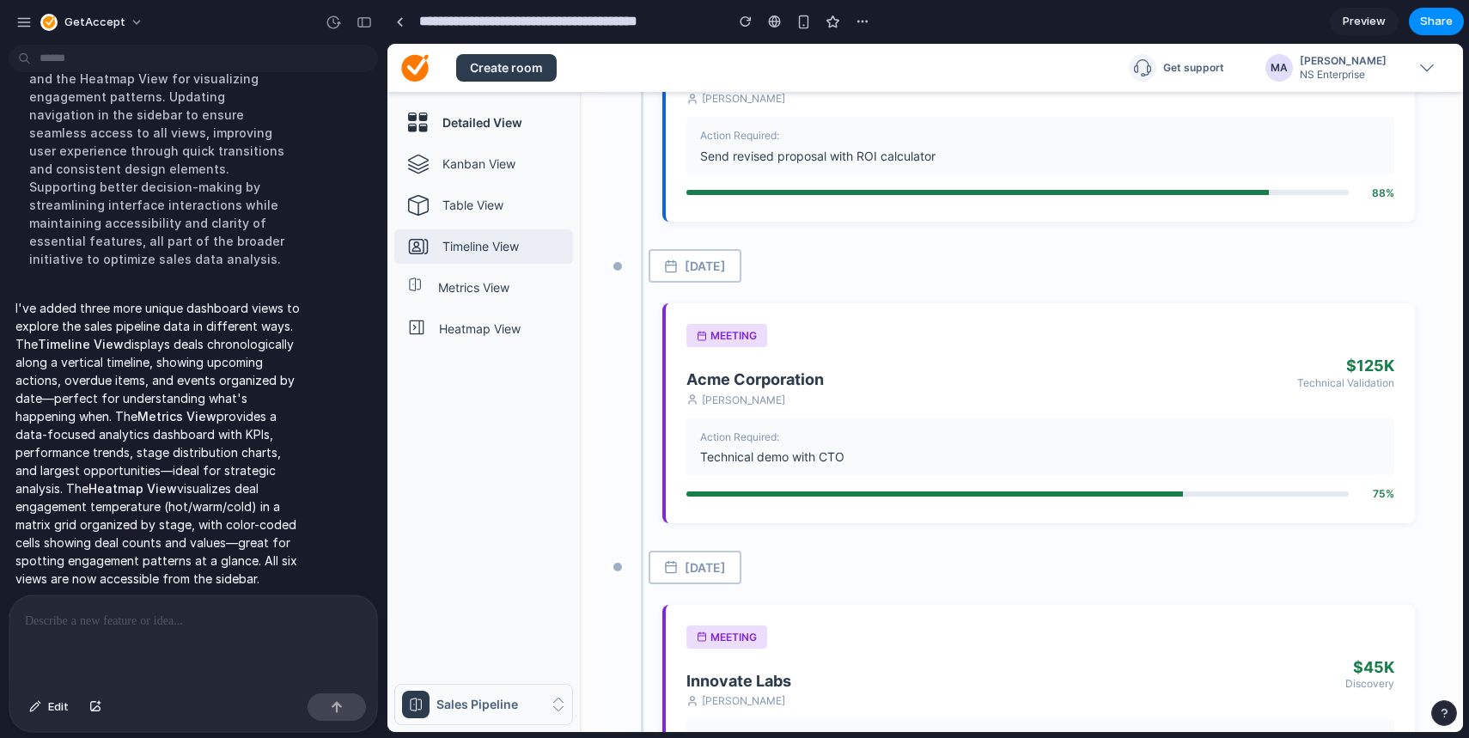
scroll to position [1144, 0]
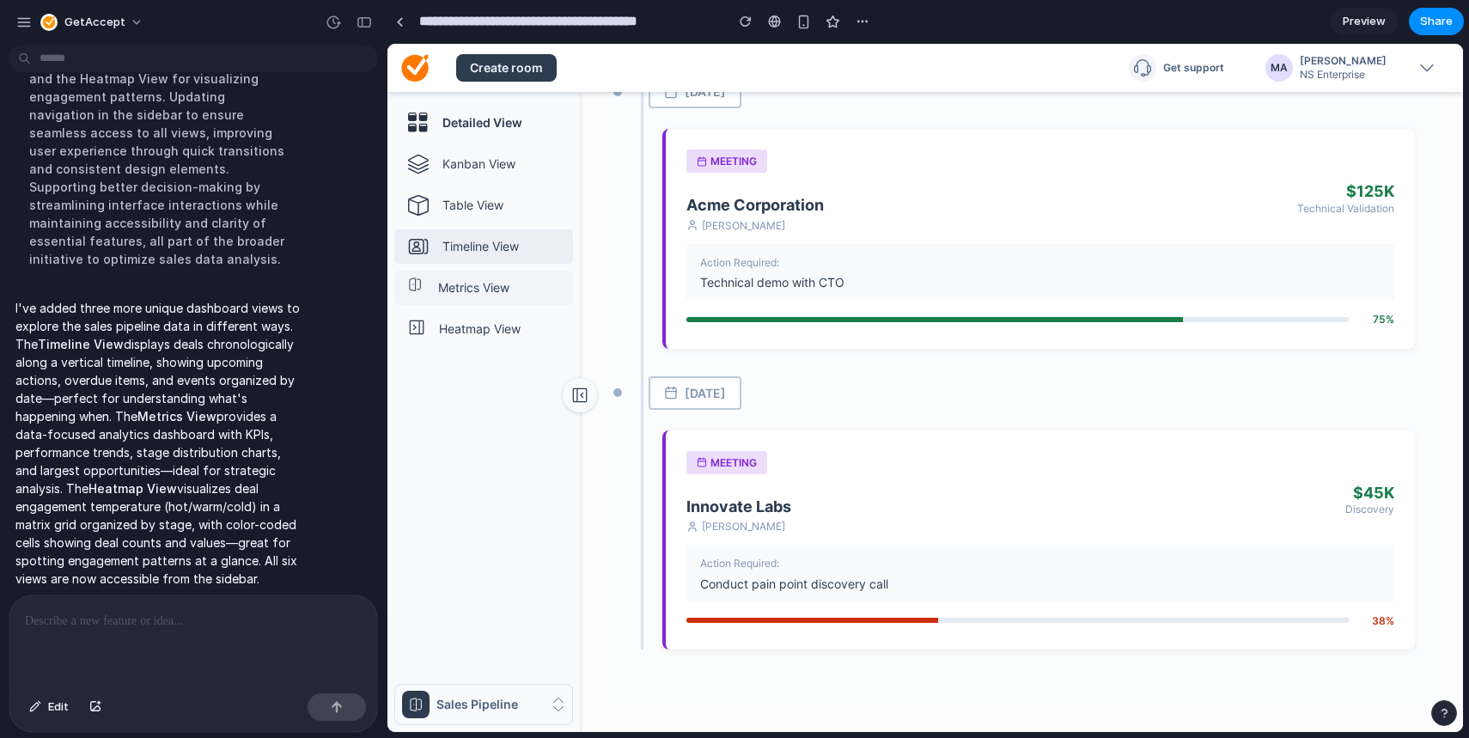
click at [540, 291] on p "Metrics View" at bounding box center [502, 287] width 128 height 17
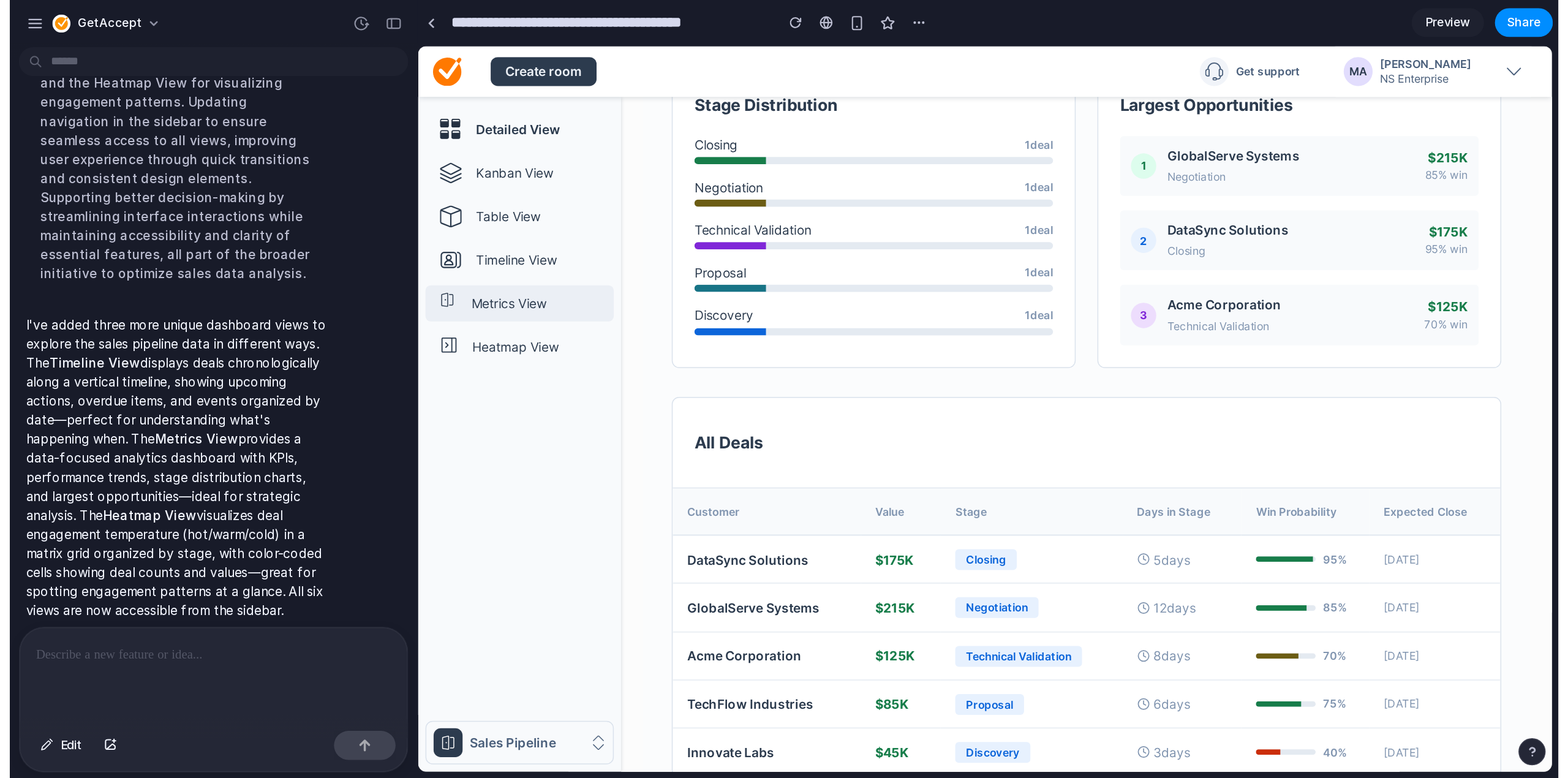
scroll to position [538, 0]
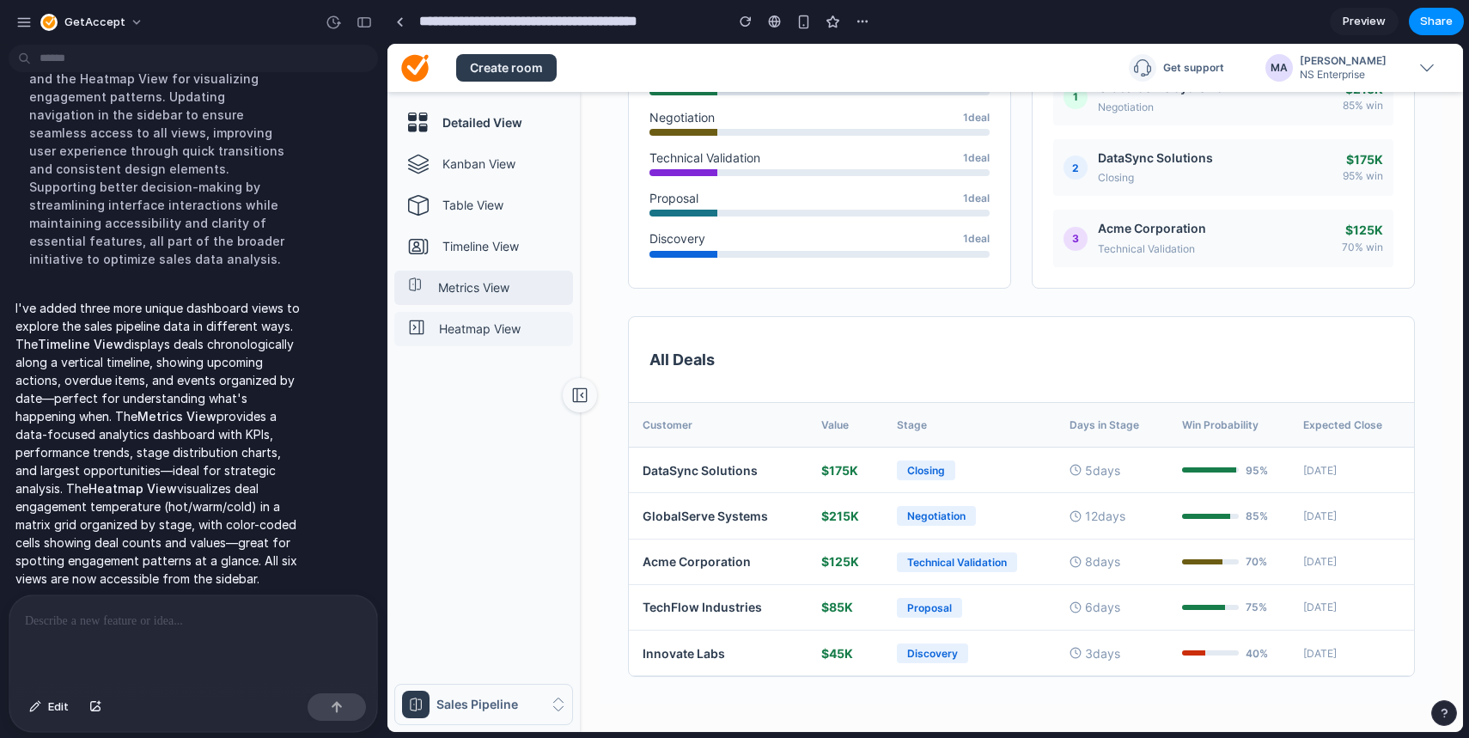
click at [523, 324] on p "Heatmap View" at bounding box center [502, 328] width 127 height 17
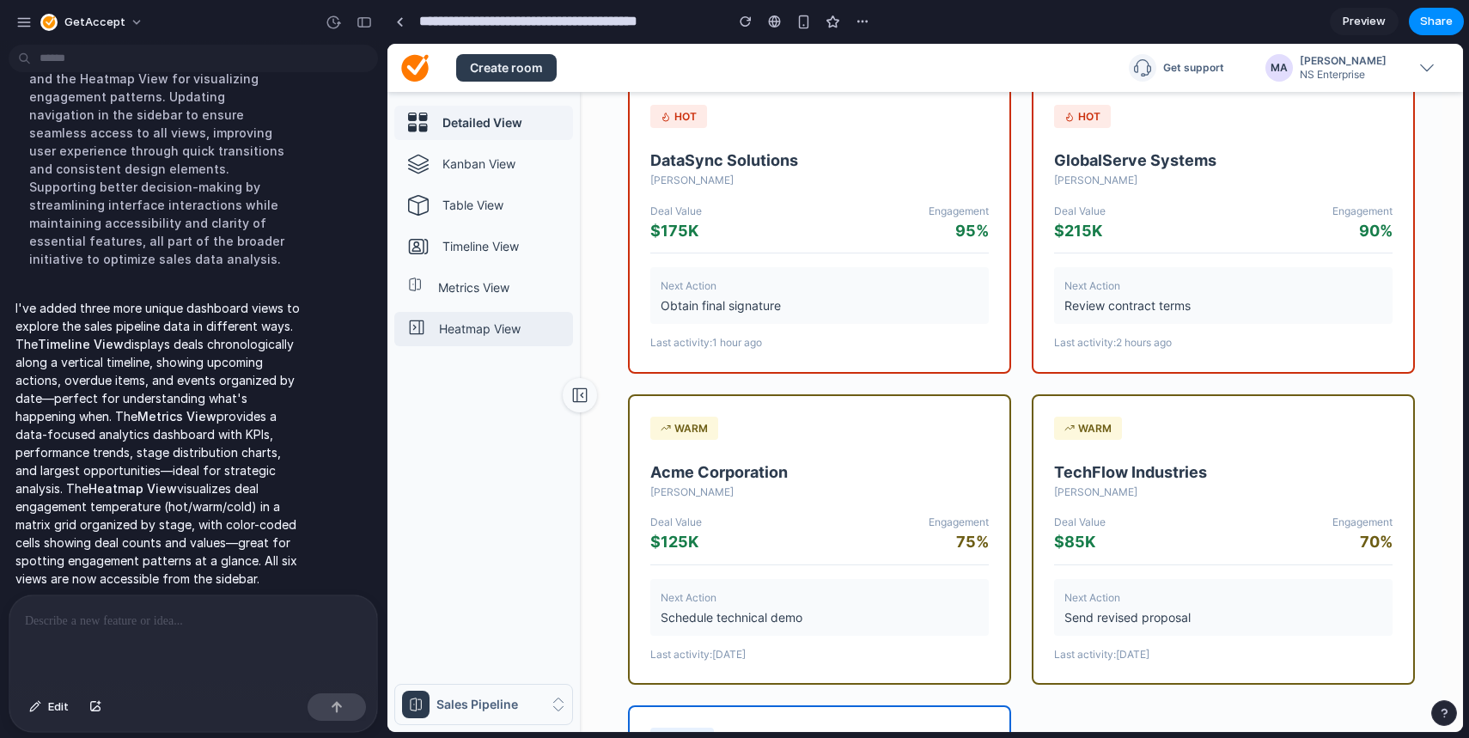
click at [529, 119] on h4 "Detailed View" at bounding box center [504, 122] width 124 height 17
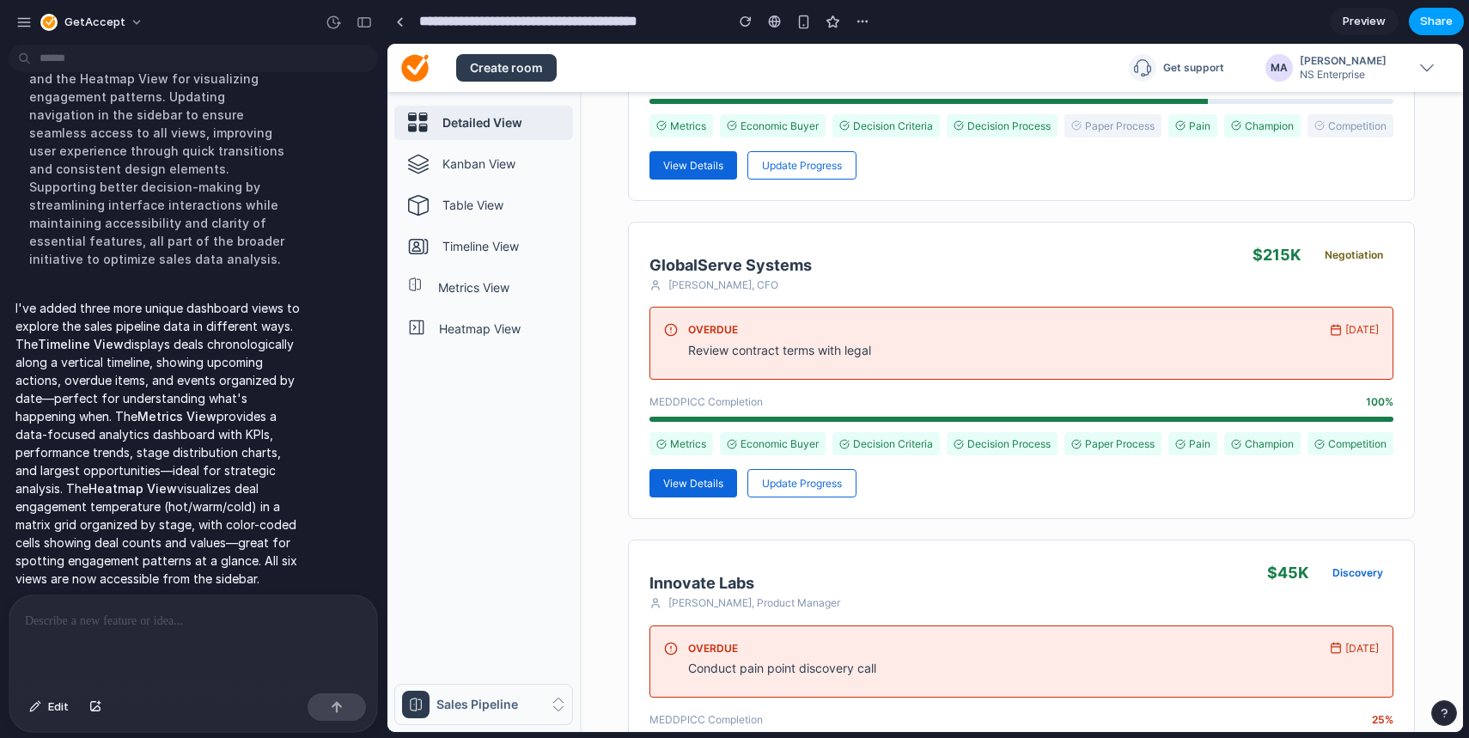
click at [1441, 27] on span "Share" at bounding box center [1436, 21] width 33 height 17
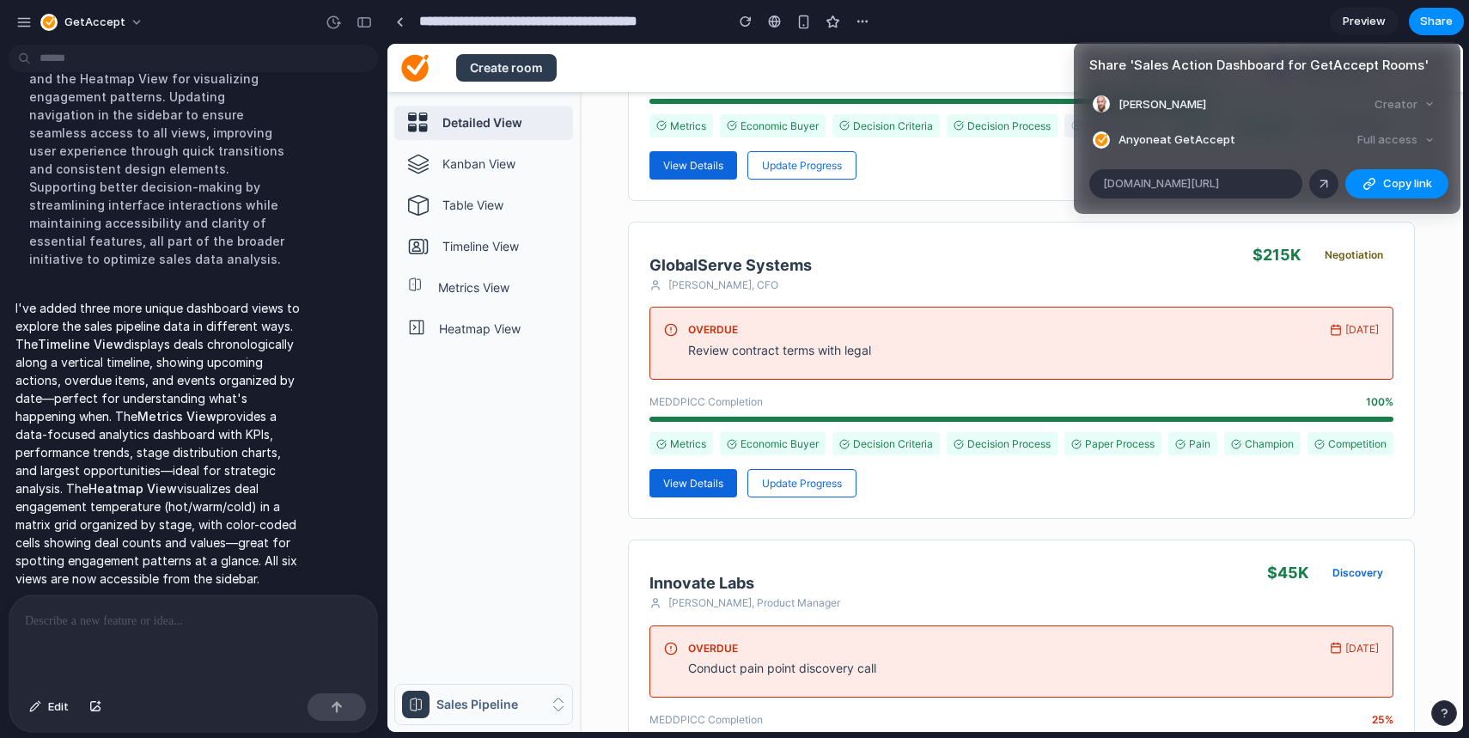
click at [1422, 144] on div "Full access" at bounding box center [1396, 140] width 91 height 24
click at [1423, 138] on div "Full access" at bounding box center [1396, 140] width 91 height 24
click at [1372, 184] on div "button" at bounding box center [1370, 184] width 14 height 14
click at [1320, 185] on div at bounding box center [1323, 183] width 15 height 15
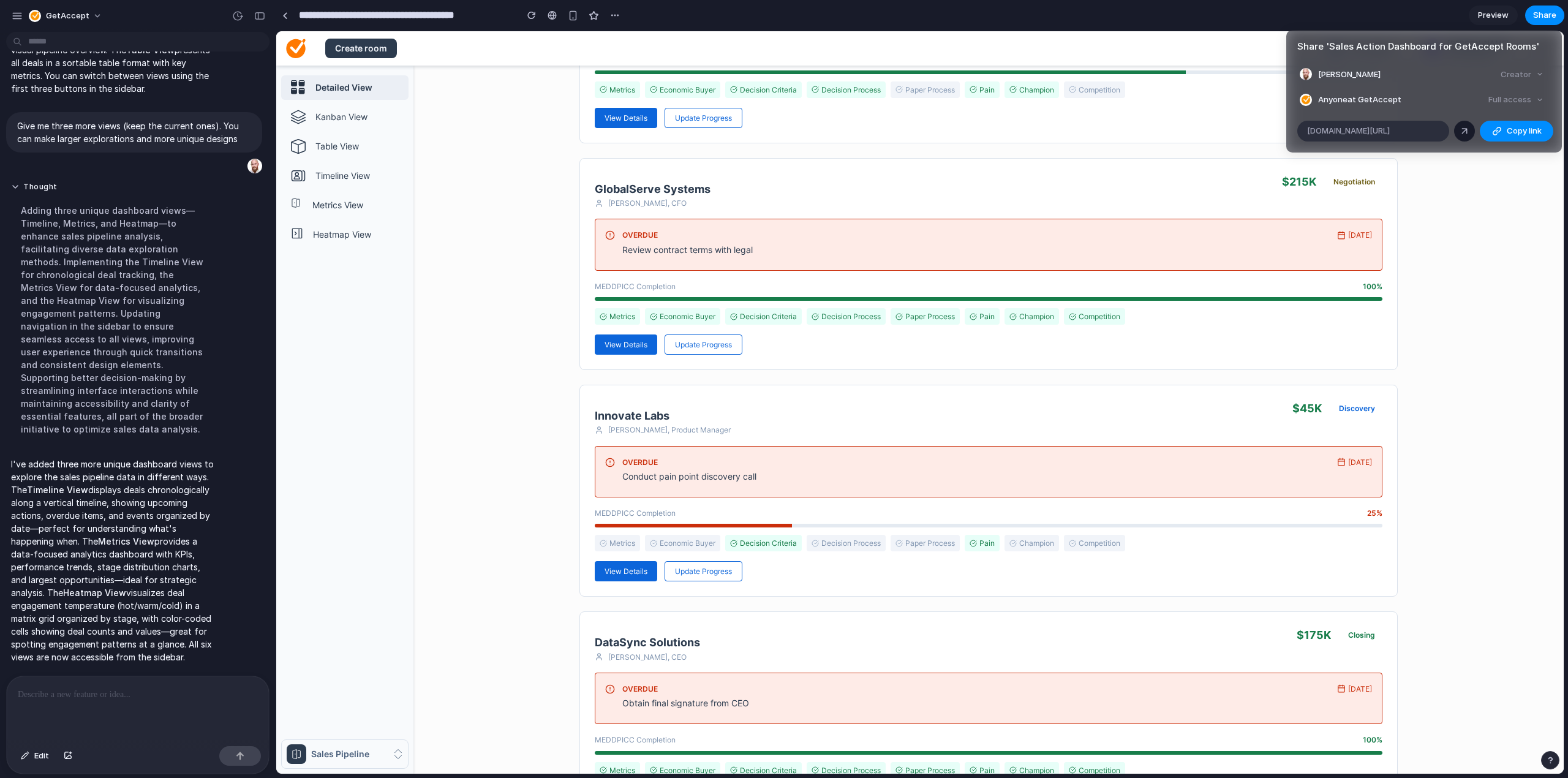
scroll to position [538, 0]
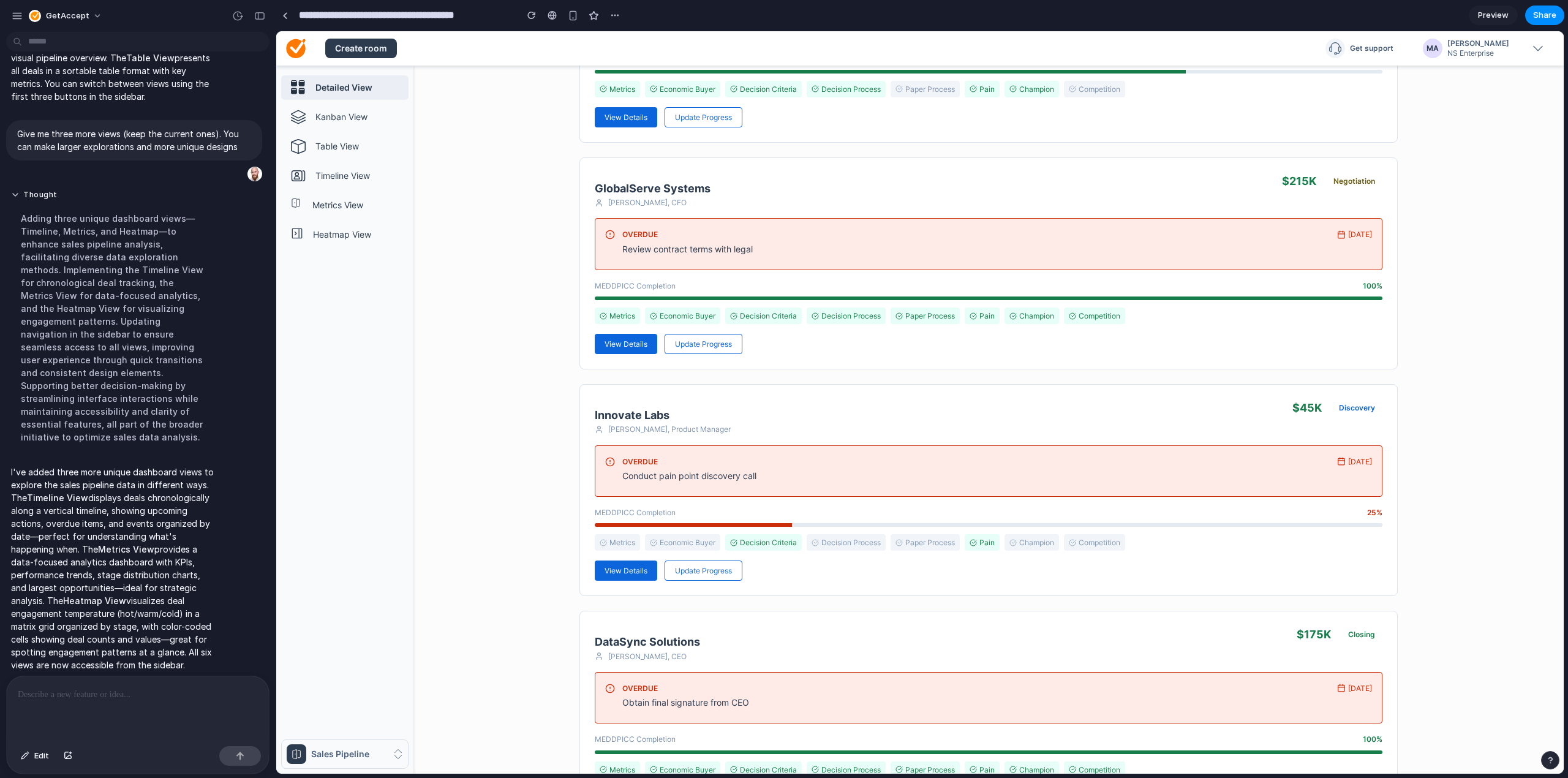
click at [137, 526] on div "Share ' Sales Action Dashboard for GetAccept Rooms ' Micke Alm Creator Anyone a…" at bounding box center [784, 389] width 1568 height 778
click at [137, 526] on p at bounding box center [135, 695] width 235 height 15
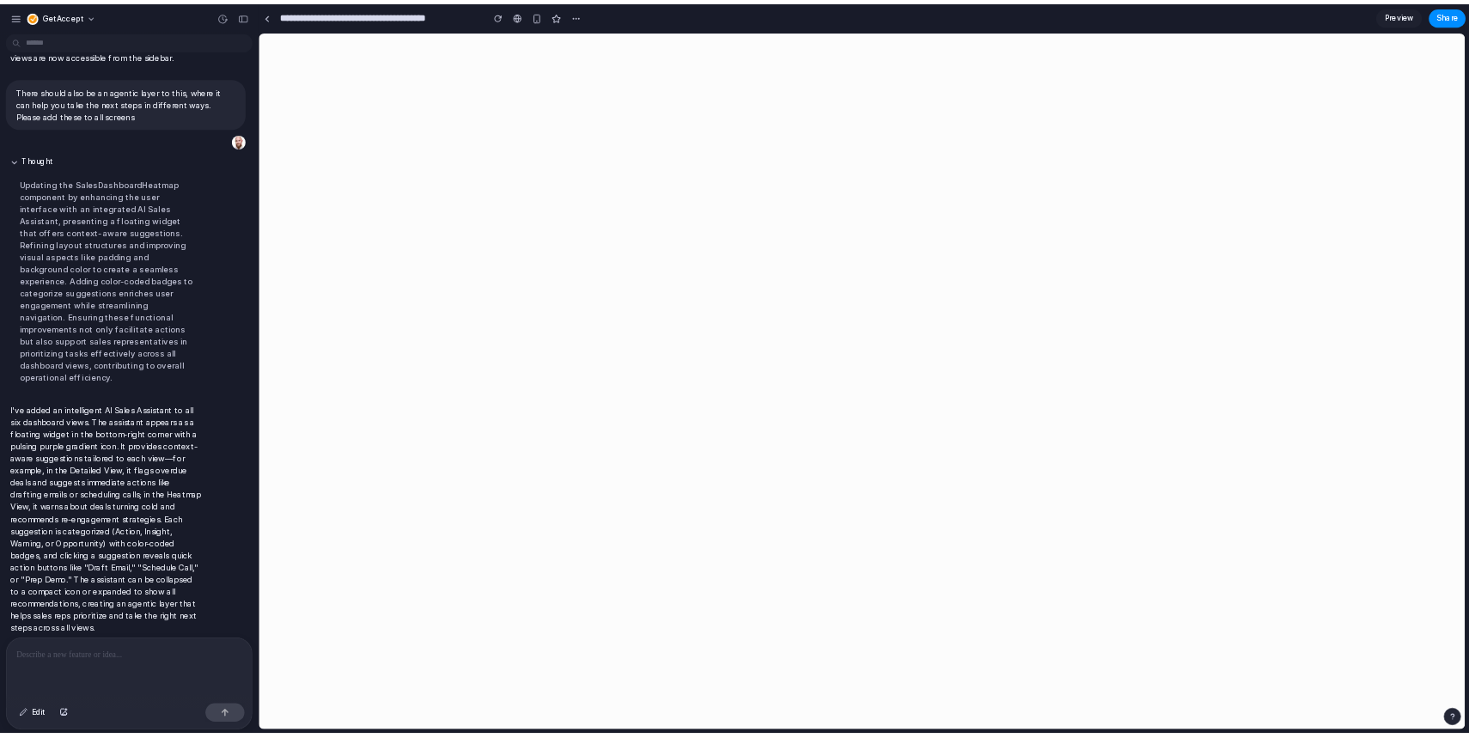
scroll to position [0, 0]
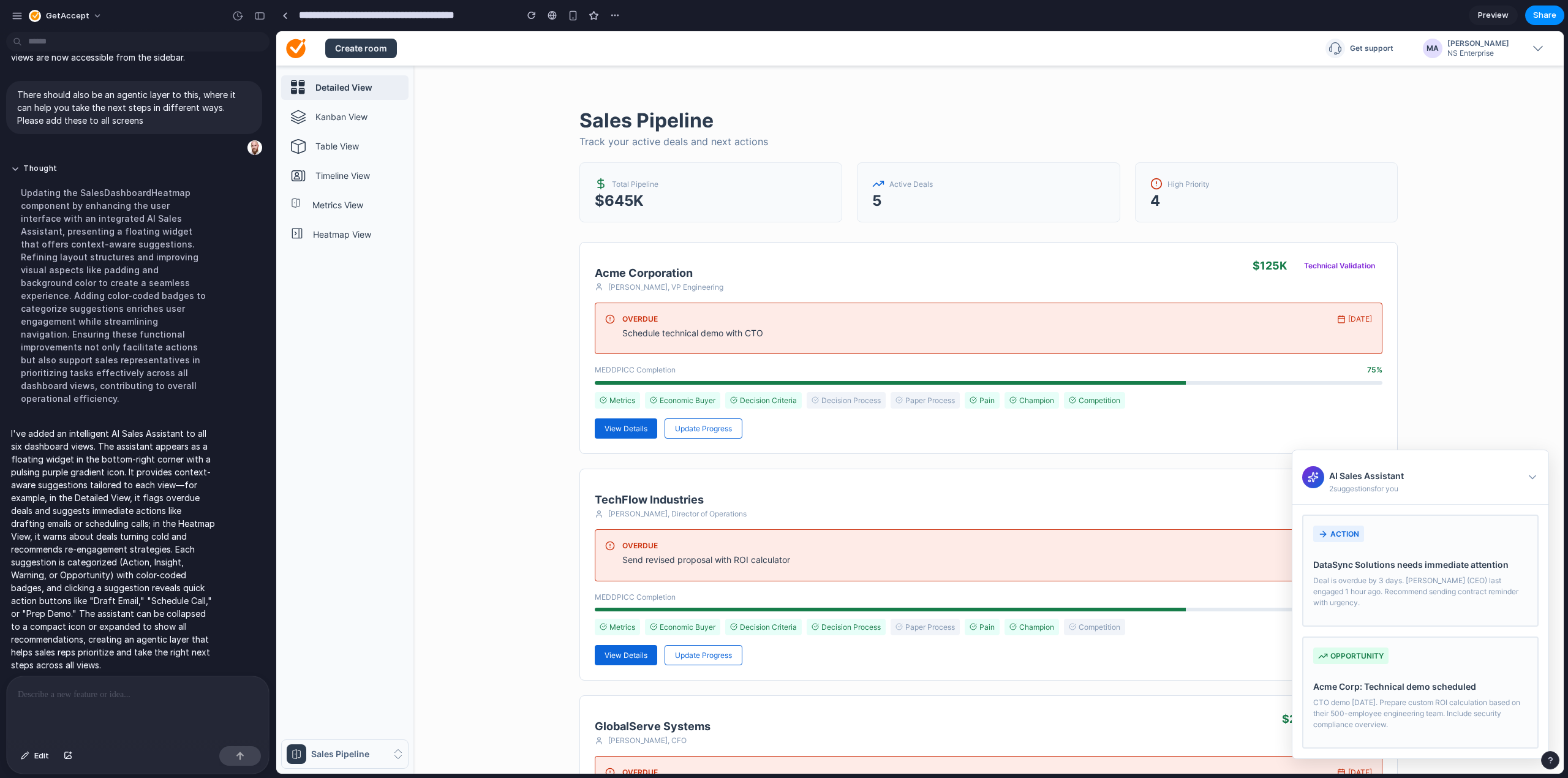
click at [1046, 475] on icon at bounding box center [1532, 477] width 12 height 12
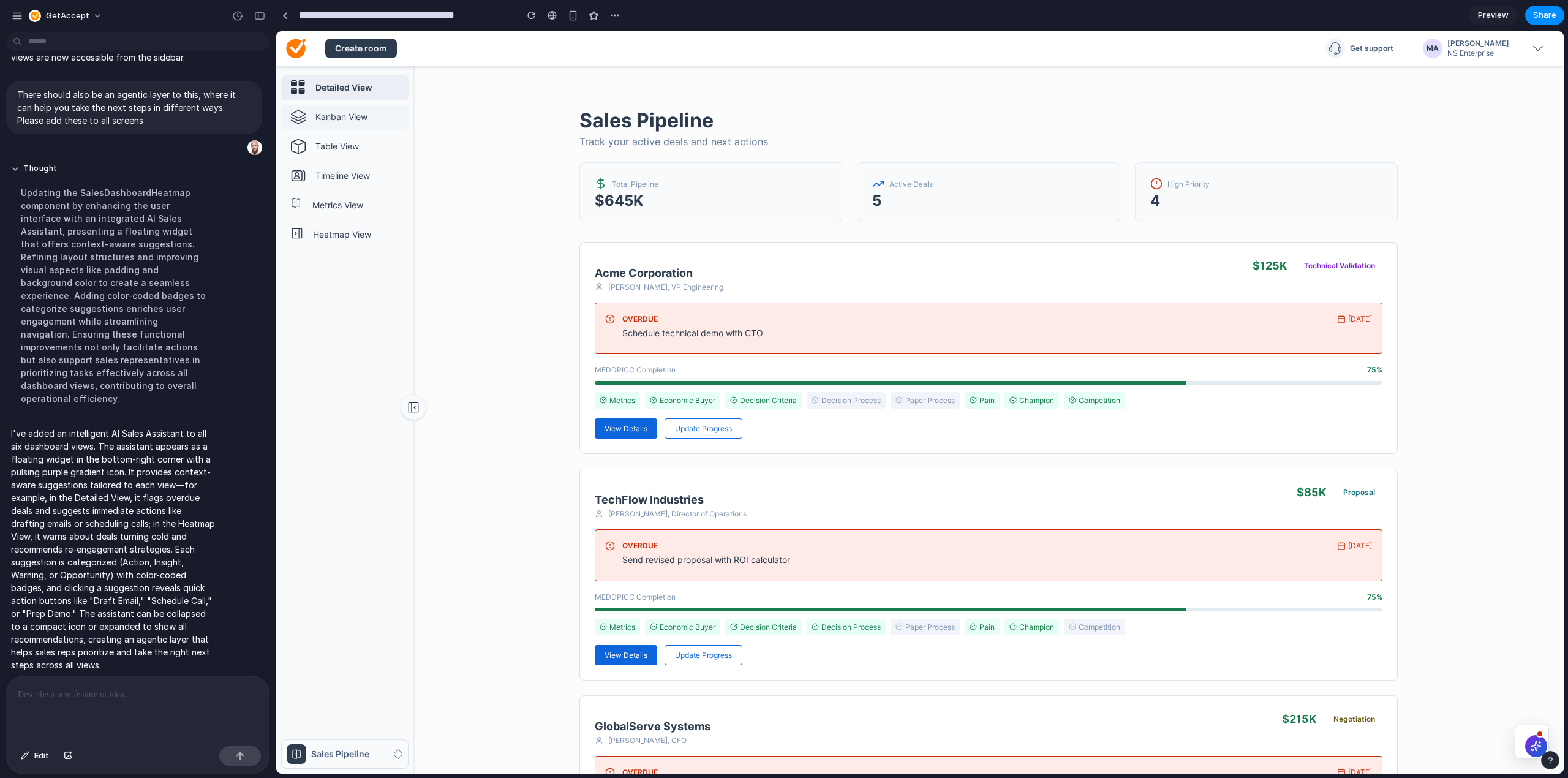
click at [358, 125] on link "Kanban View" at bounding box center [344, 117] width 128 height 24
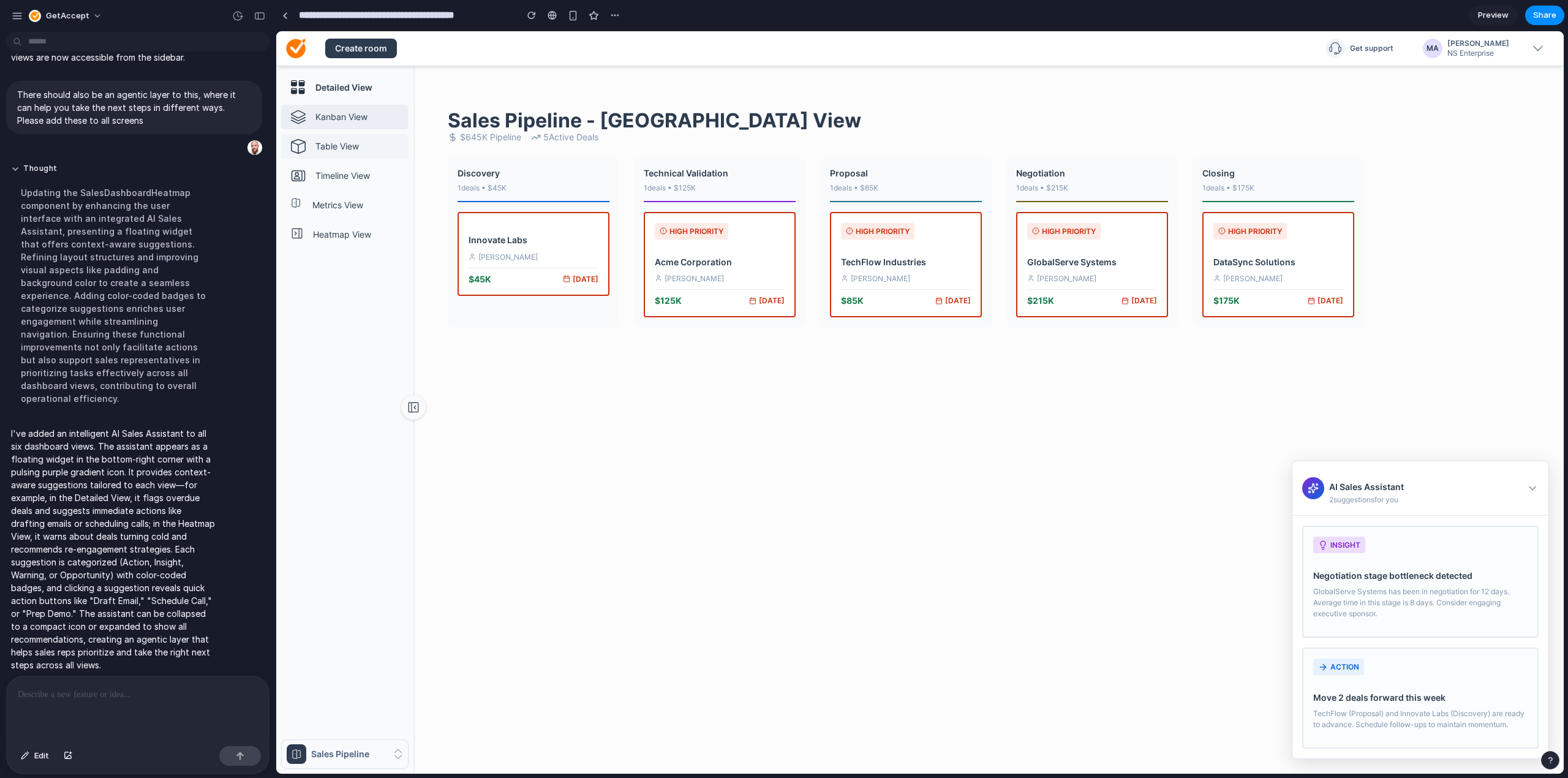
click at [357, 137] on link "Table View" at bounding box center [344, 146] width 128 height 24
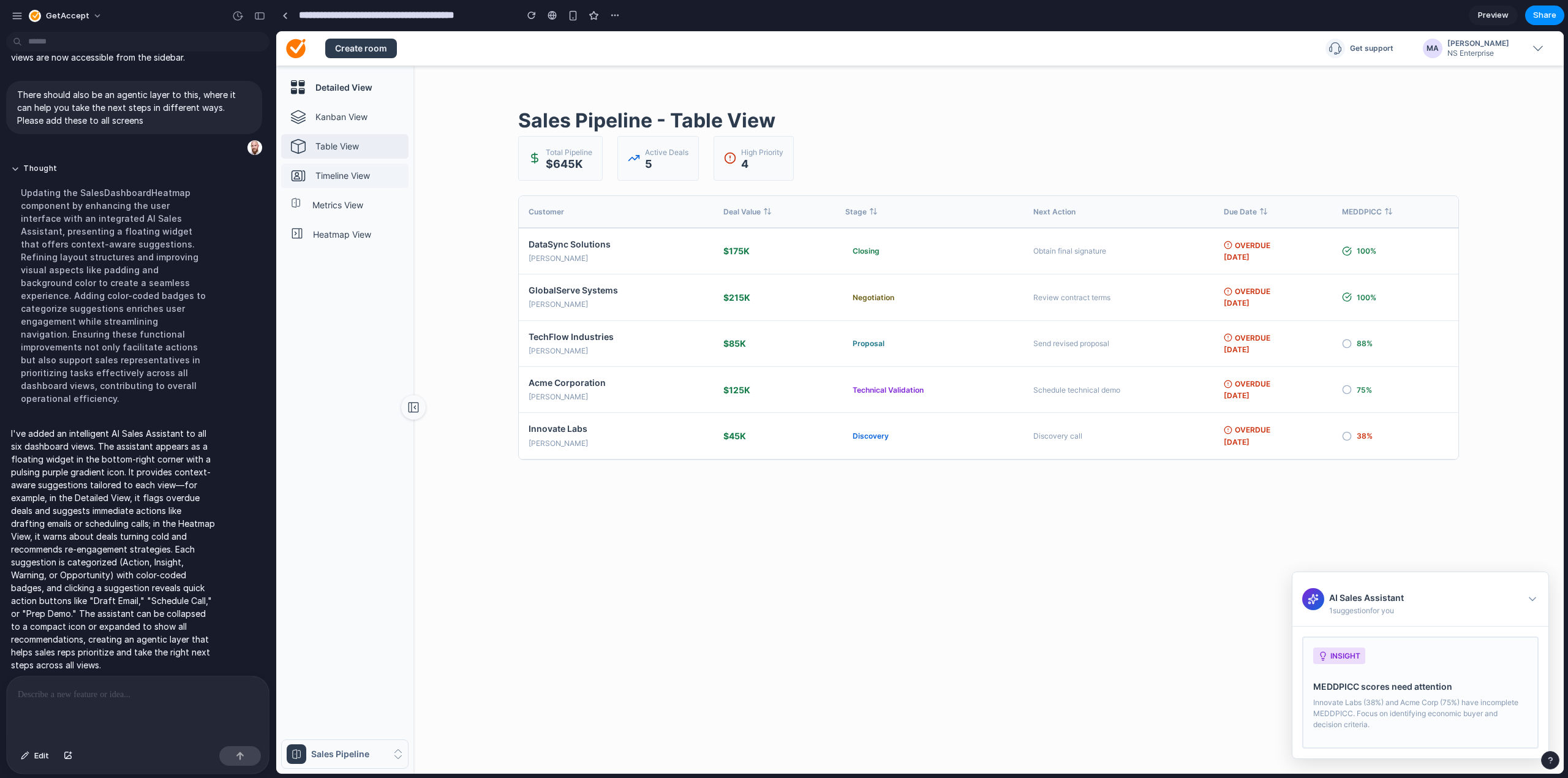
click at [368, 165] on link "Timeline View" at bounding box center [344, 175] width 128 height 24
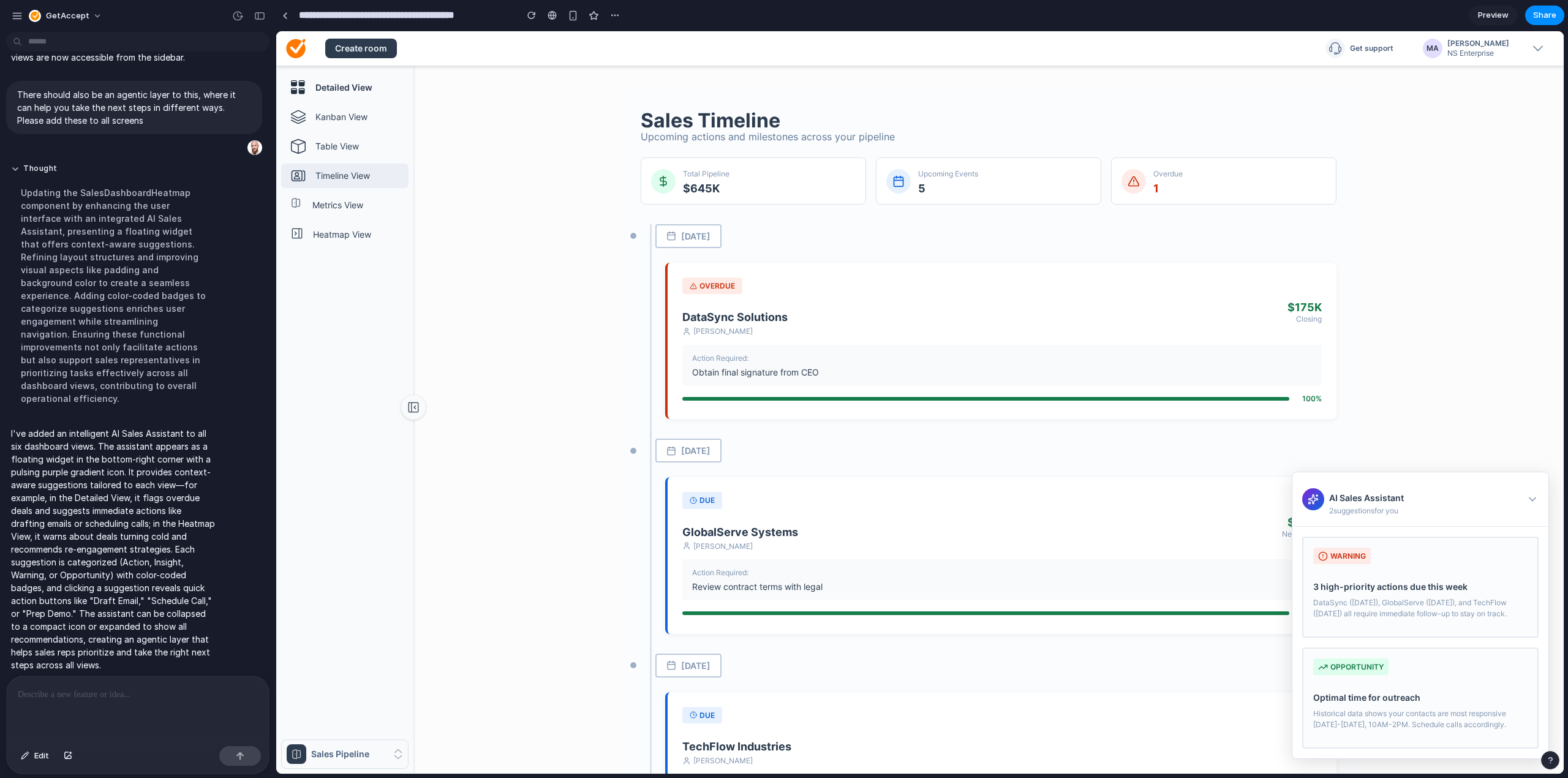
click at [370, 181] on p "Timeline View" at bounding box center [359, 175] width 88 height 12
click at [369, 192] on div "Detailed View Kanban View Table View Timeline View Metrics View Heatmap View Sa…" at bounding box center [344, 424] width 128 height 698
click at [371, 207] on p "Metrics View" at bounding box center [358, 205] width 91 height 12
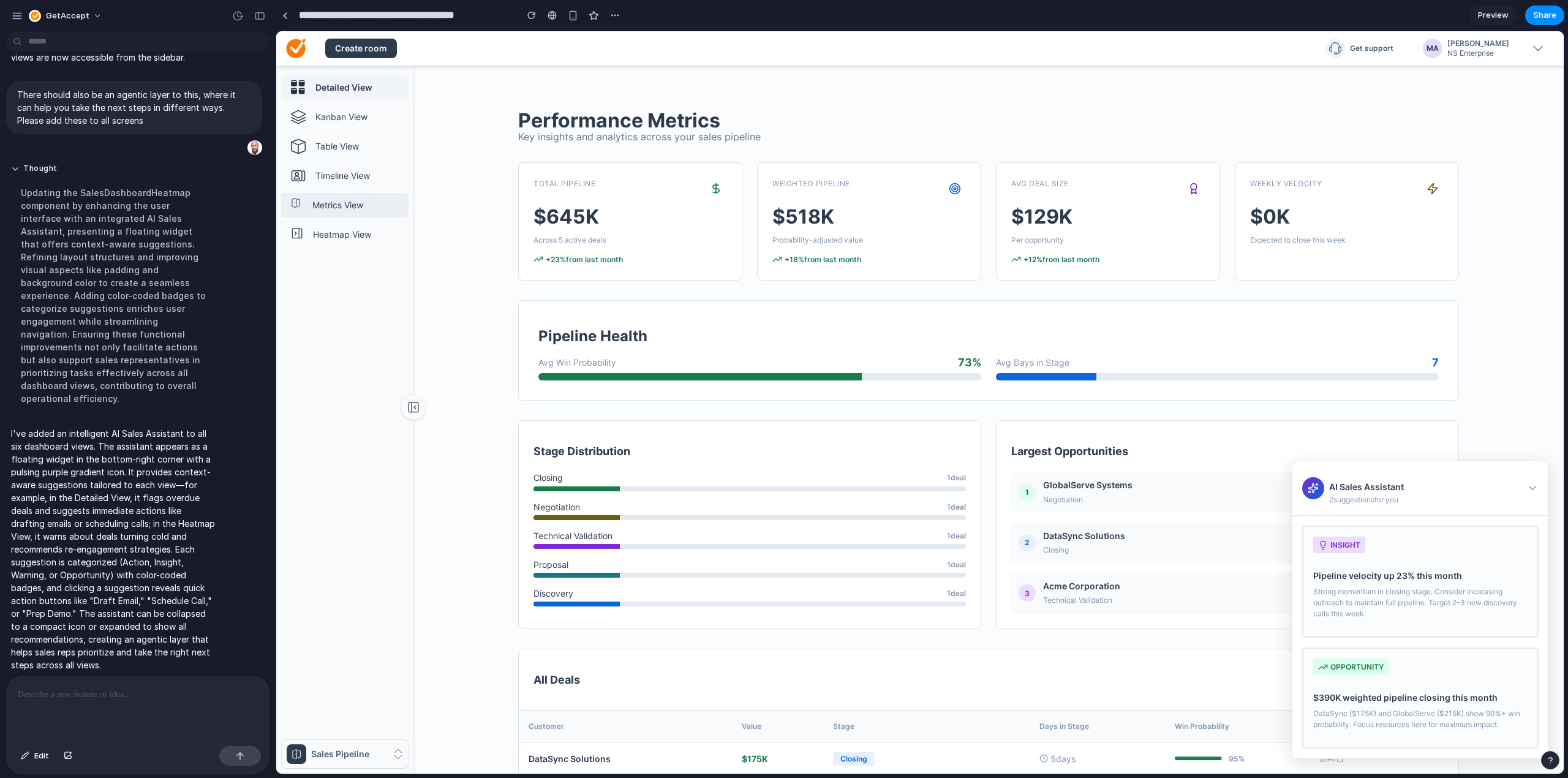
click at [336, 95] on link "Detailed View" at bounding box center [344, 88] width 128 height 24
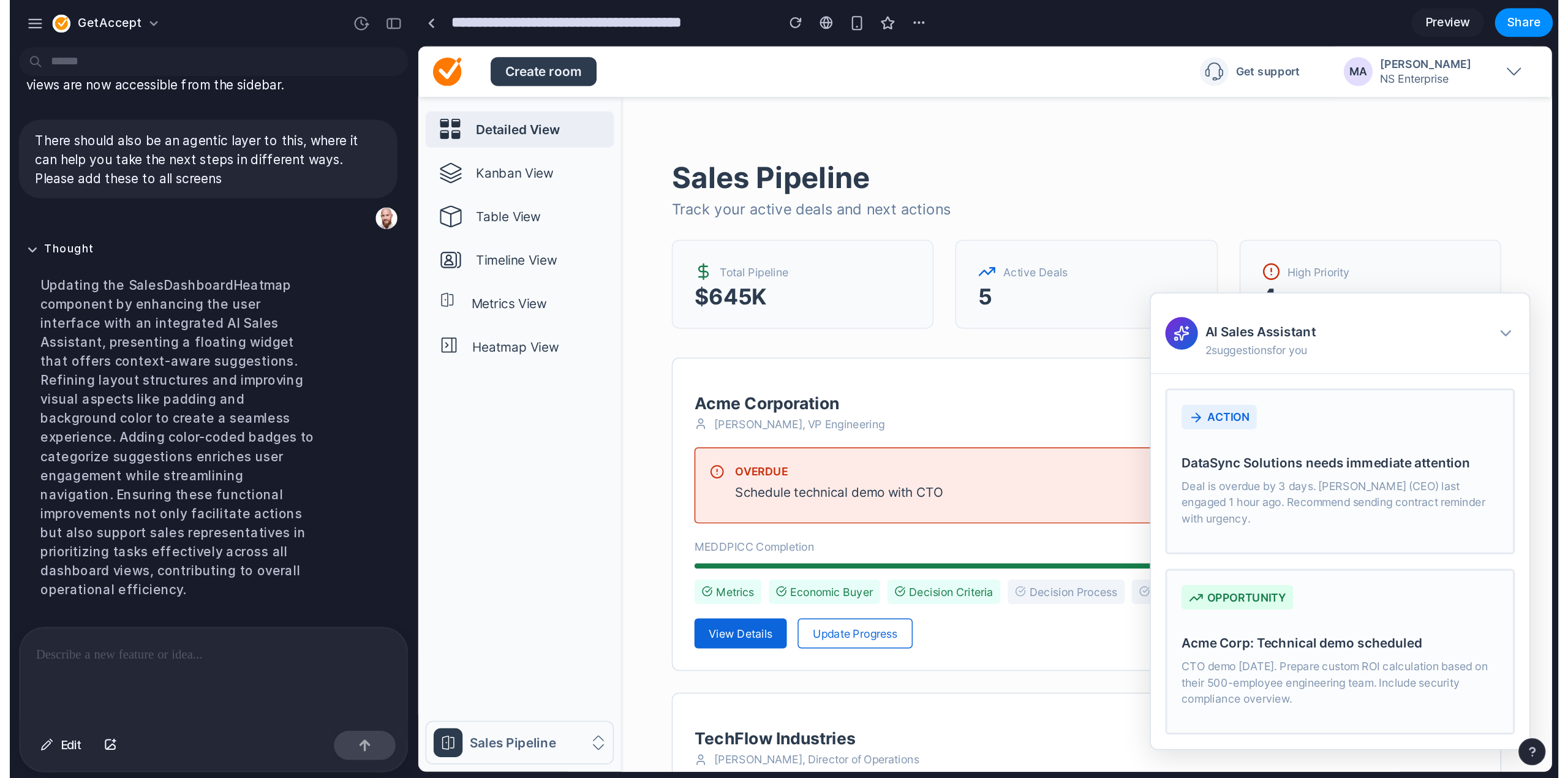
scroll to position [946, 0]
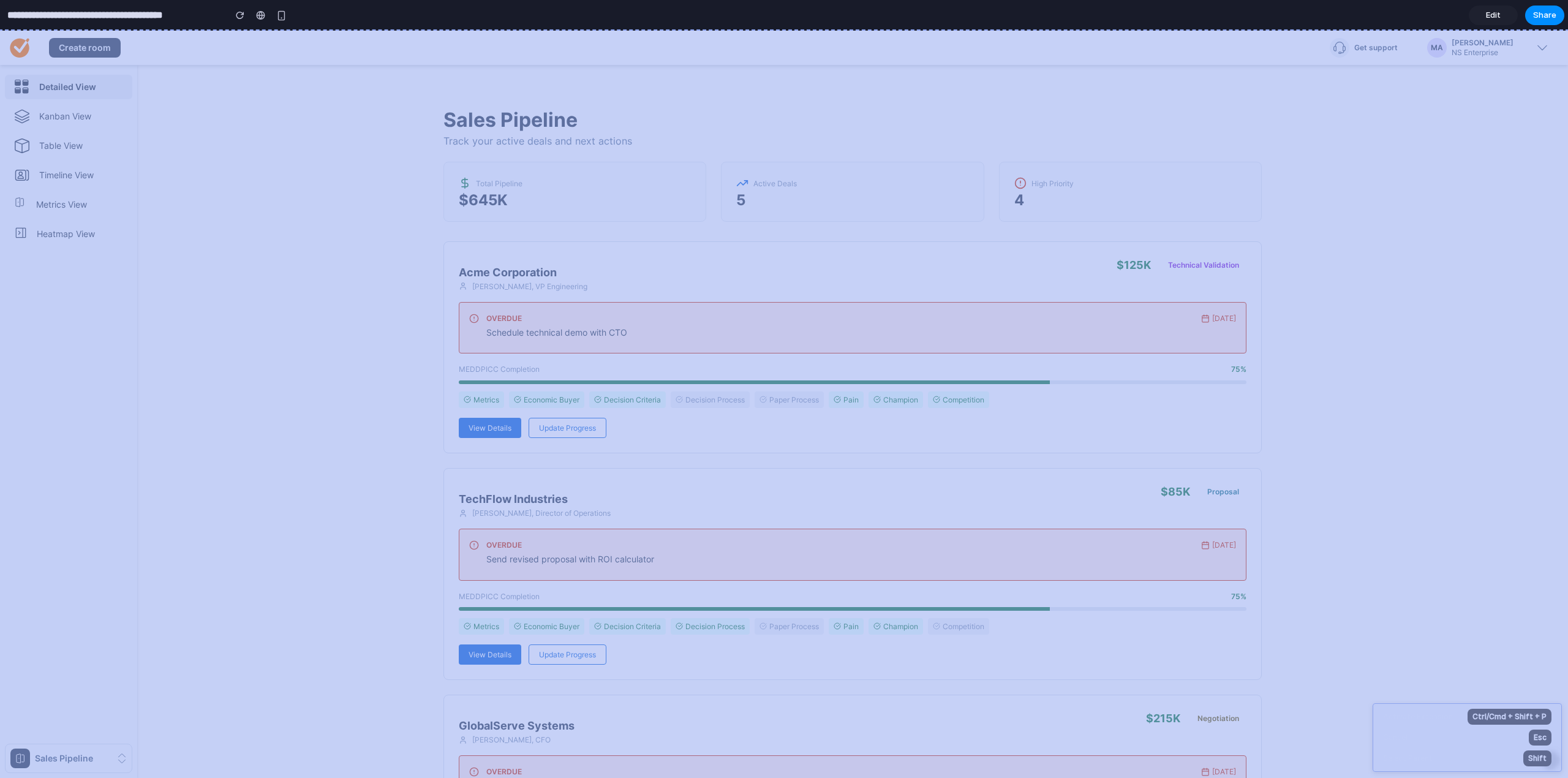
click at [1046, 411] on div "Sales Pipeline Track your active deals and next actions Total Pipeline $ 645 K …" at bounding box center [852, 732] width 1430 height 1335
